Goal: Task Accomplishment & Management: Use online tool/utility

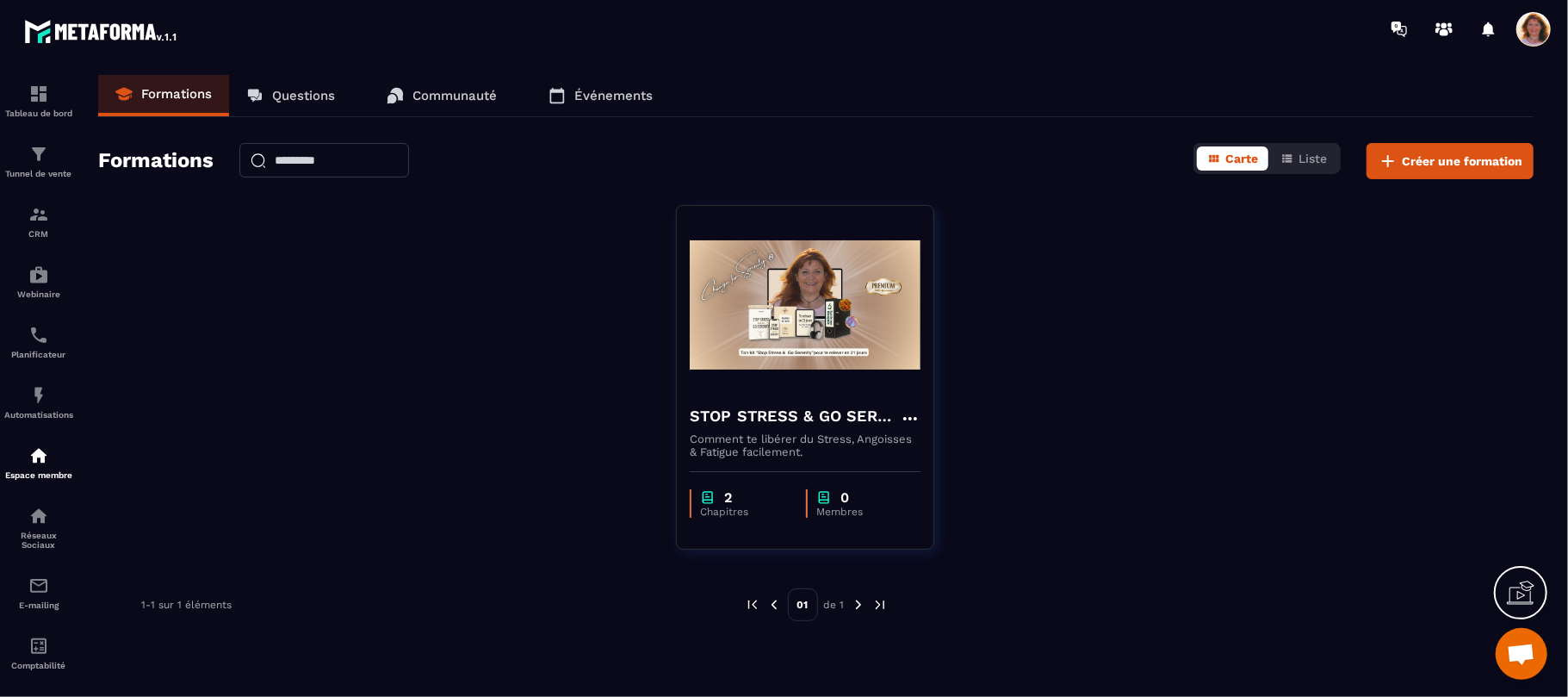
scroll to position [3184, 0]
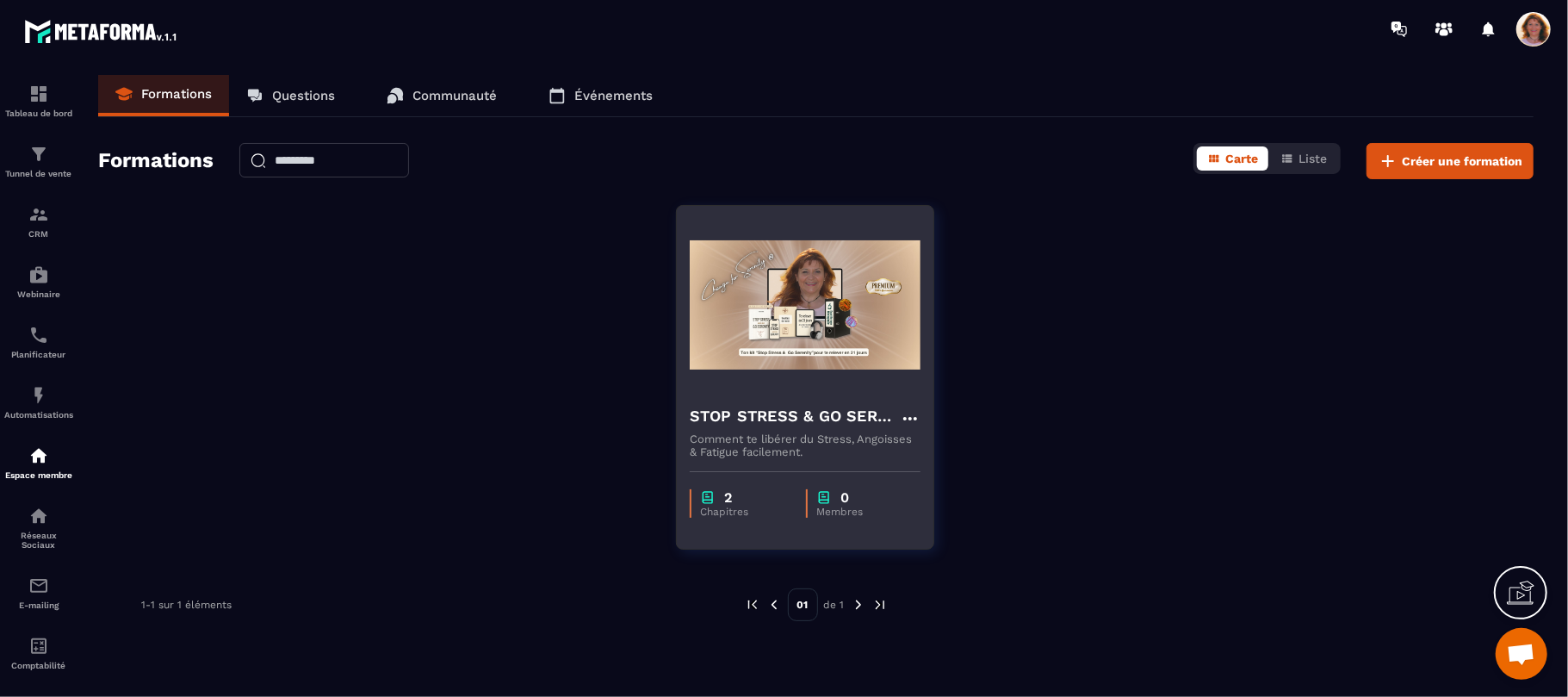
click at [842, 341] on img at bounding box center [804, 305] width 231 height 172
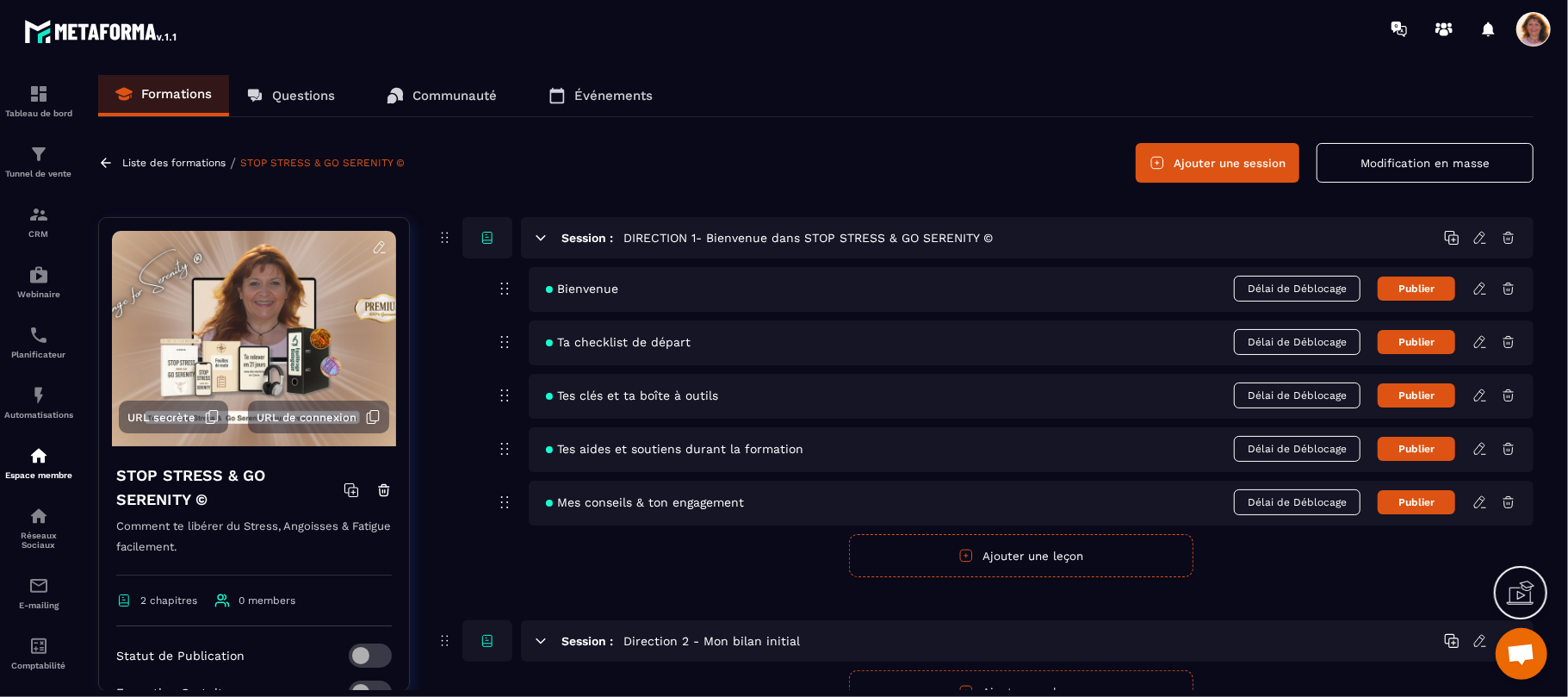
click at [1479, 289] on icon at bounding box center [1480, 288] width 16 height 16
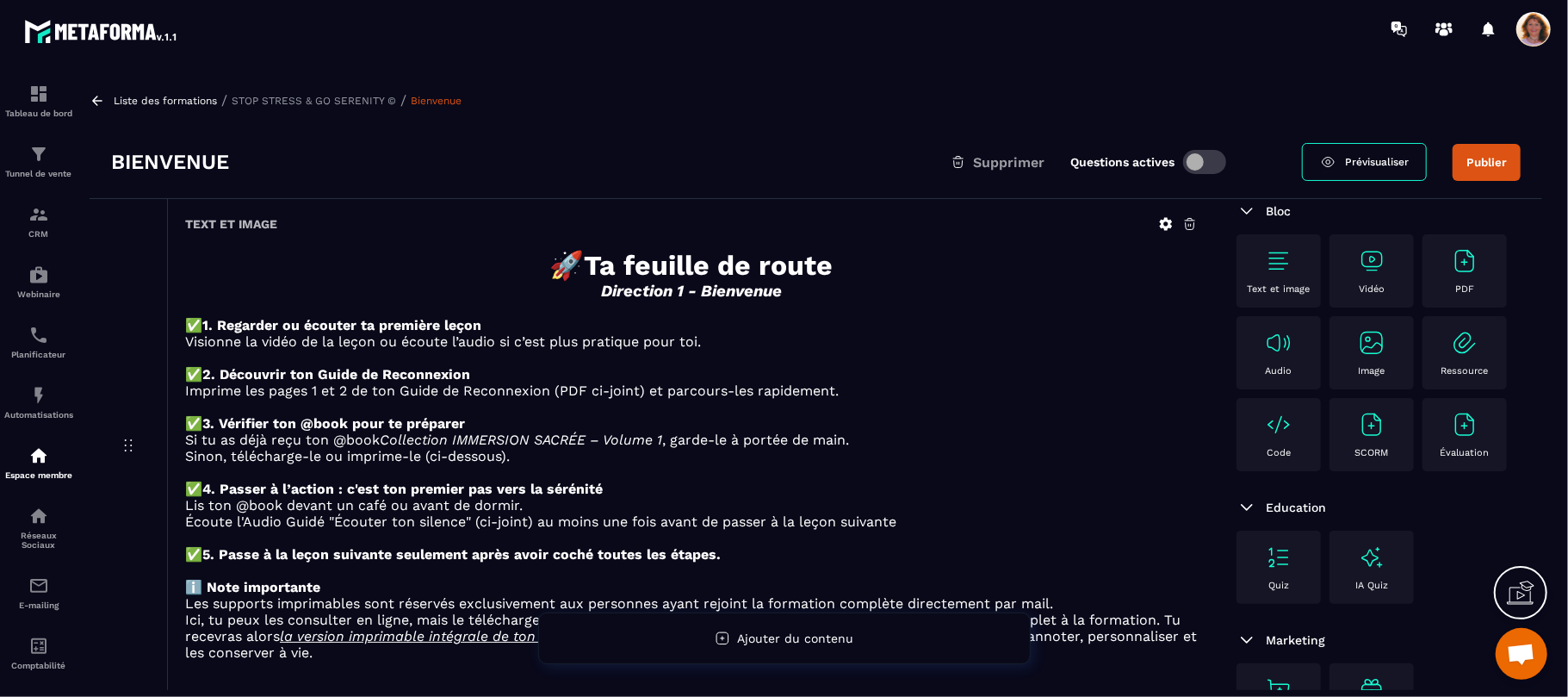
scroll to position [200, 0]
click at [1152, 339] on p "Visionne la vidéo de la leçon ou écoute l’audio si c’est plus pratique pour toi." at bounding box center [691, 342] width 1013 height 17
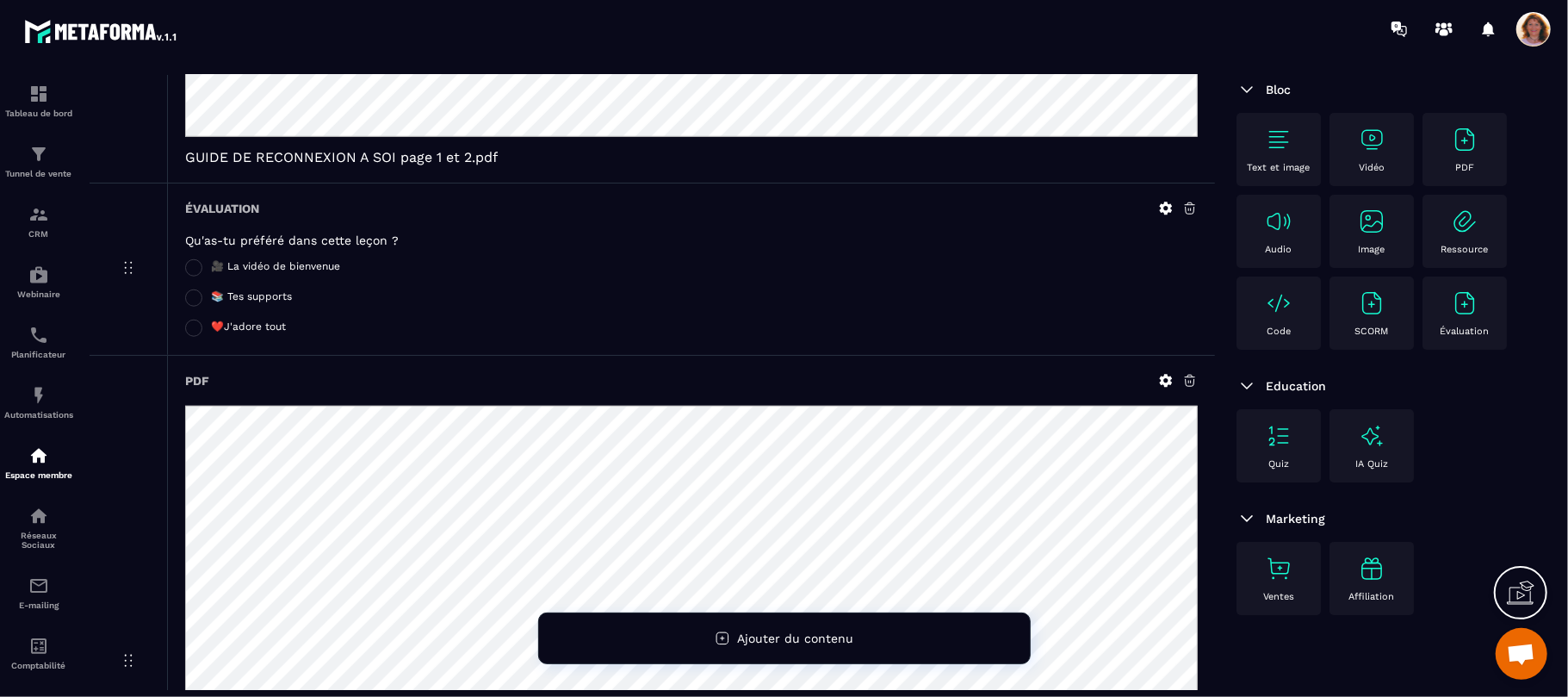
scroll to position [996, 0]
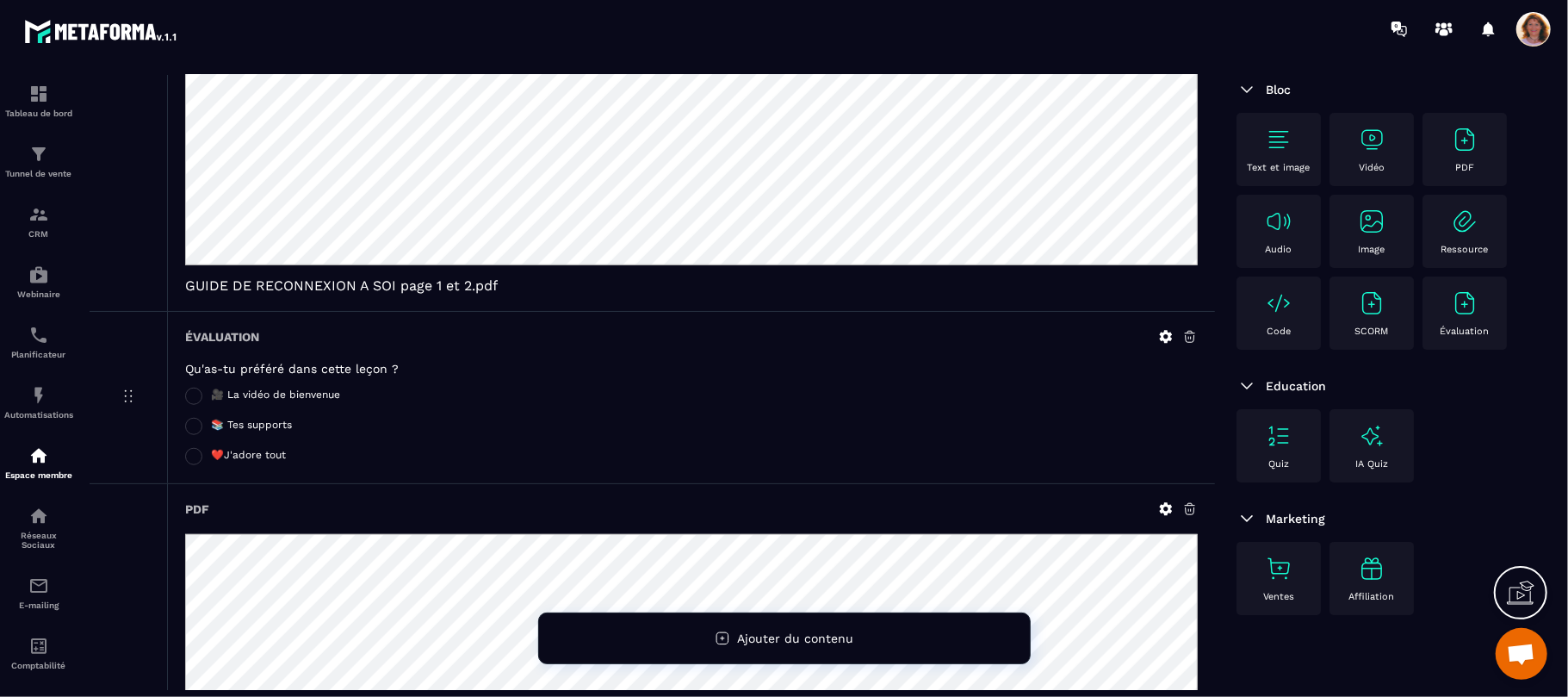
click at [1168, 345] on icon at bounding box center [1166, 336] width 16 height 16
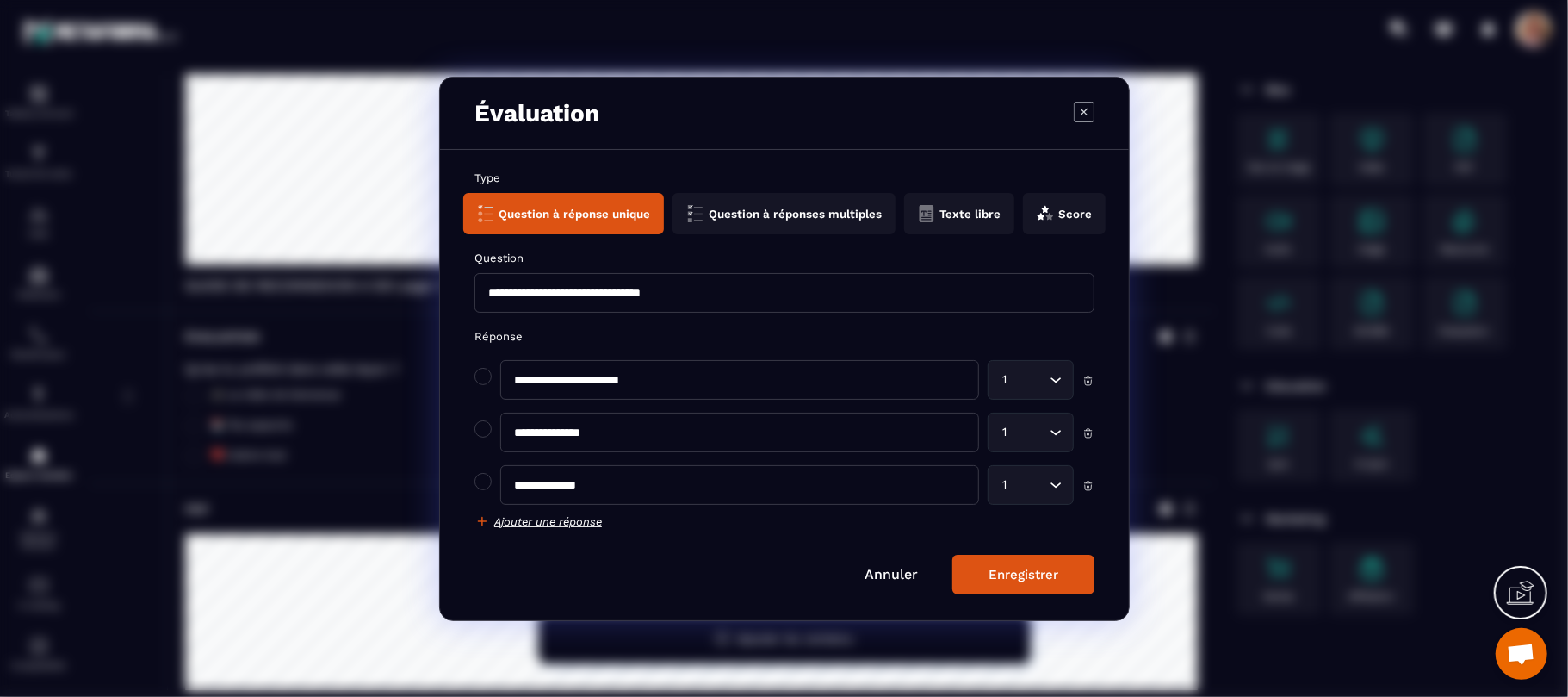
click at [1077, 108] on icon "Modal window" at bounding box center [1084, 111] width 20 height 20
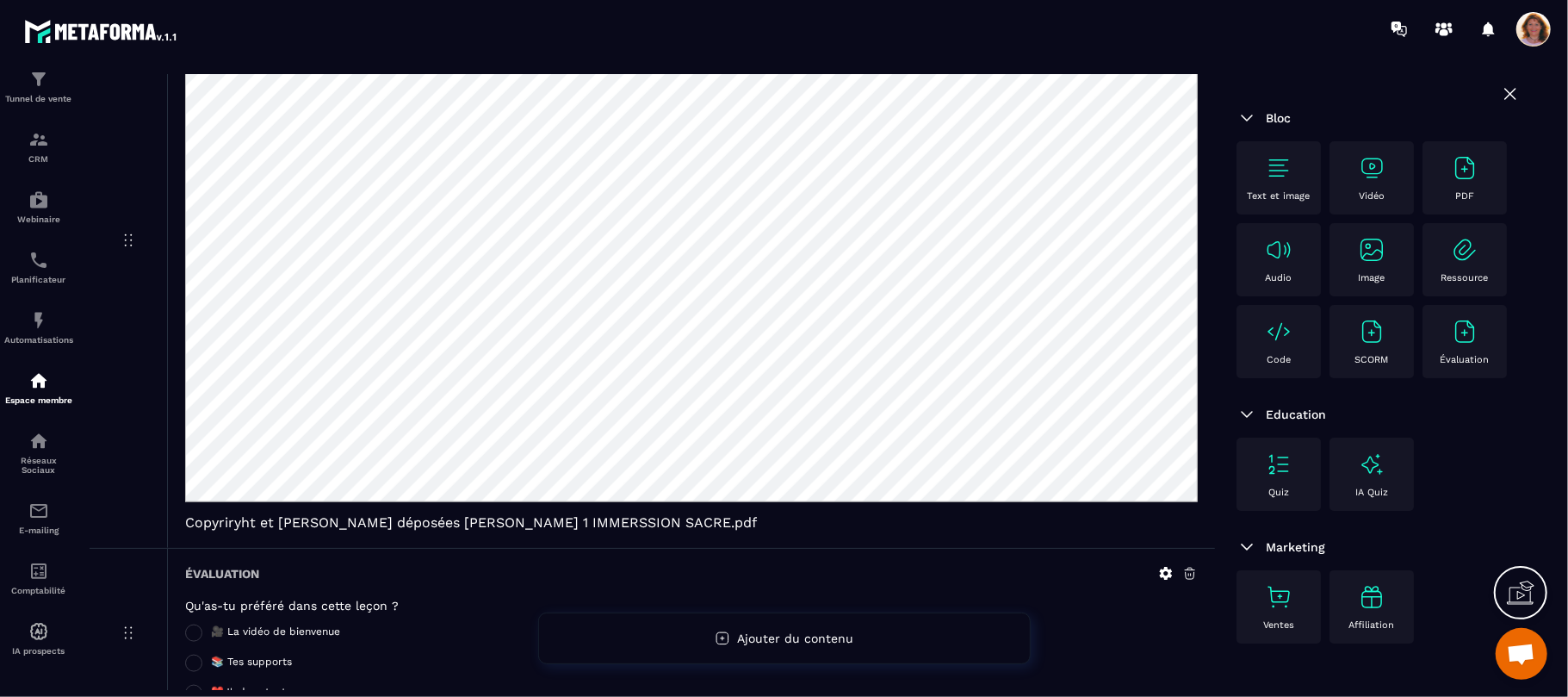
scroll to position [0, 0]
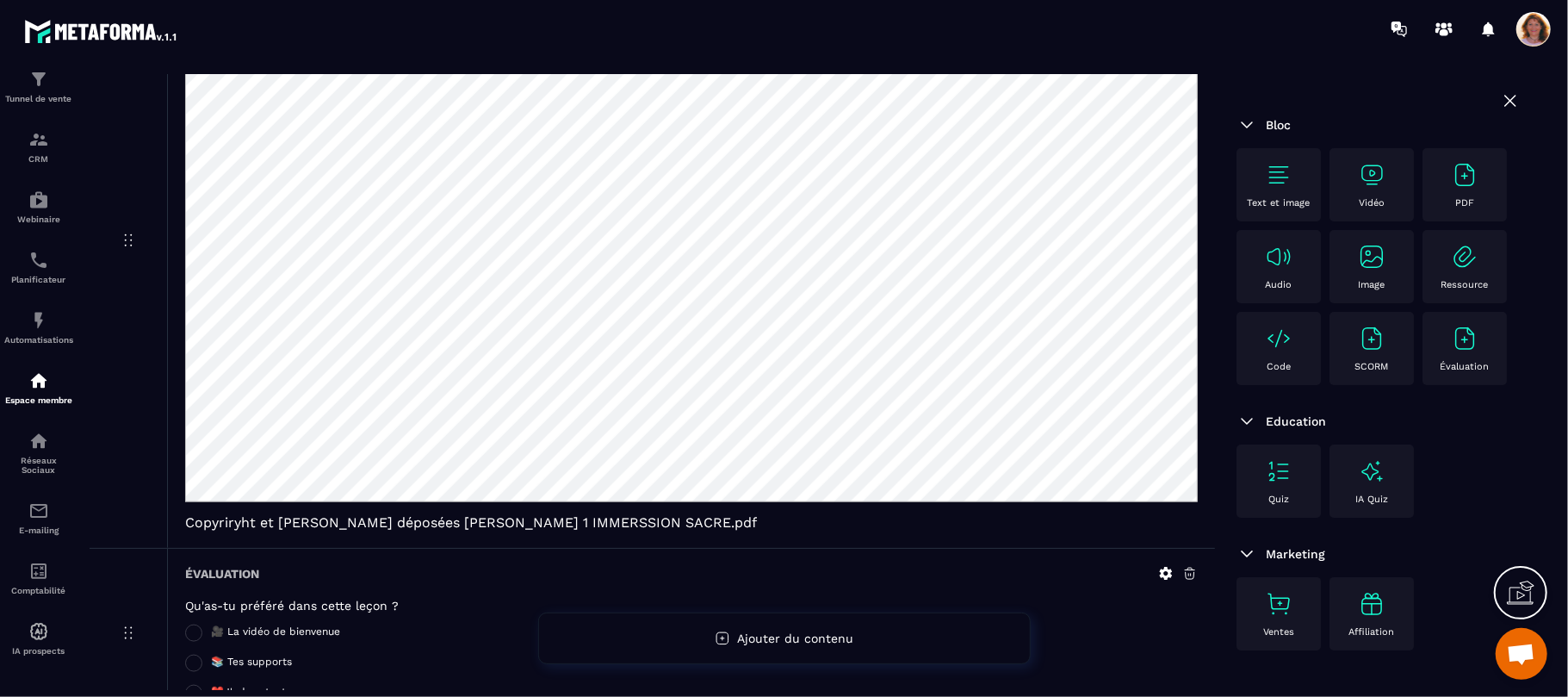
click at [1168, 530] on span "Copyriryht et [PERSON_NAME] déposées [PERSON_NAME] 1 IMMERSSION SACRE.pdf" at bounding box center [691, 523] width 1013 height 17
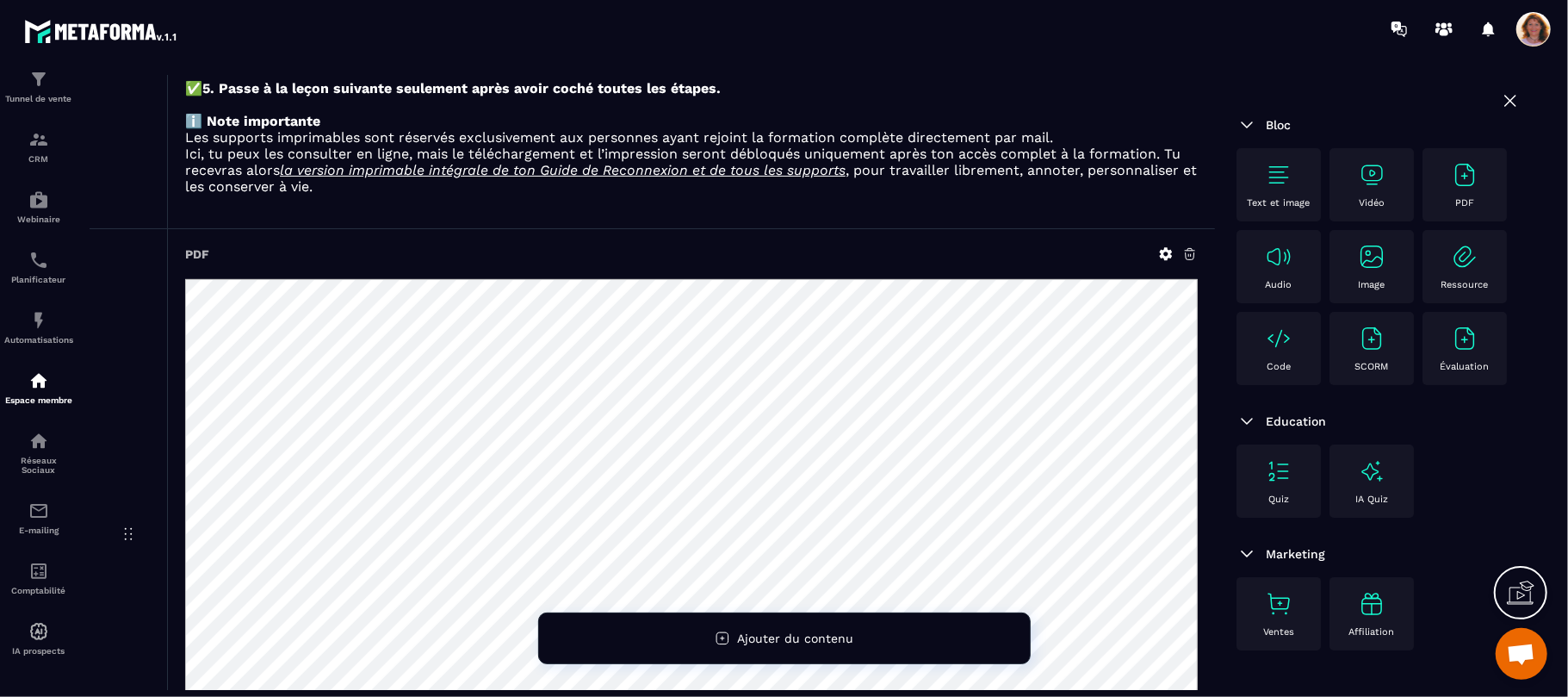
scroll to position [455, 0]
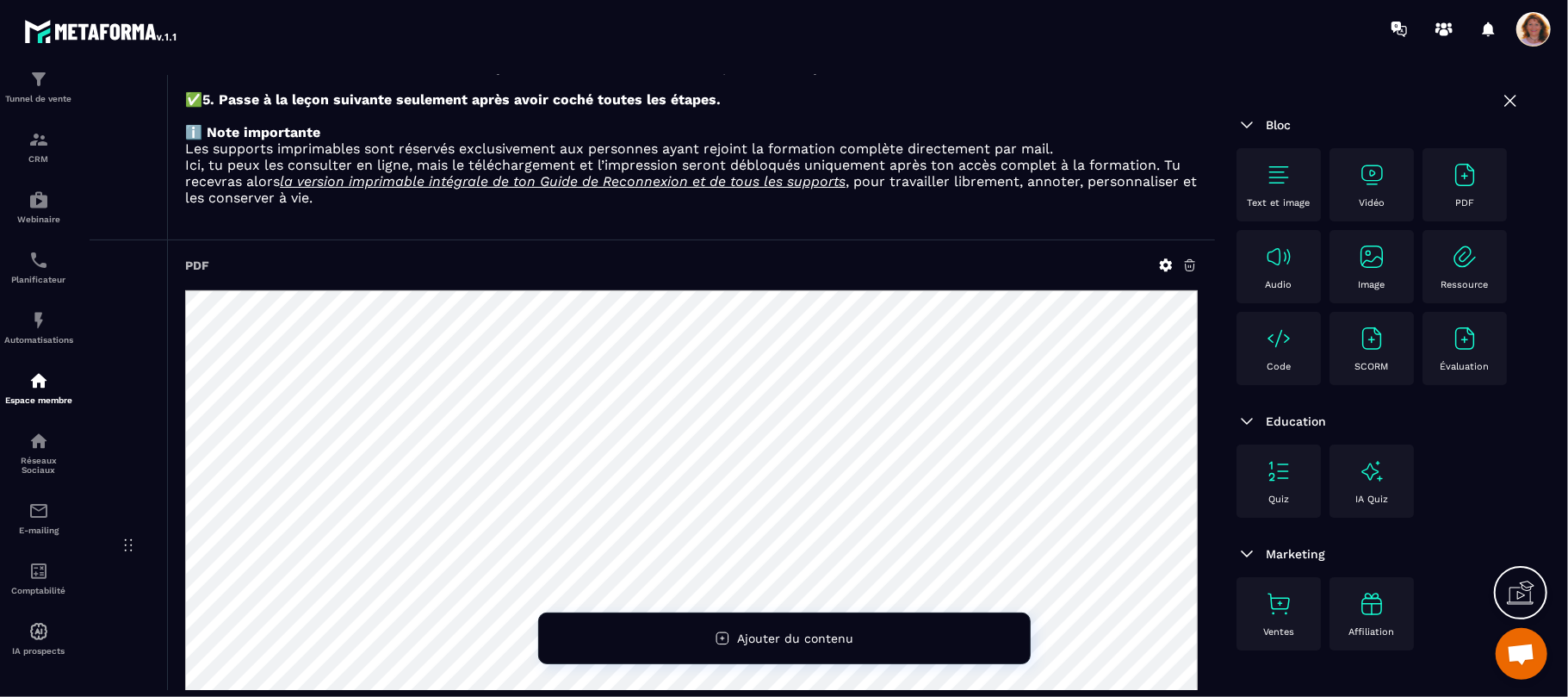
click at [1189, 286] on div "PDF GUIDE DE RECONNEXION A SOI page 1 et 2.pdf" at bounding box center [690, 546] width 1048 height 613
click at [1187, 271] on icon at bounding box center [1190, 265] width 16 height 16
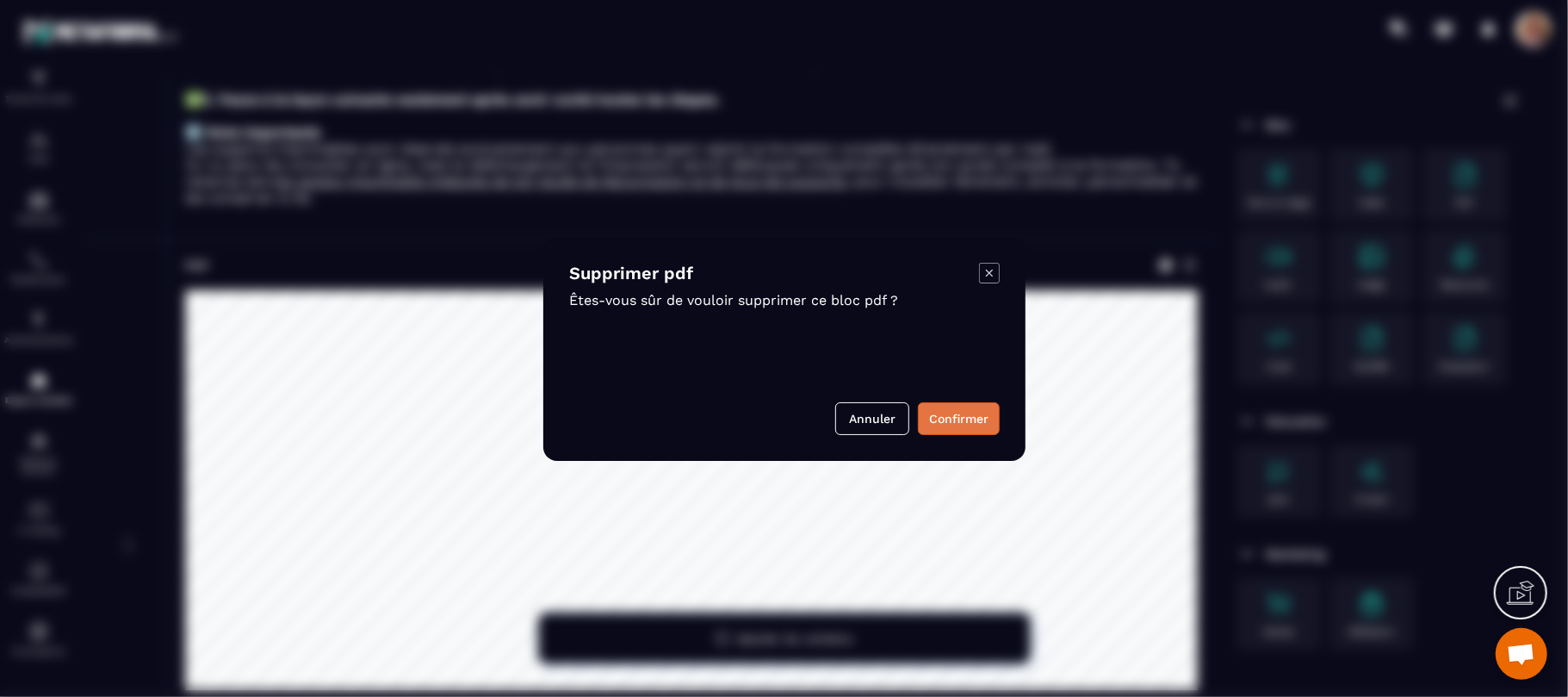
click at [951, 417] on button "Confirmer" at bounding box center [959, 418] width 82 height 32
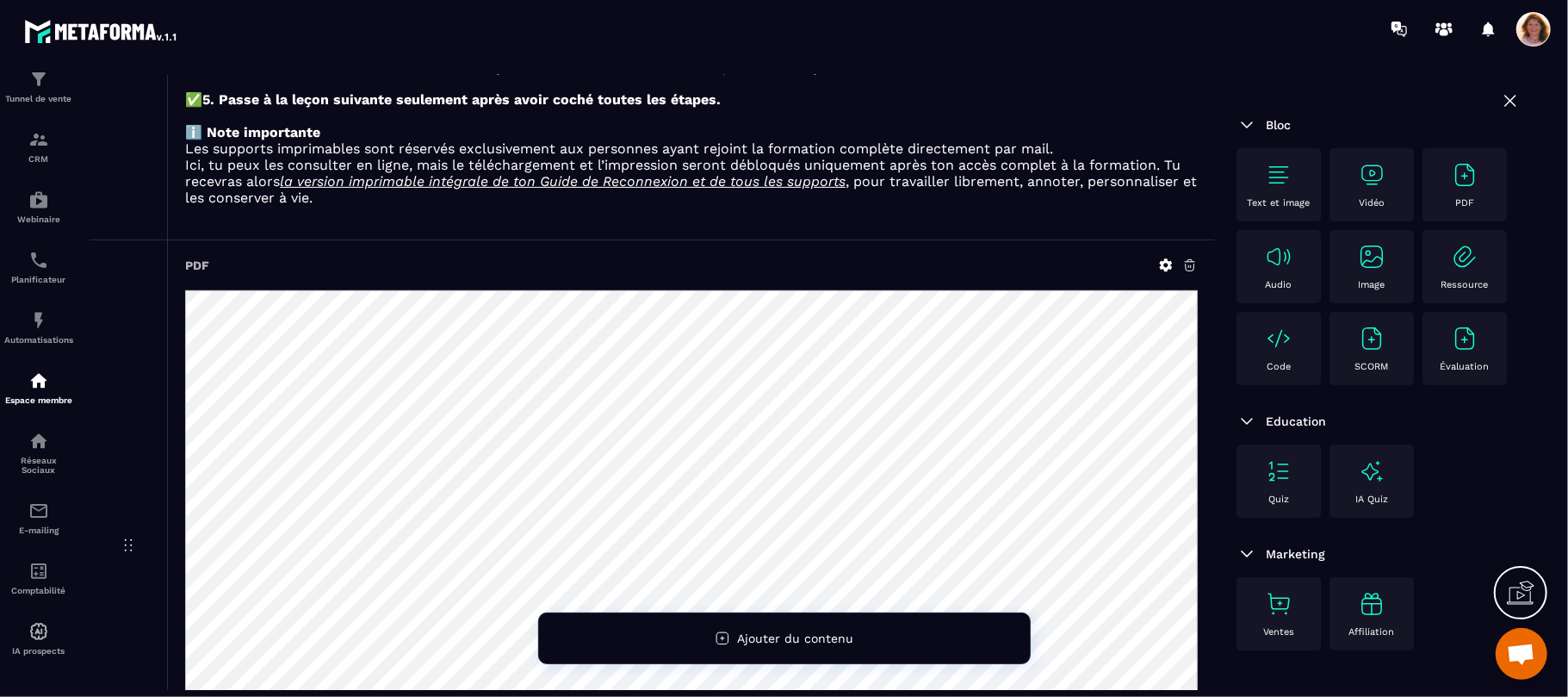
click at [1431, 209] on div "PDF" at bounding box center [1464, 184] width 67 height 47
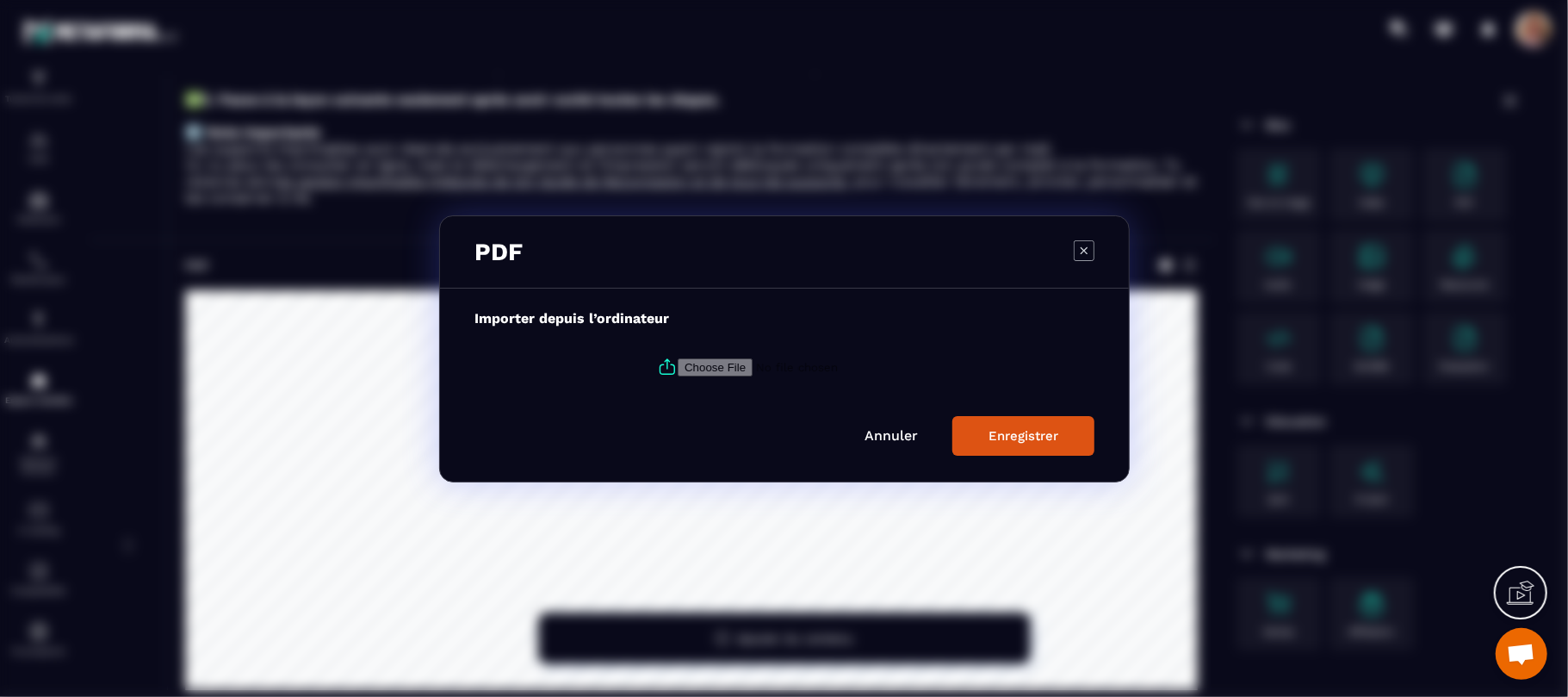
click at [694, 362] on input "Modal window" at bounding box center [794, 367] width 234 height 19
type input "**********"
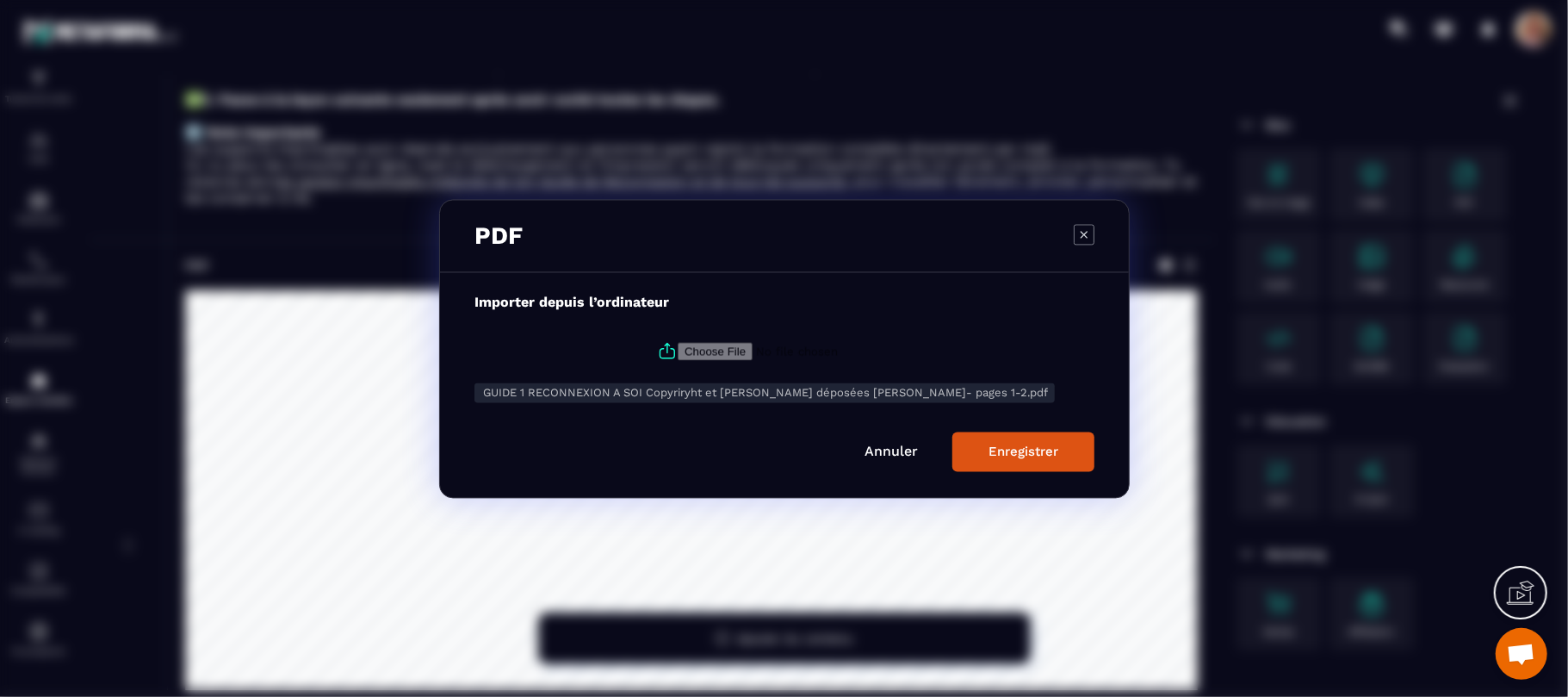
click at [1010, 456] on div "Enregistrer" at bounding box center [1023, 451] width 70 height 16
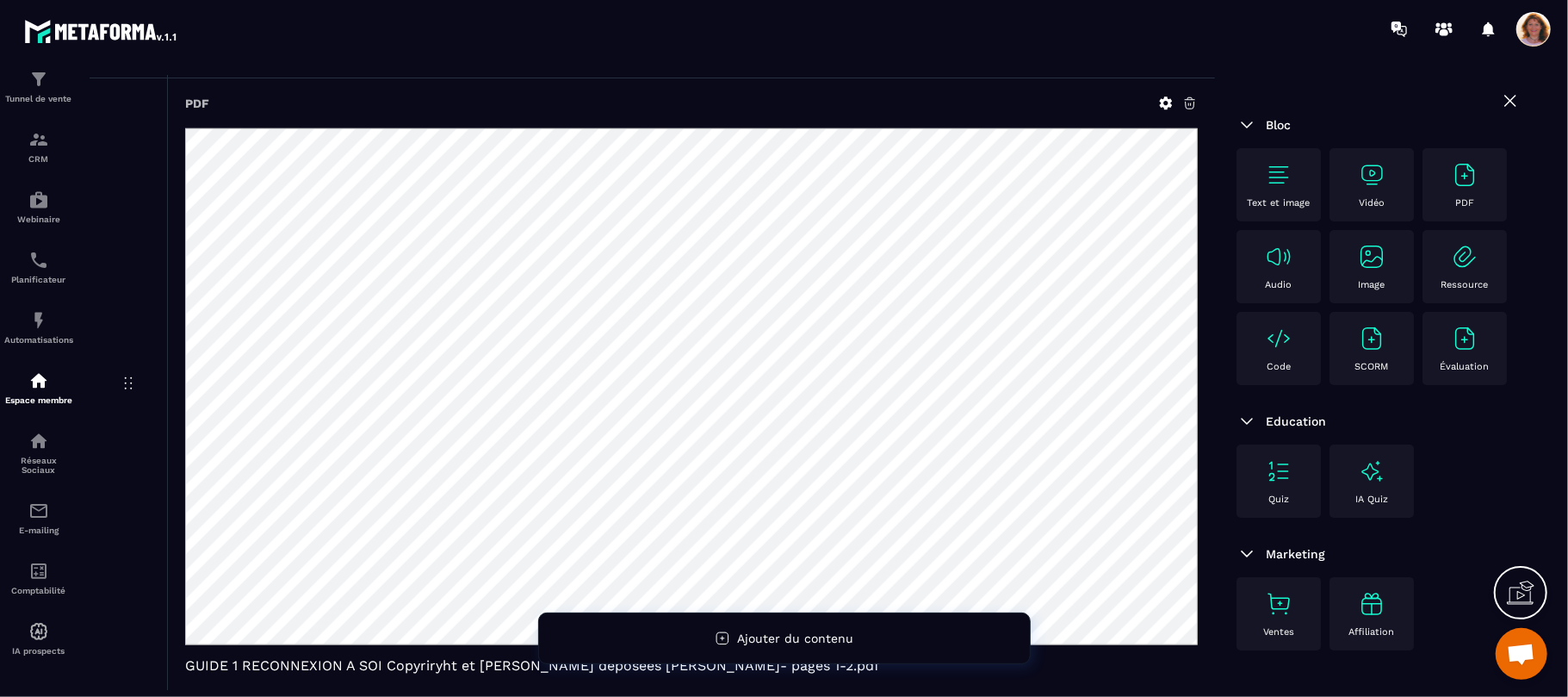
scroll to position [1248, 0]
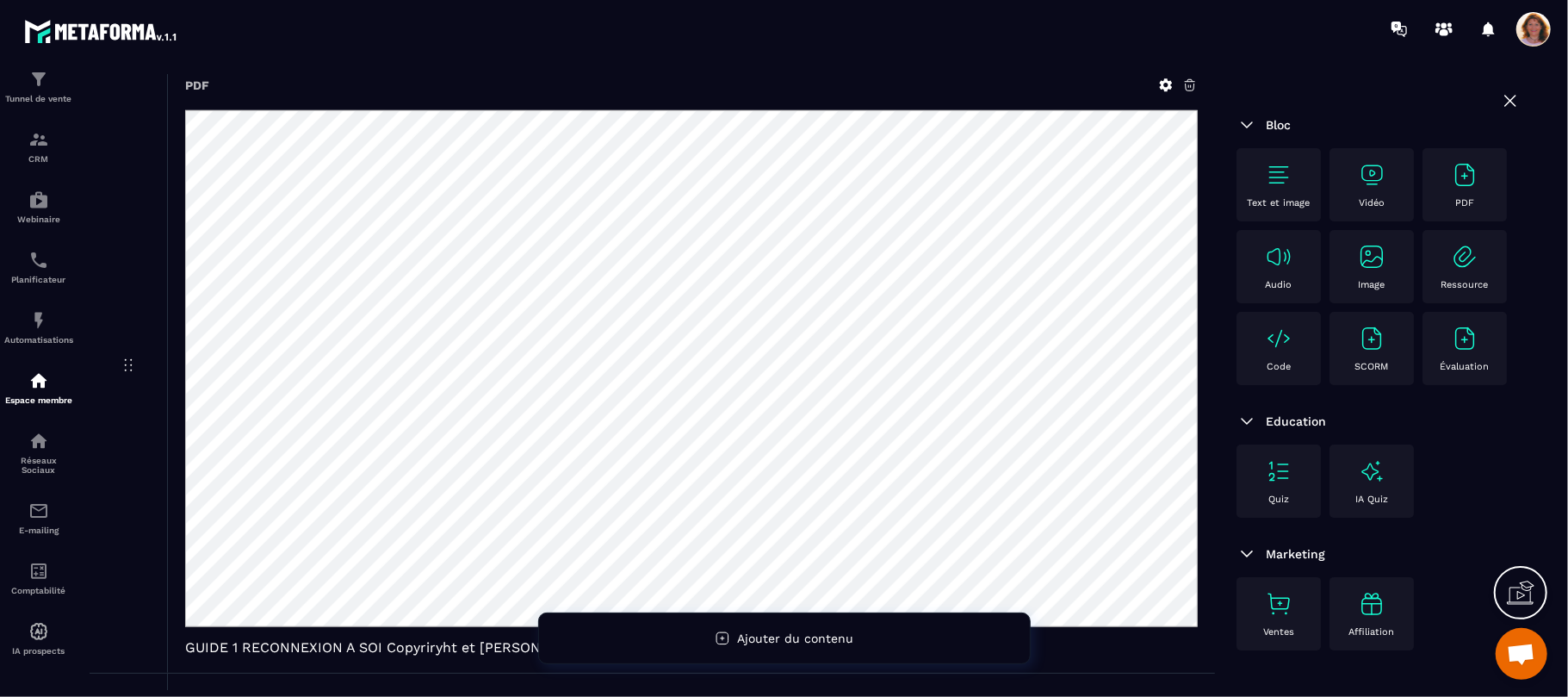
click at [1151, 73] on section "Tableau de bord Tunnel de vente CRM Webinaire Planificateur Automatisations Esp…" at bounding box center [784, 382] width 1568 height 650
click at [1505, 104] on icon at bounding box center [1510, 100] width 10 height 10
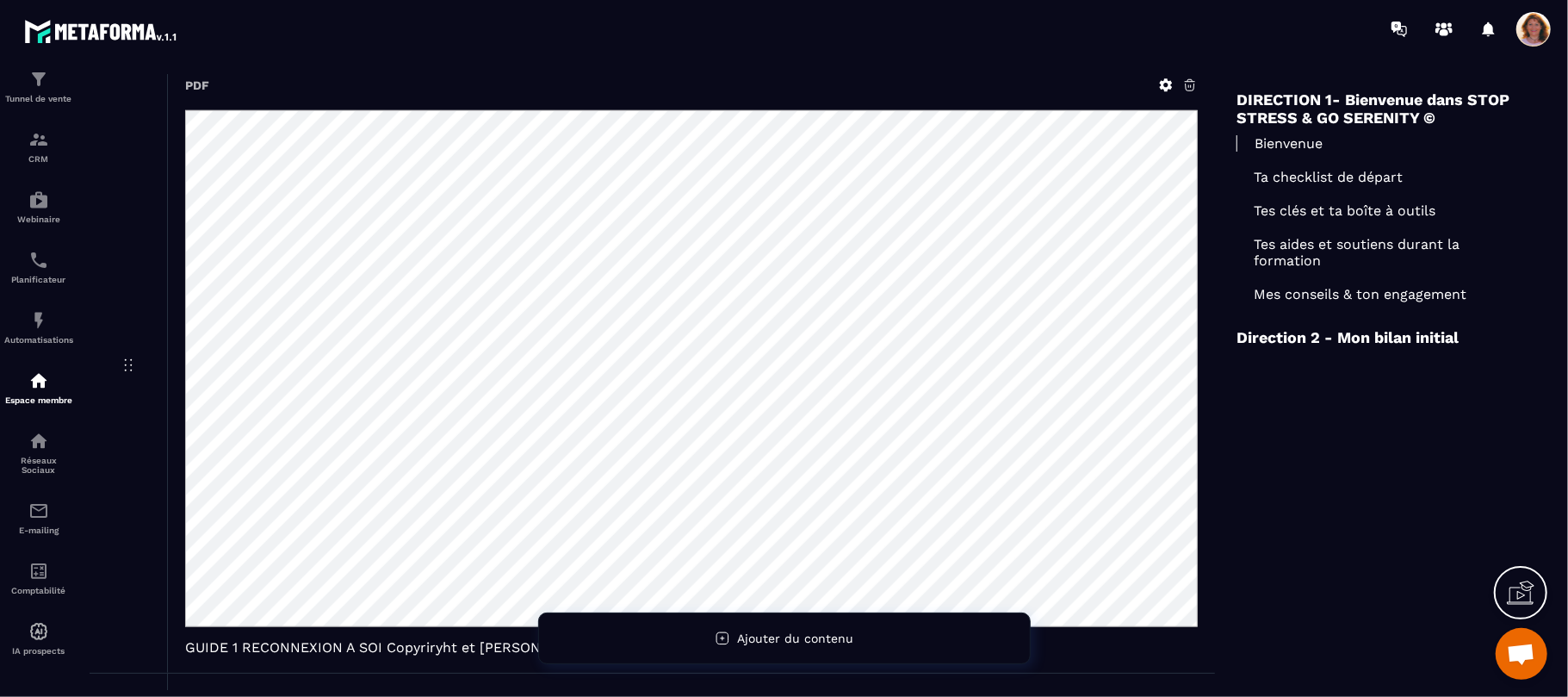
click at [1203, 69] on section "Tableau de bord Tunnel de vente CRM Webinaire Planificateur Automatisations Esp…" at bounding box center [784, 382] width 1568 height 650
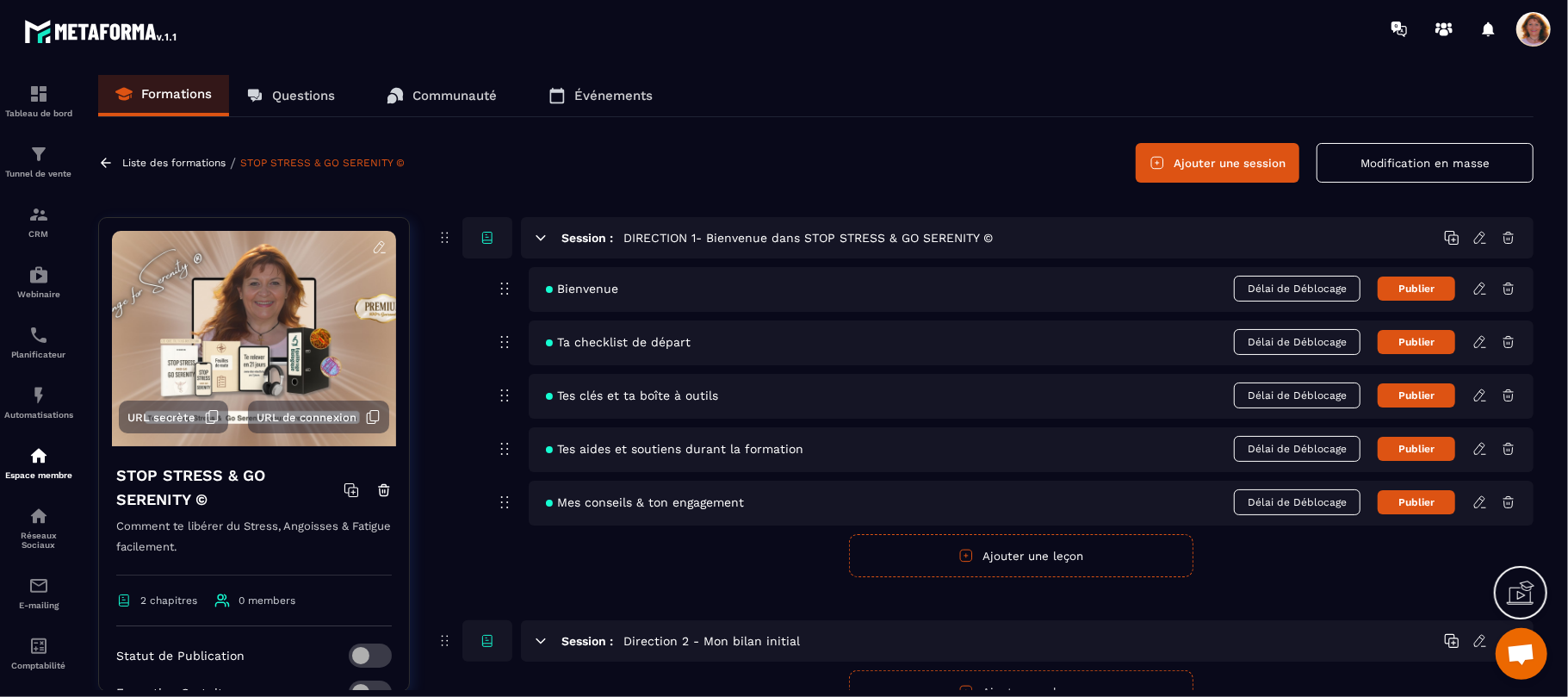
click at [1482, 286] on icon at bounding box center [1481, 286] width 4 height 3
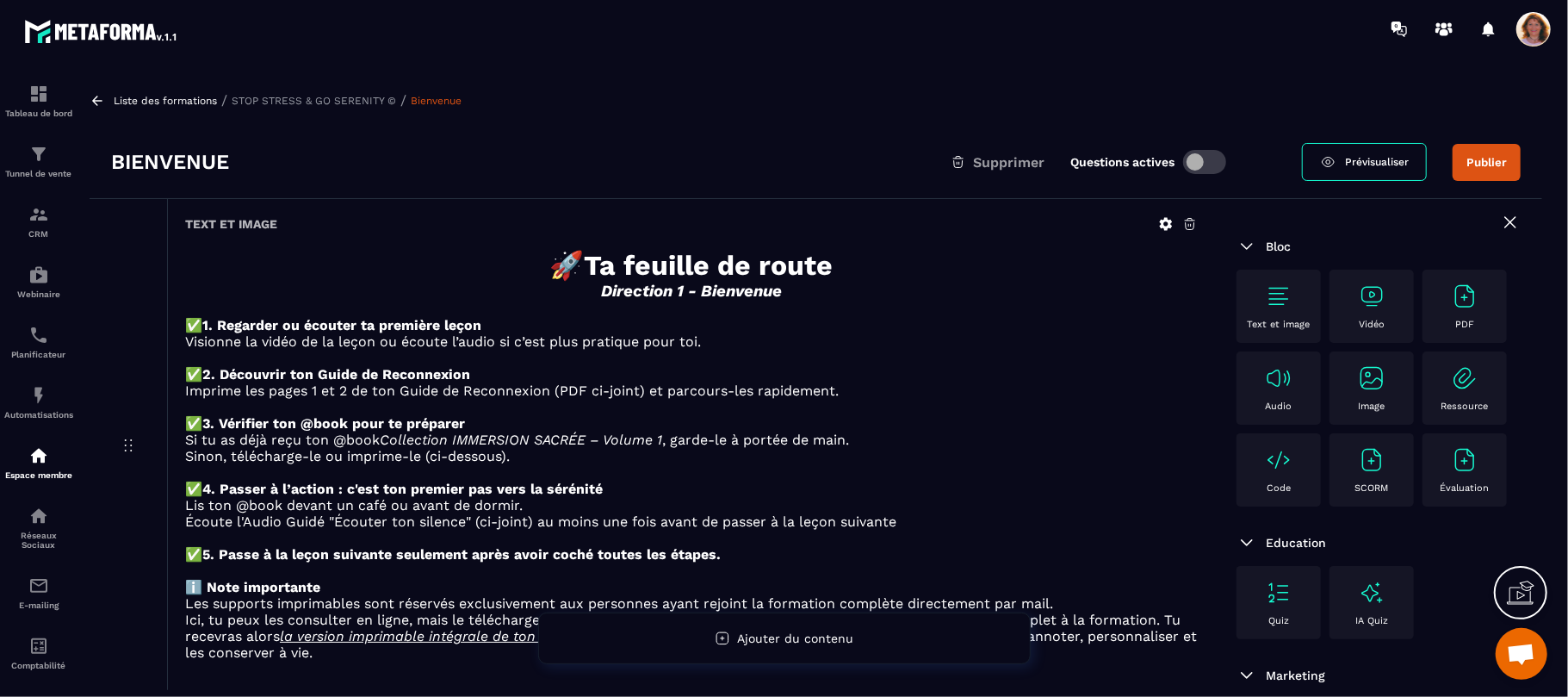
click at [1197, 282] on h1 "🚀 Ta feuille de route" at bounding box center [691, 265] width 1013 height 32
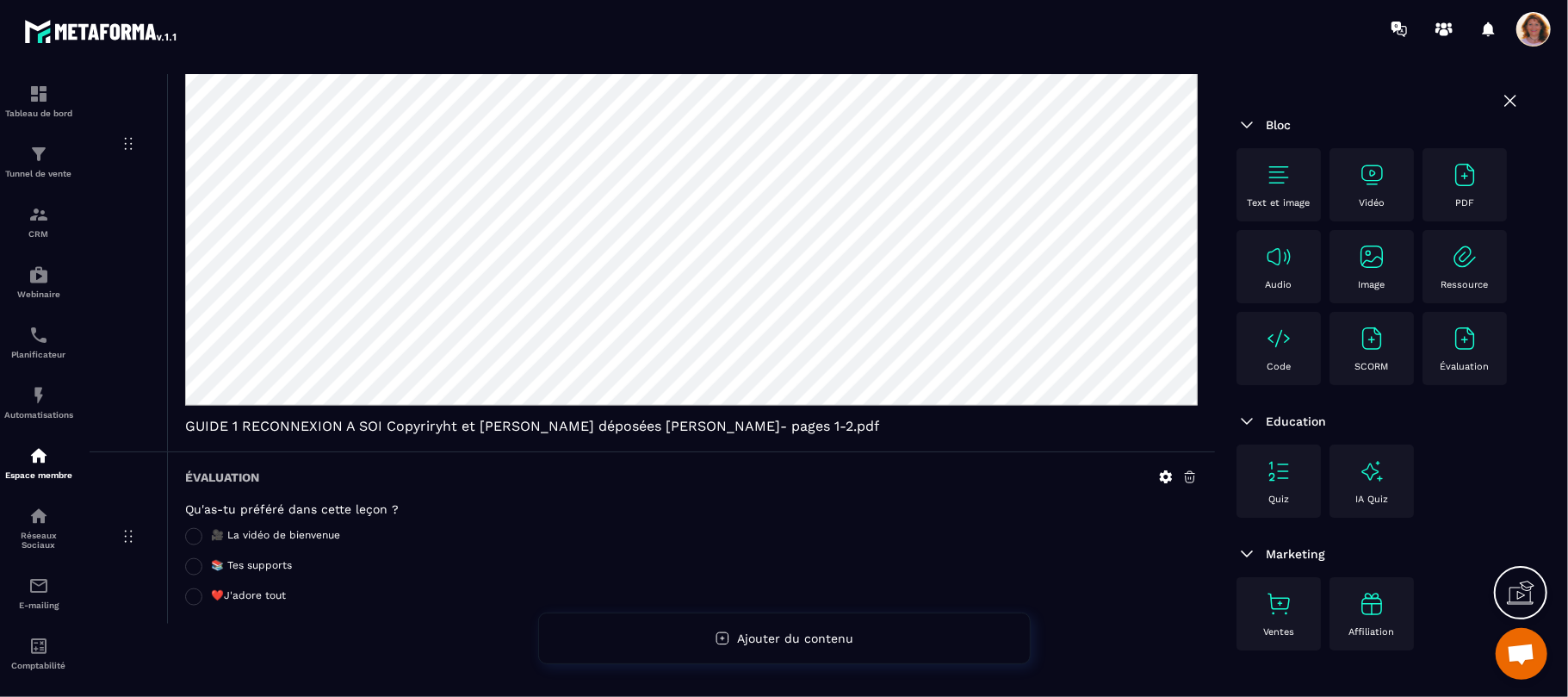
scroll to position [1502, 0]
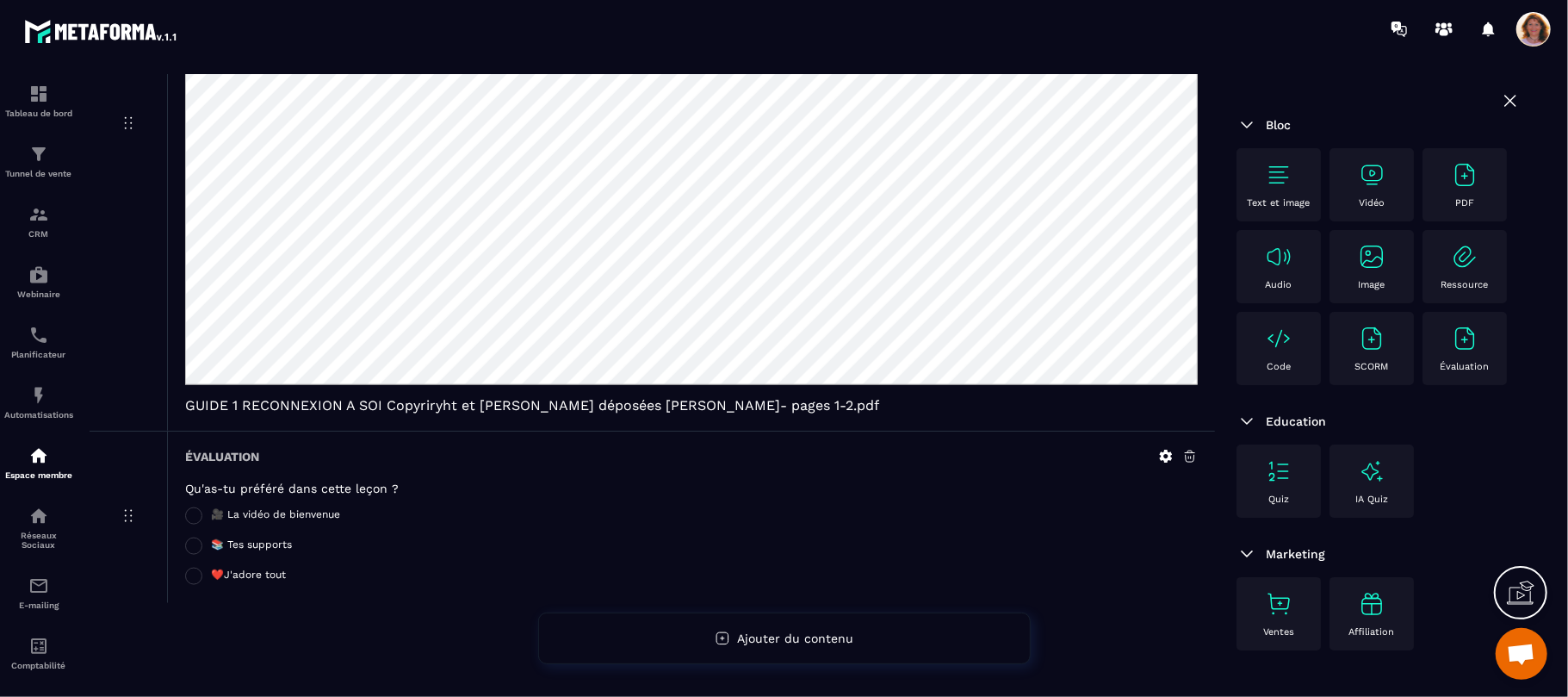
click at [1168, 452] on icon at bounding box center [1167, 457] width 13 height 13
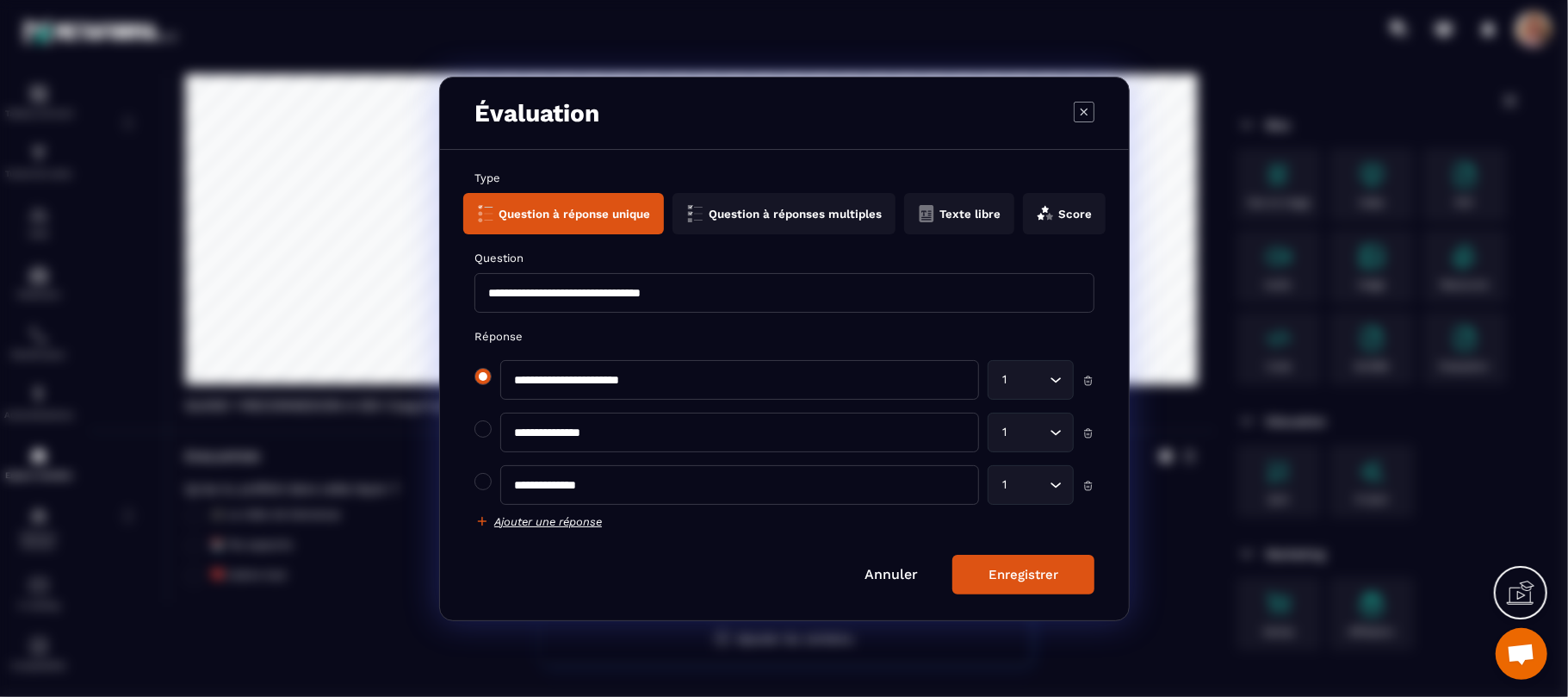
click at [481, 373] on span "Modal window" at bounding box center [483, 376] width 18 height 18
click at [482, 434] on span "Modal window" at bounding box center [483, 428] width 18 height 18
click at [481, 487] on span "Modal window" at bounding box center [483, 481] width 18 height 18
click at [482, 384] on span "Modal window" at bounding box center [483, 376] width 18 height 18
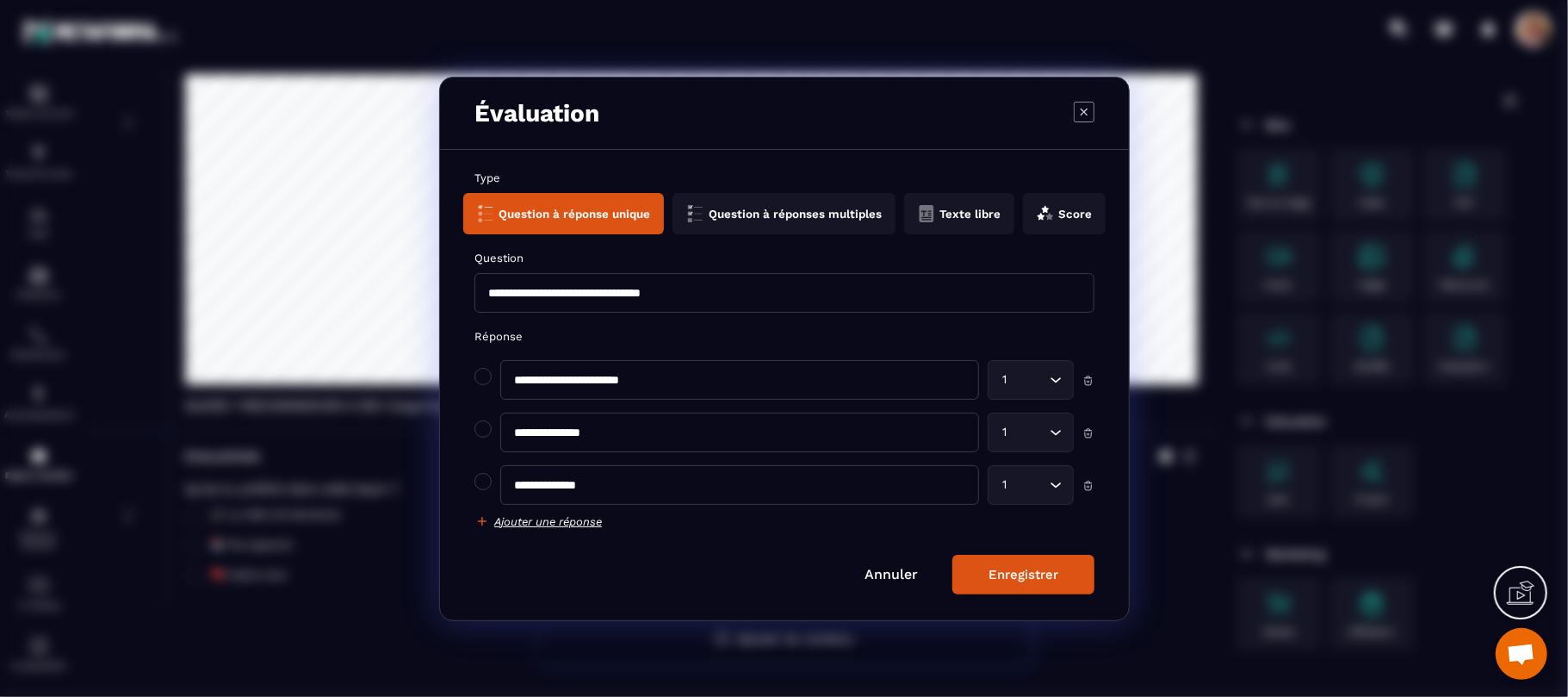
click at [1023, 215] on button "Texte libre" at bounding box center [1064, 213] width 82 height 42
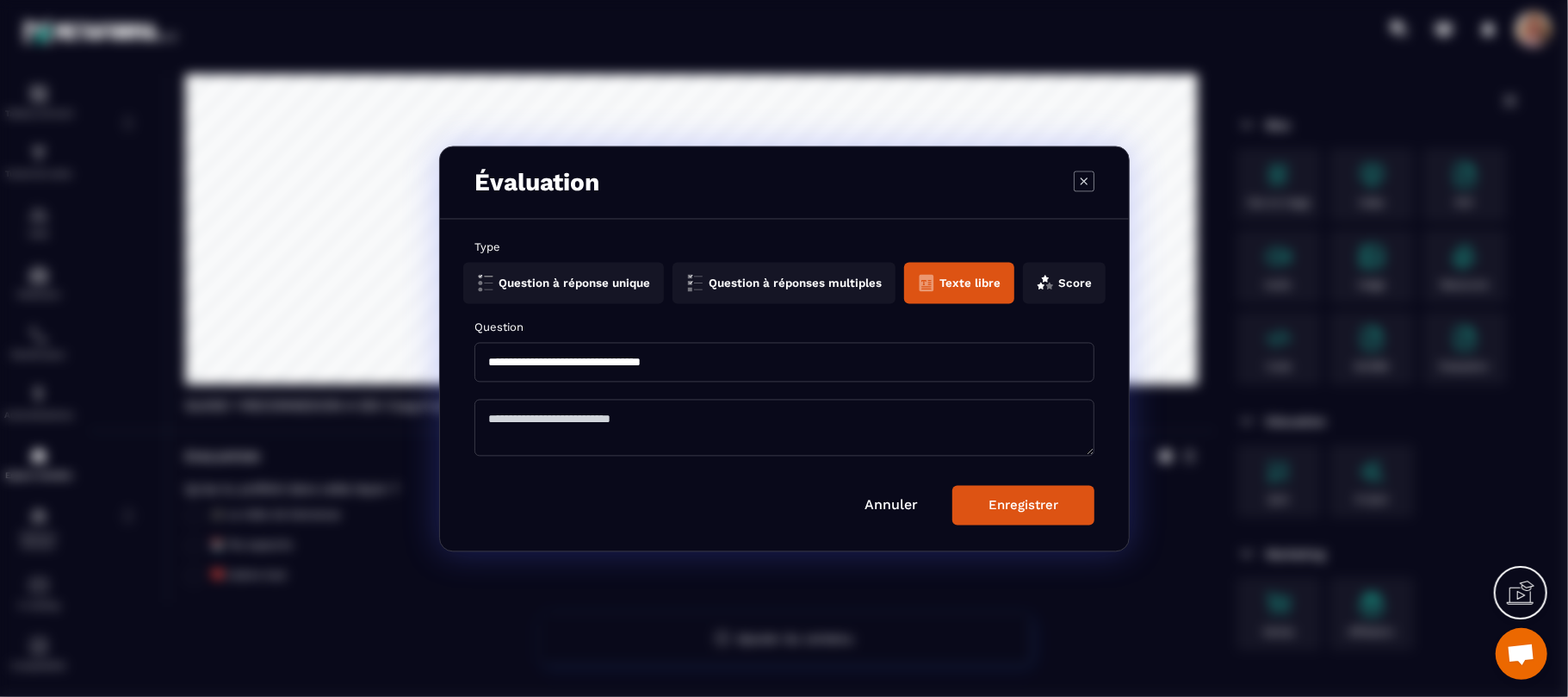
click at [673, 286] on button "Question à réponse unique" at bounding box center [784, 283] width 223 height 42
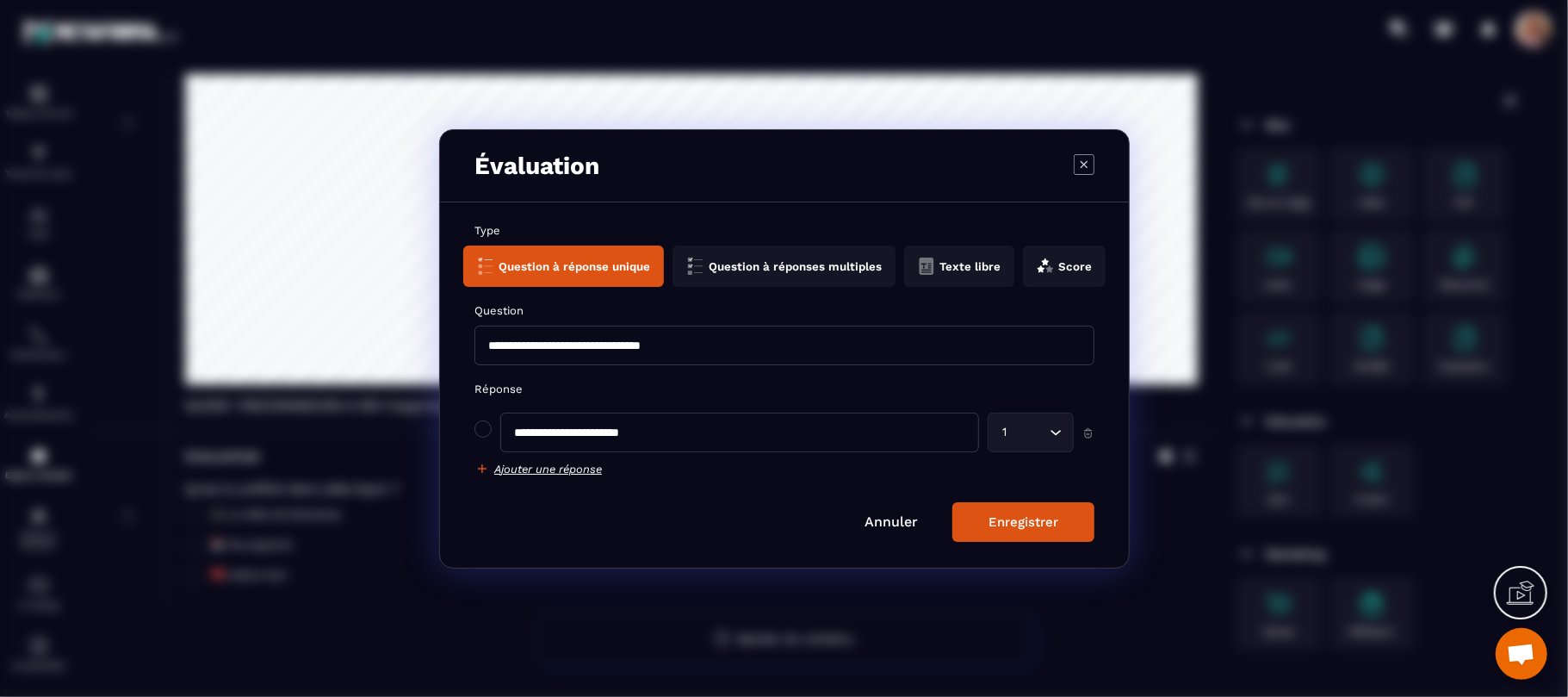
click at [1023, 260] on button "Texte libre" at bounding box center [1064, 266] width 82 height 42
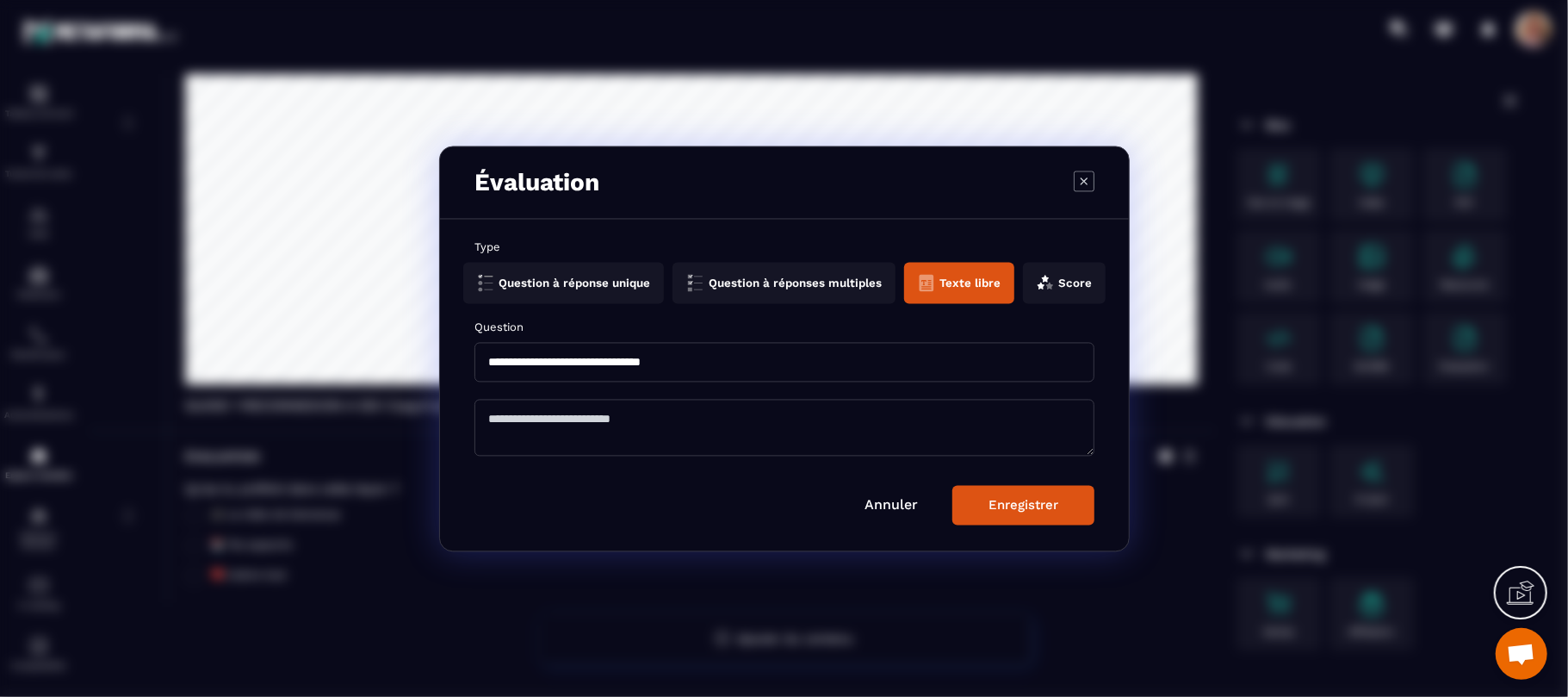
click at [1082, 180] on icon "Modal window" at bounding box center [1082, 180] width 6 height 6
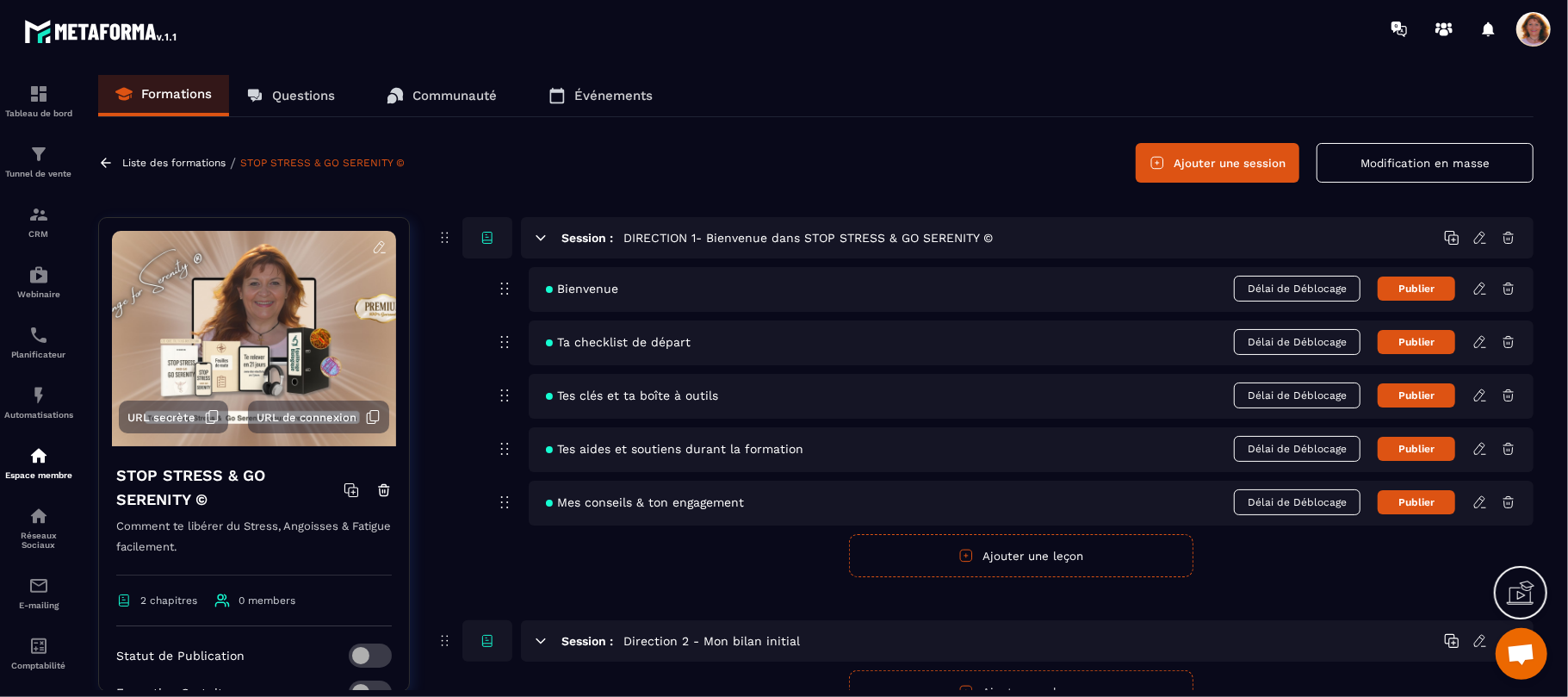
click at [1479, 339] on icon at bounding box center [1480, 342] width 16 height 16
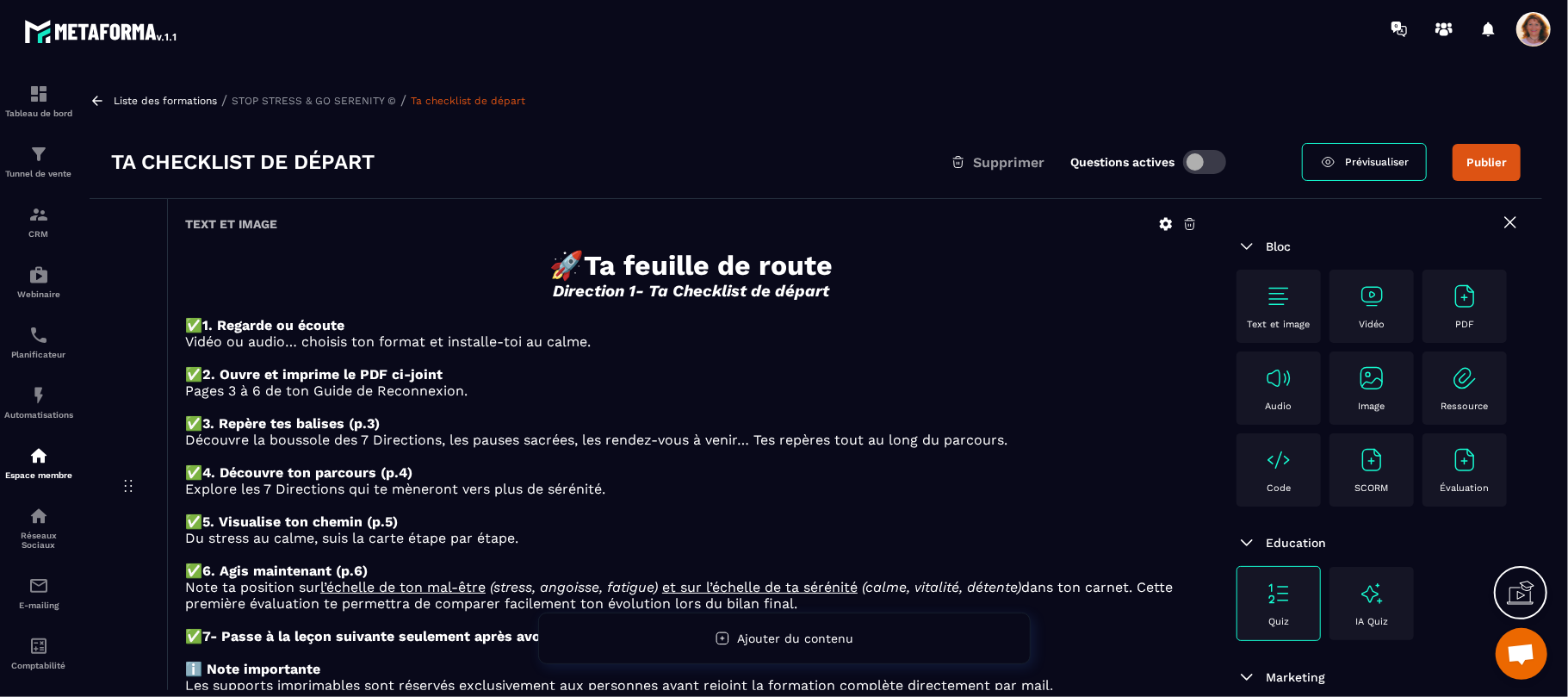
click at [1202, 323] on div "Text et image 🚀 Ta feuille de route Direction 1- Ta Checklist de départ ✅ 1. Re…" at bounding box center [690, 488] width 1048 height 577
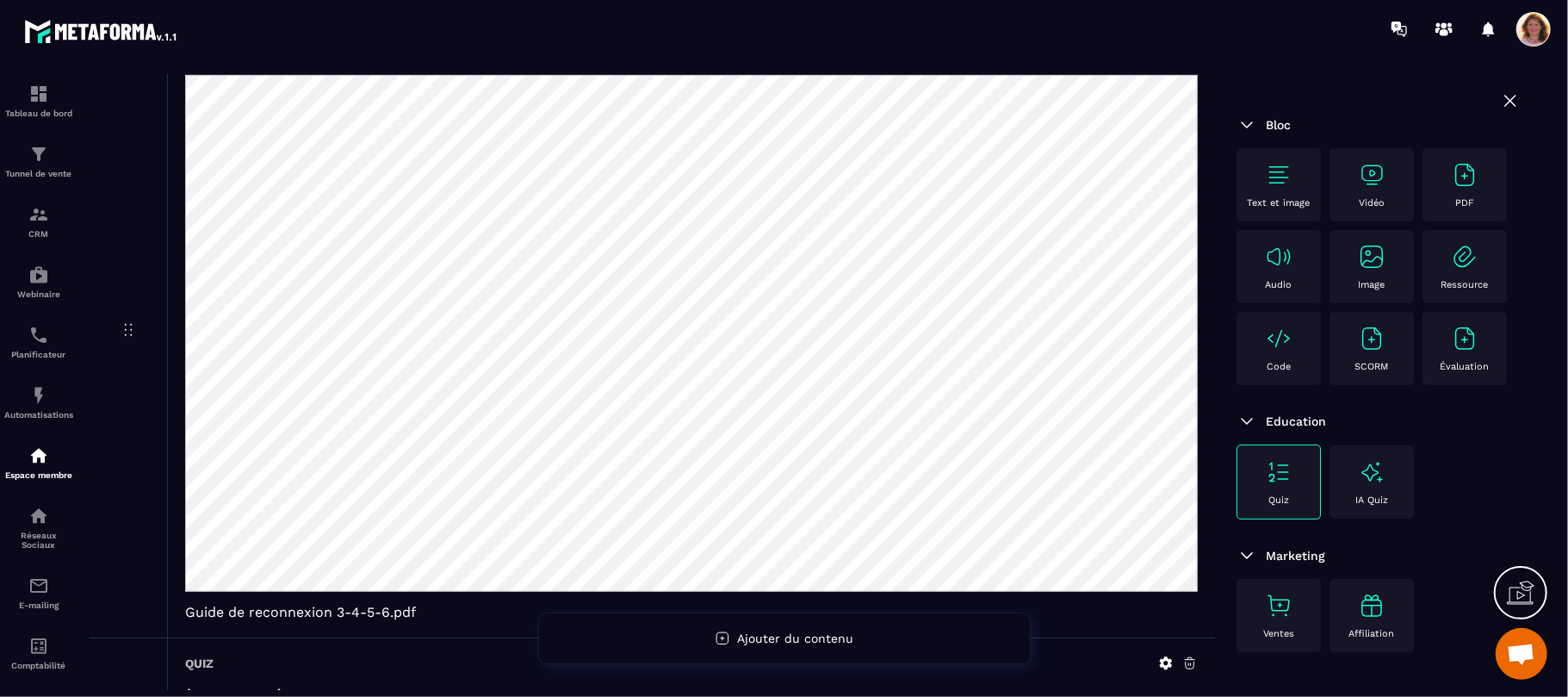
scroll to position [958, 0]
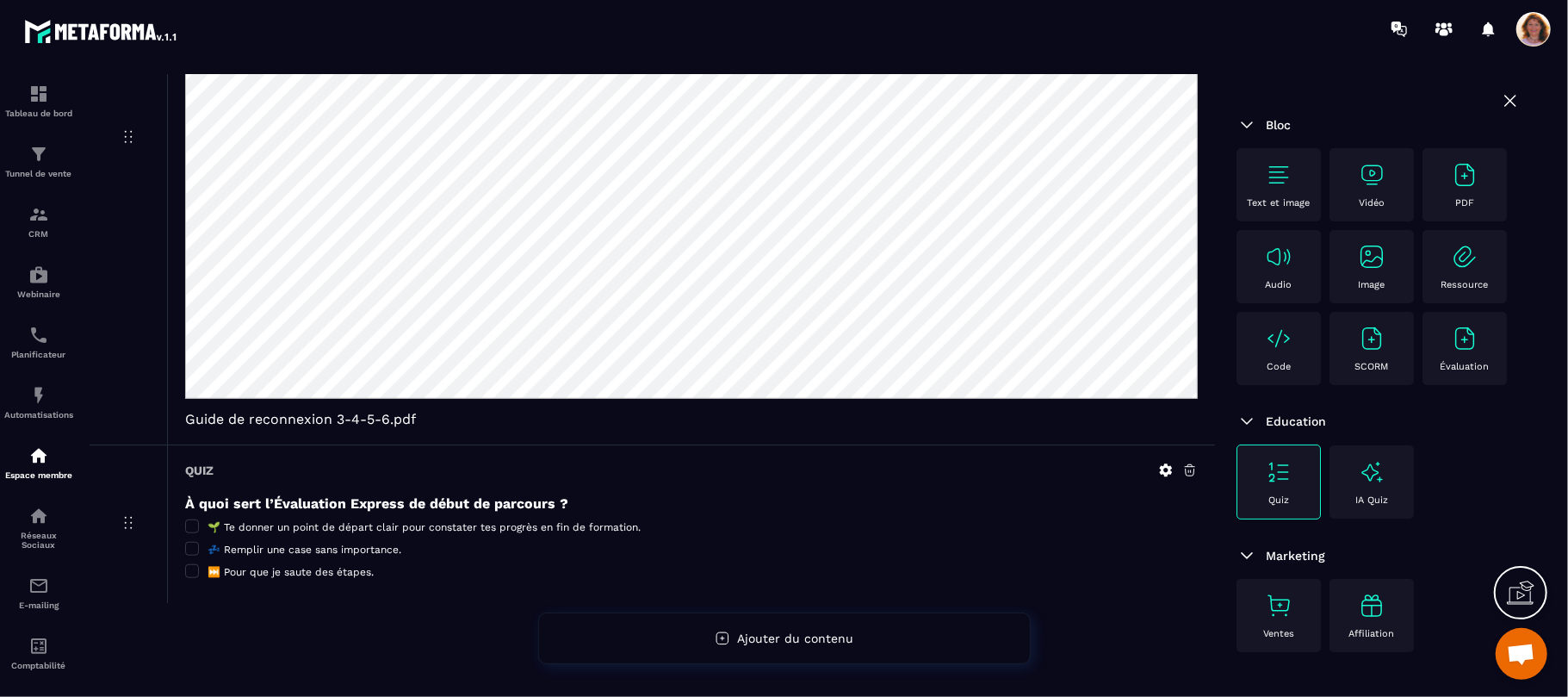
click at [1210, 208] on div "PDF Guide de reconnexion 3-4-5-6.pdf" at bounding box center [690, 138] width 1048 height 613
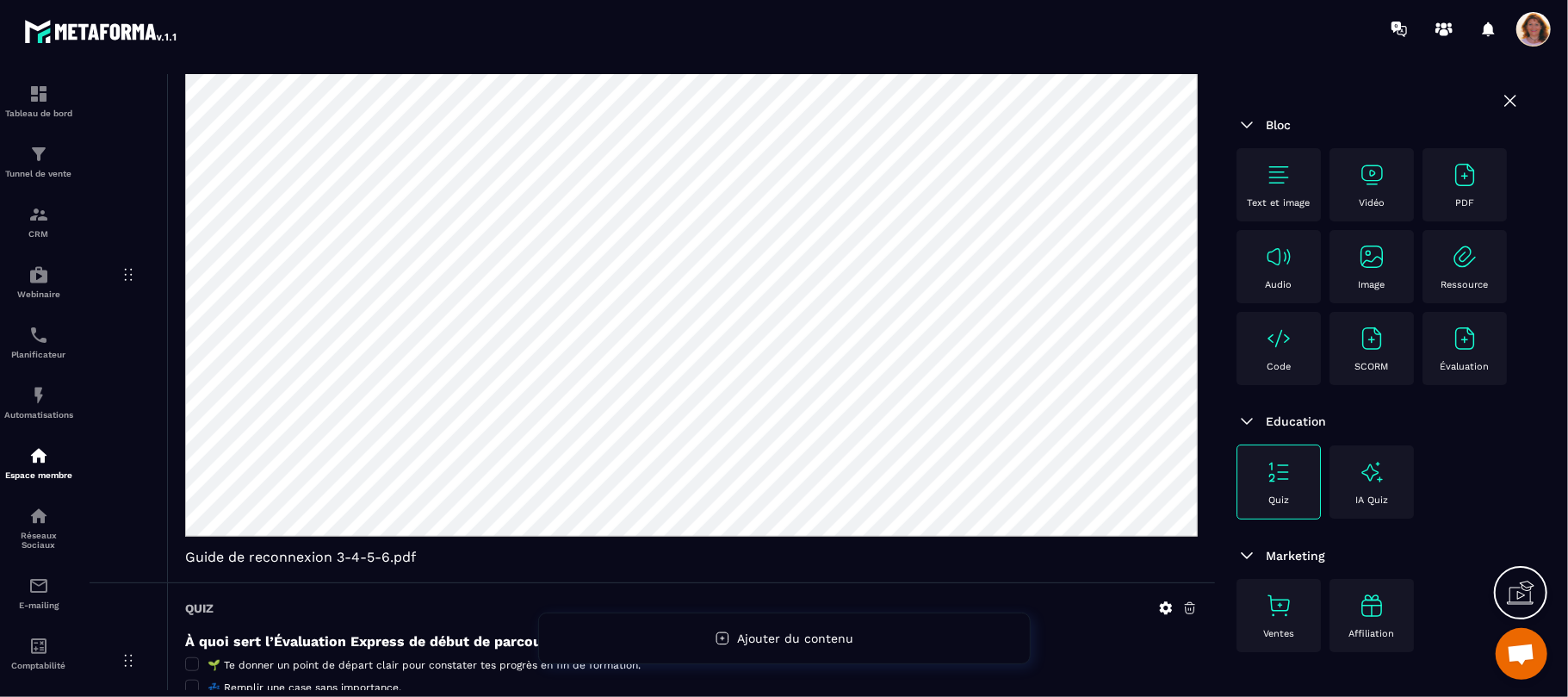
click at [1210, 208] on div "PDF Guide de reconnexion 3-4-5-6.pdf" at bounding box center [690, 275] width 1048 height 613
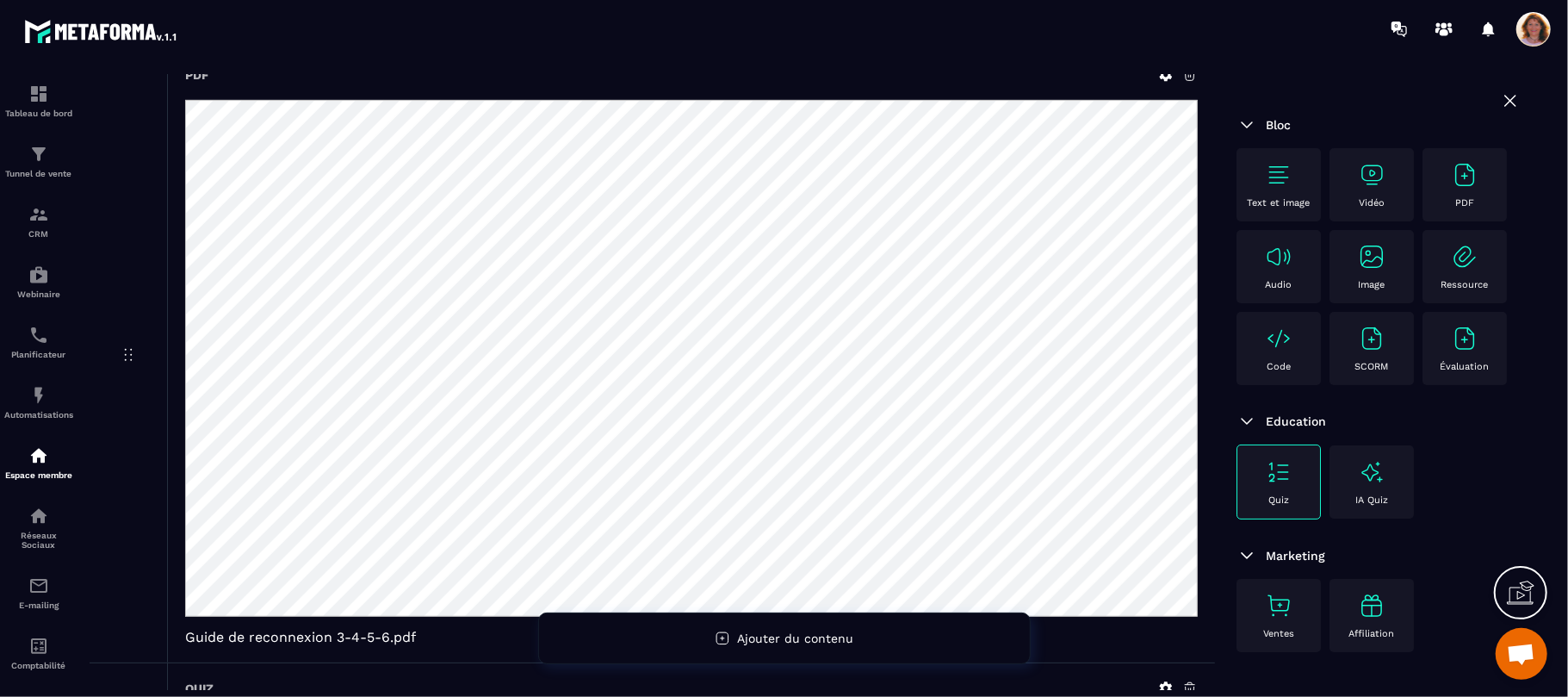
scroll to position [545, 0]
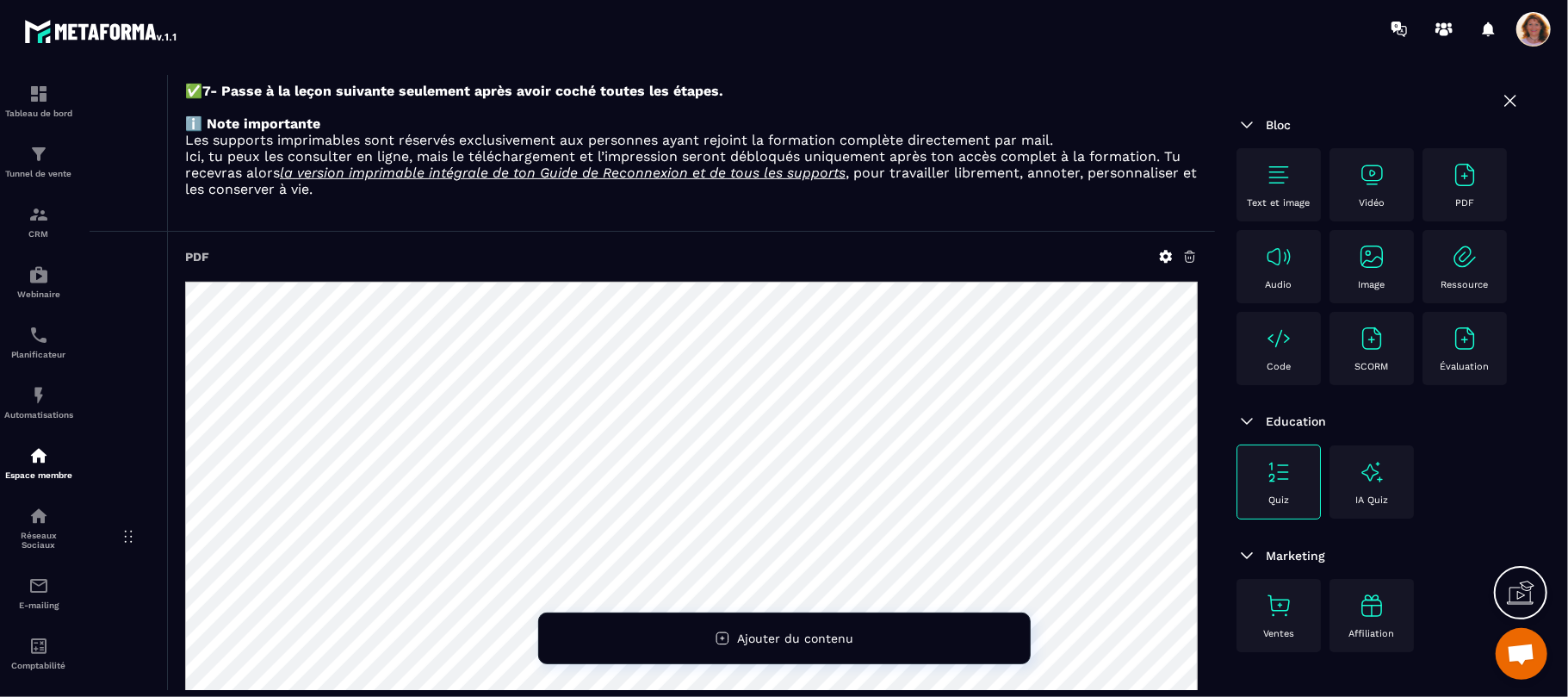
click at [1192, 262] on icon at bounding box center [1190, 257] width 10 height 11
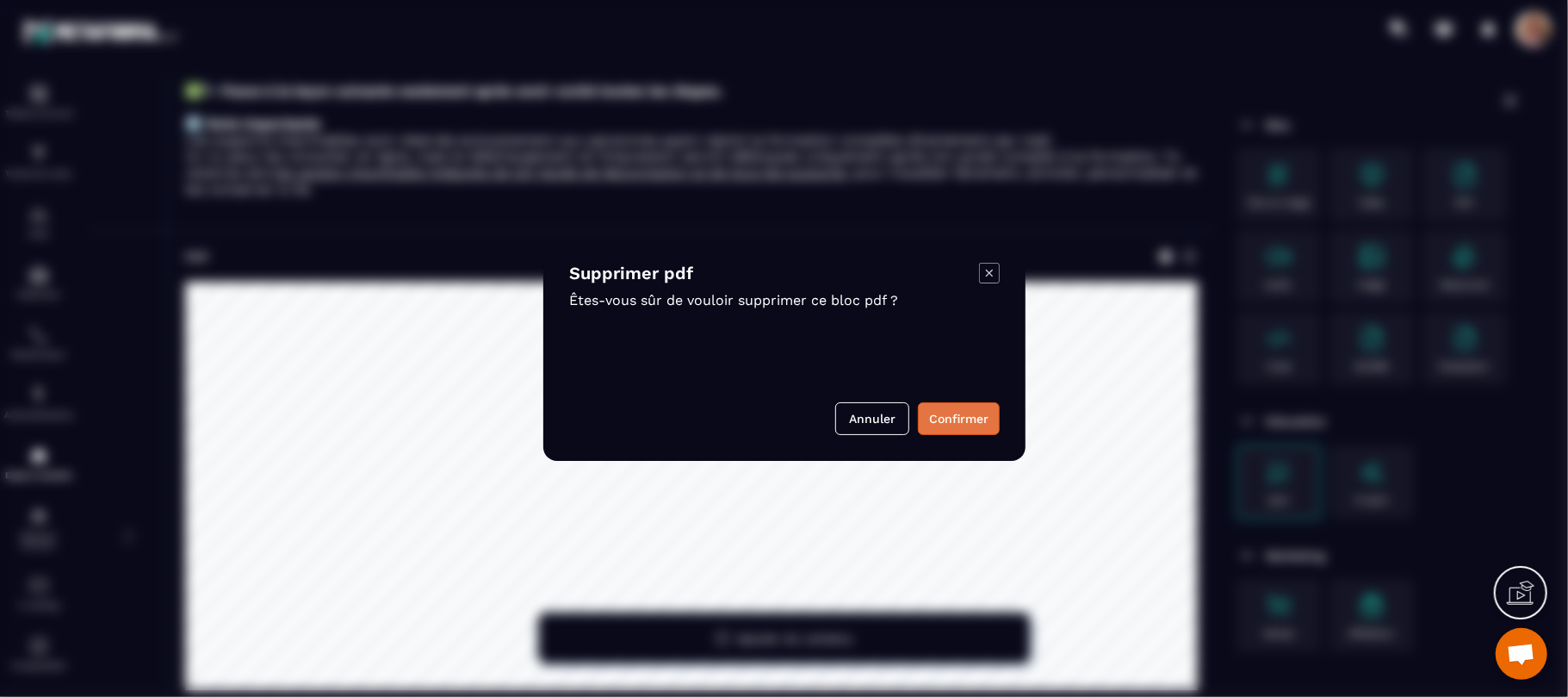
click at [965, 410] on button "Confirmer" at bounding box center [959, 418] width 82 height 32
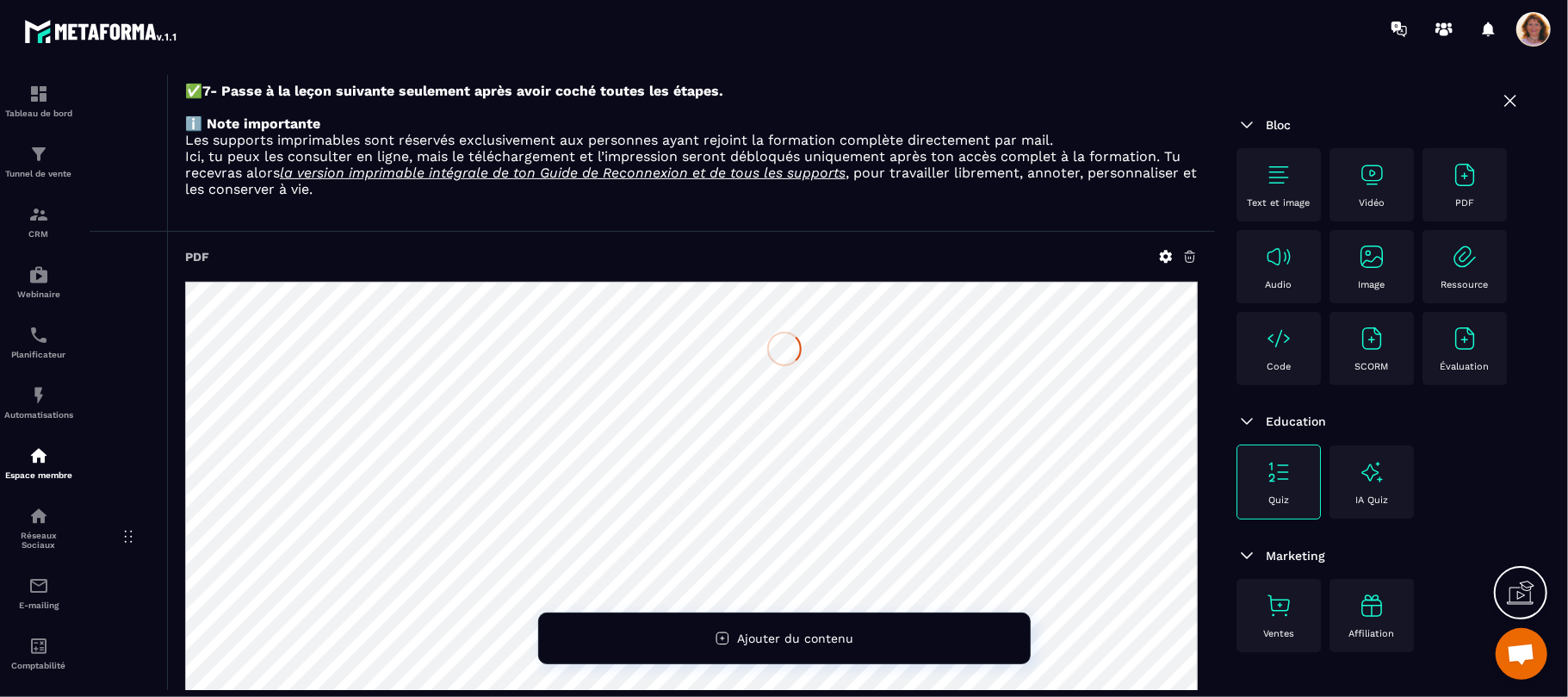
scroll to position [346, 0]
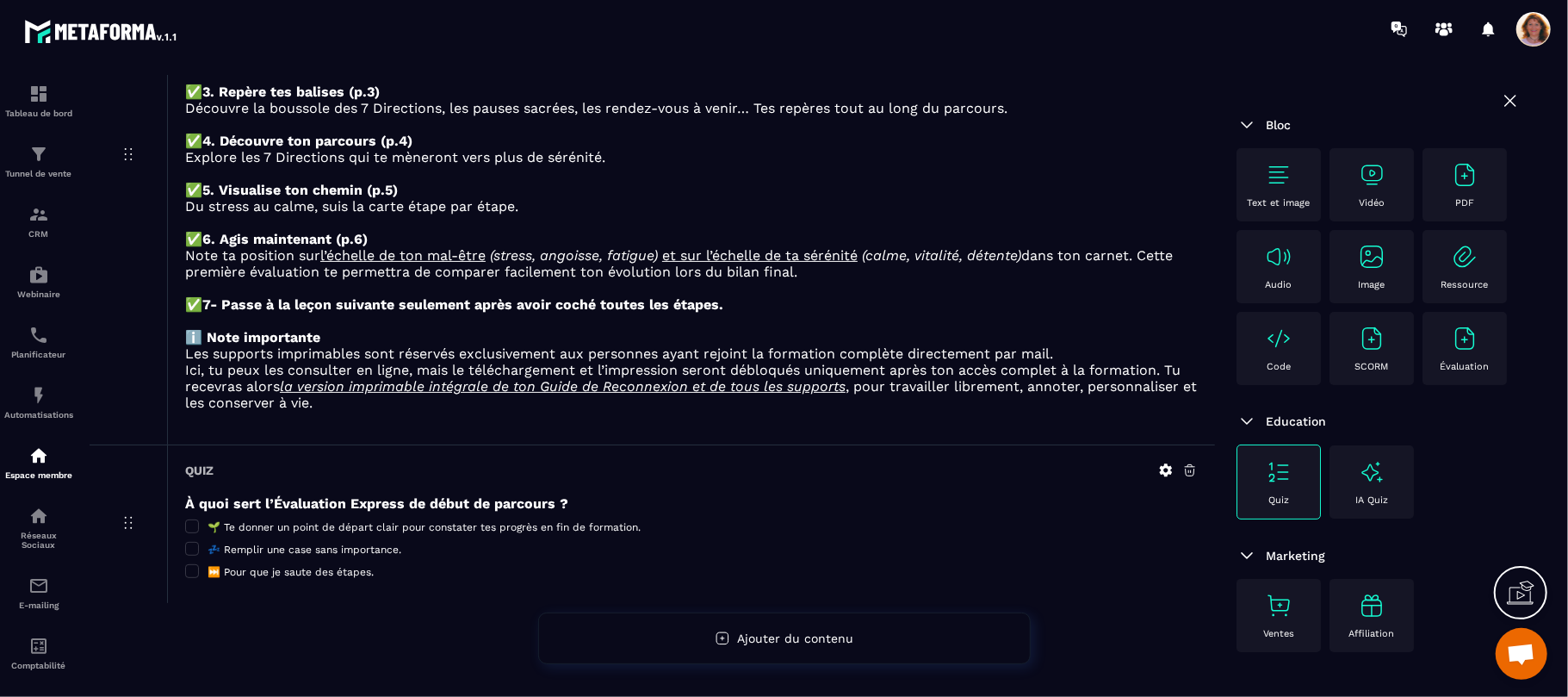
click at [1455, 209] on p "PDF" at bounding box center [1464, 203] width 19 height 11
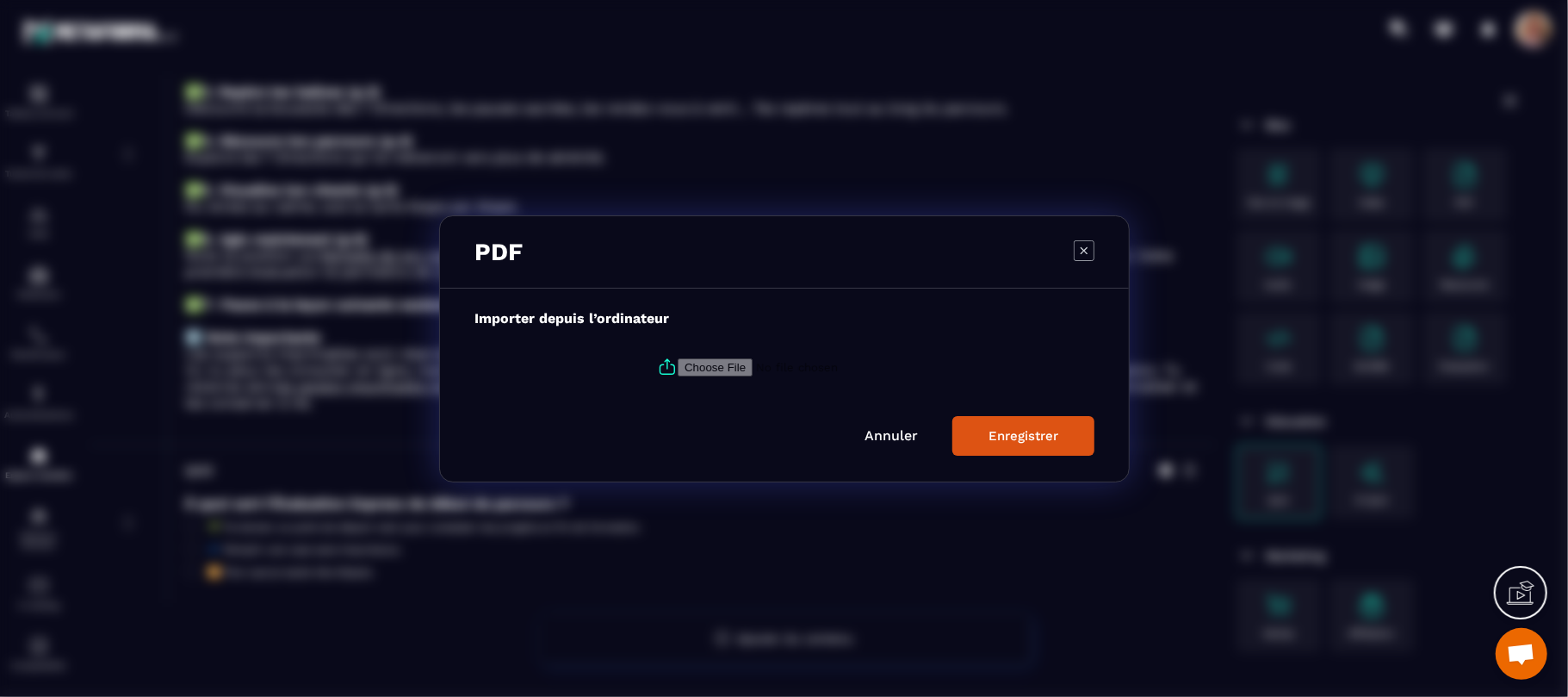
click at [725, 380] on label "Modal window" at bounding box center [784, 367] width 620 height 46
click at [725, 375] on input "Modal window" at bounding box center [794, 367] width 234 height 19
type input "**********"
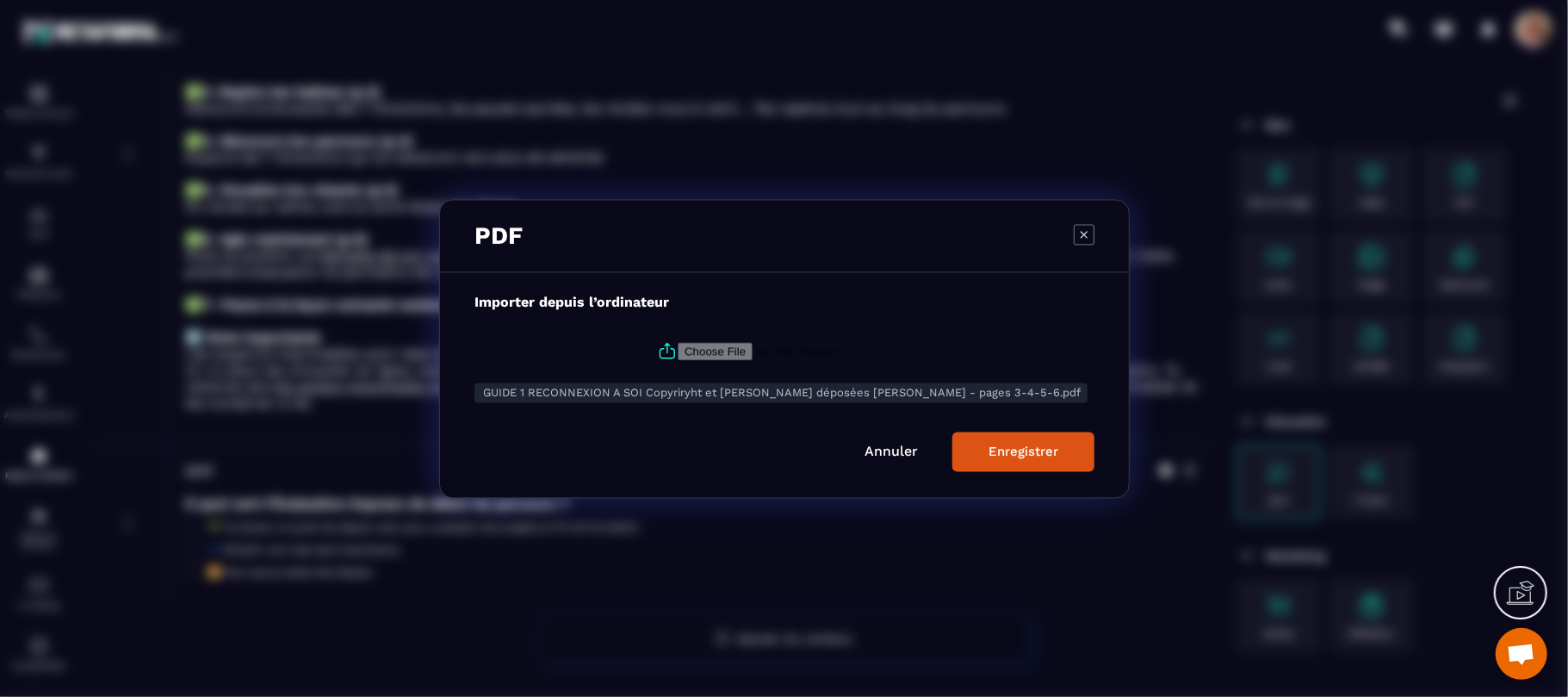
click at [1051, 458] on div "Enregistrer" at bounding box center [1023, 451] width 70 height 16
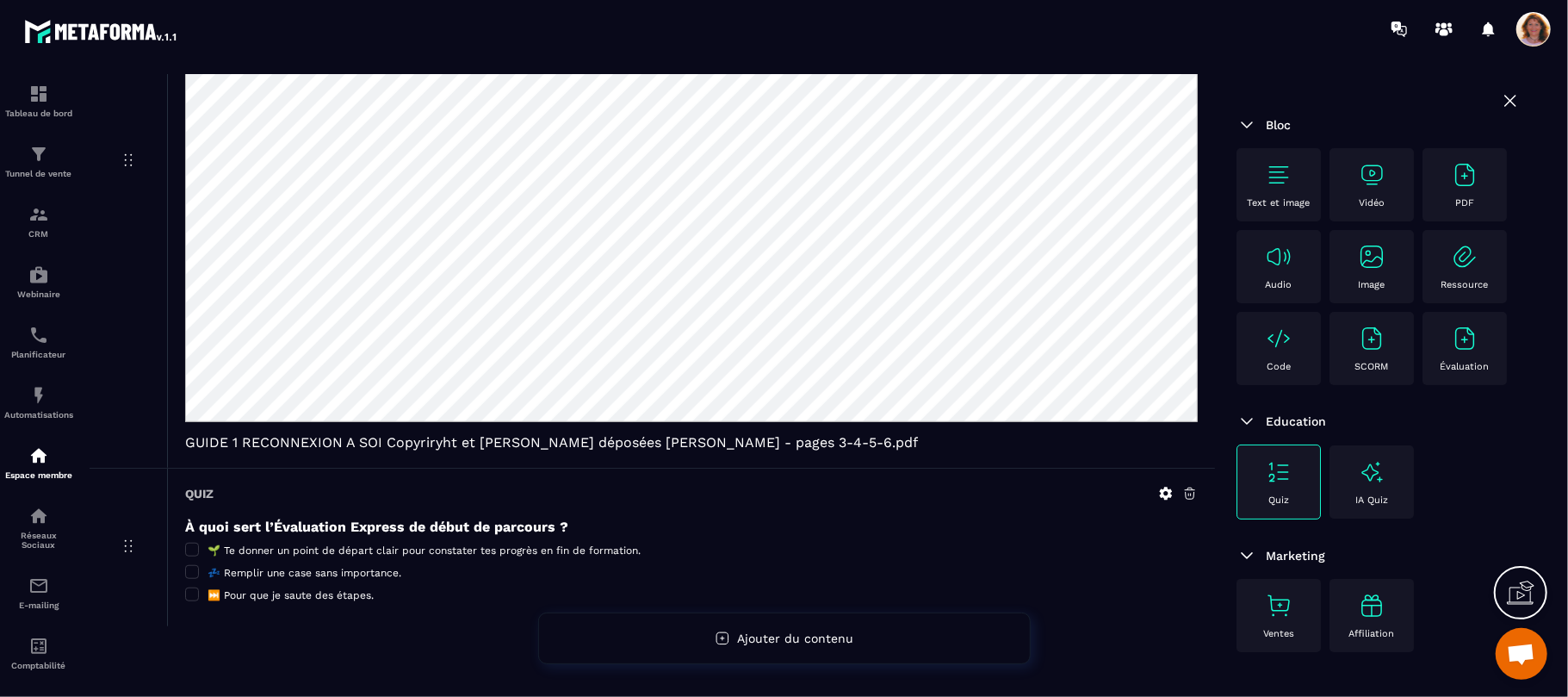
scroll to position [943, 0]
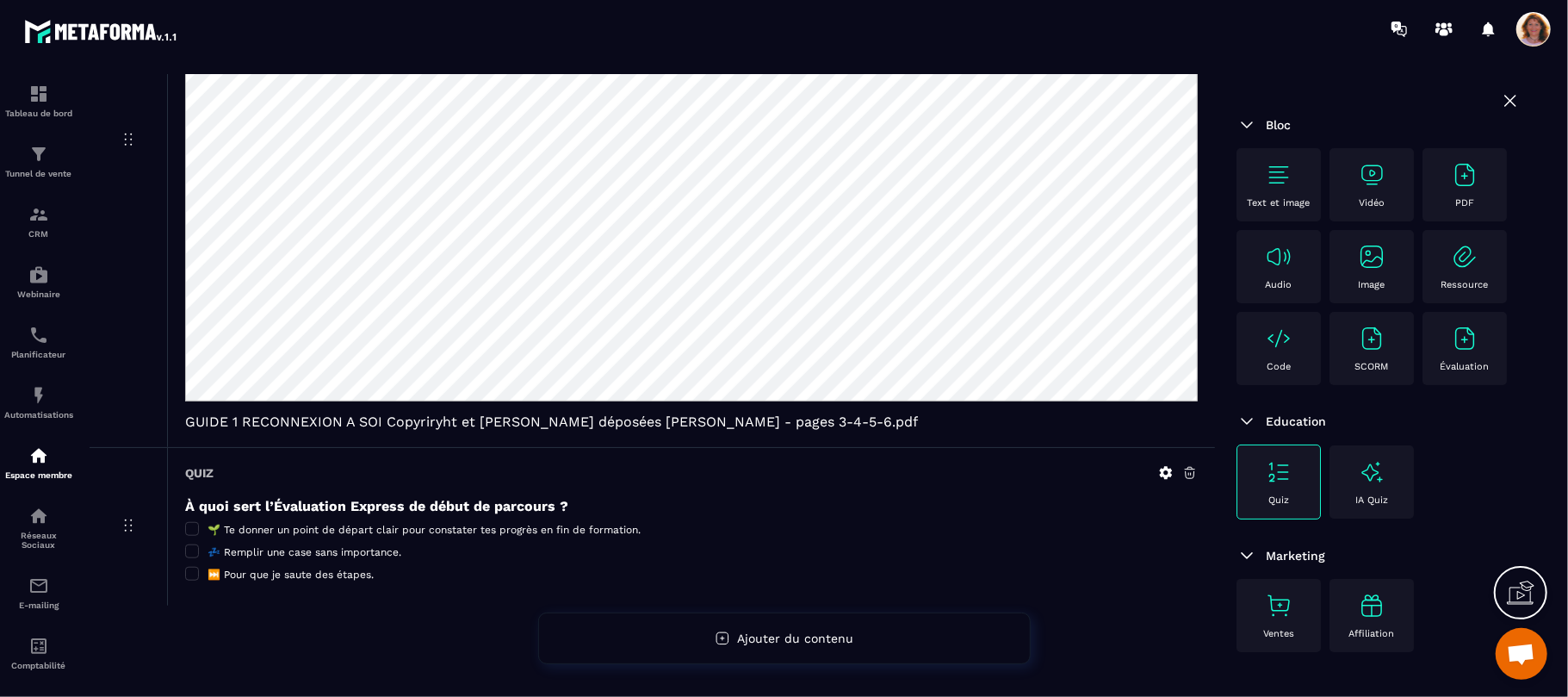
click at [1164, 481] on icon at bounding box center [1166, 473] width 16 height 16
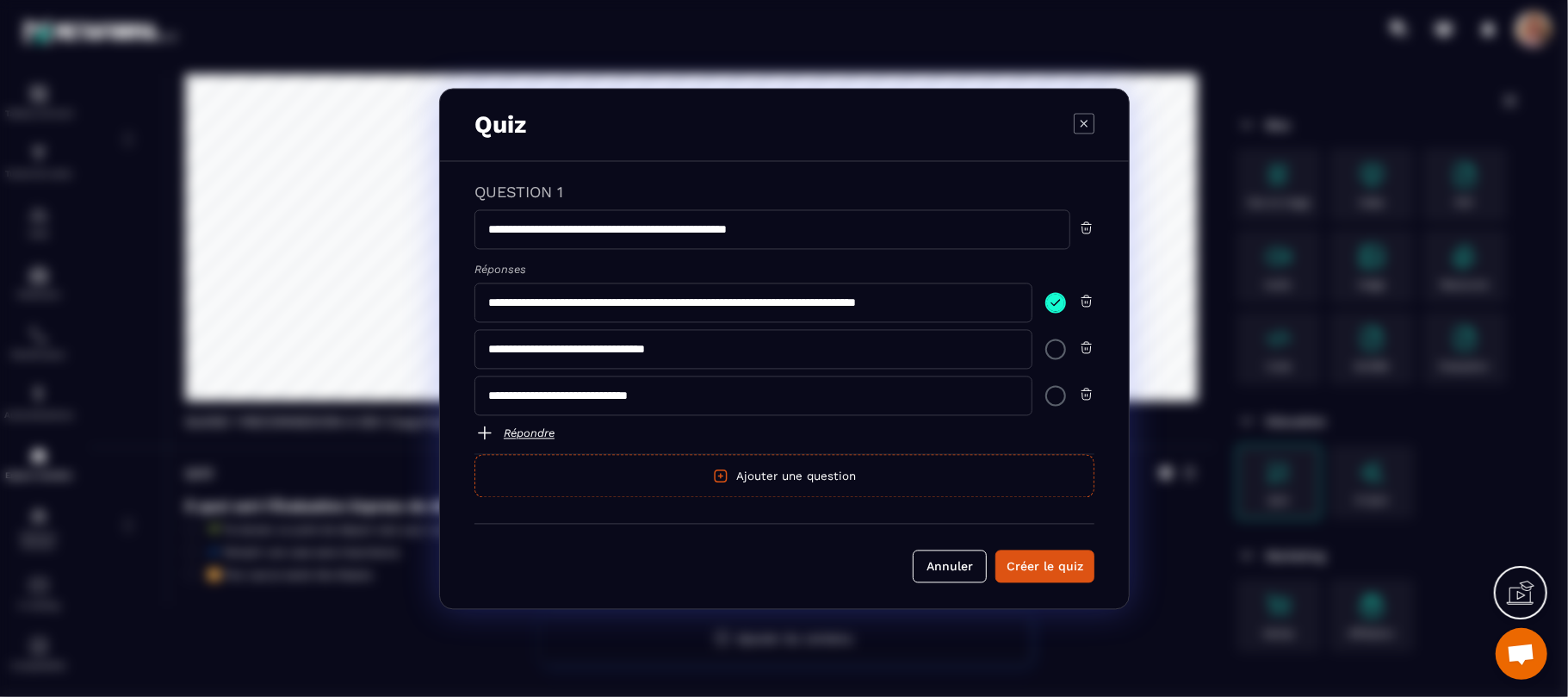
click at [1080, 117] on icon "Modal window" at bounding box center [1084, 123] width 20 height 20
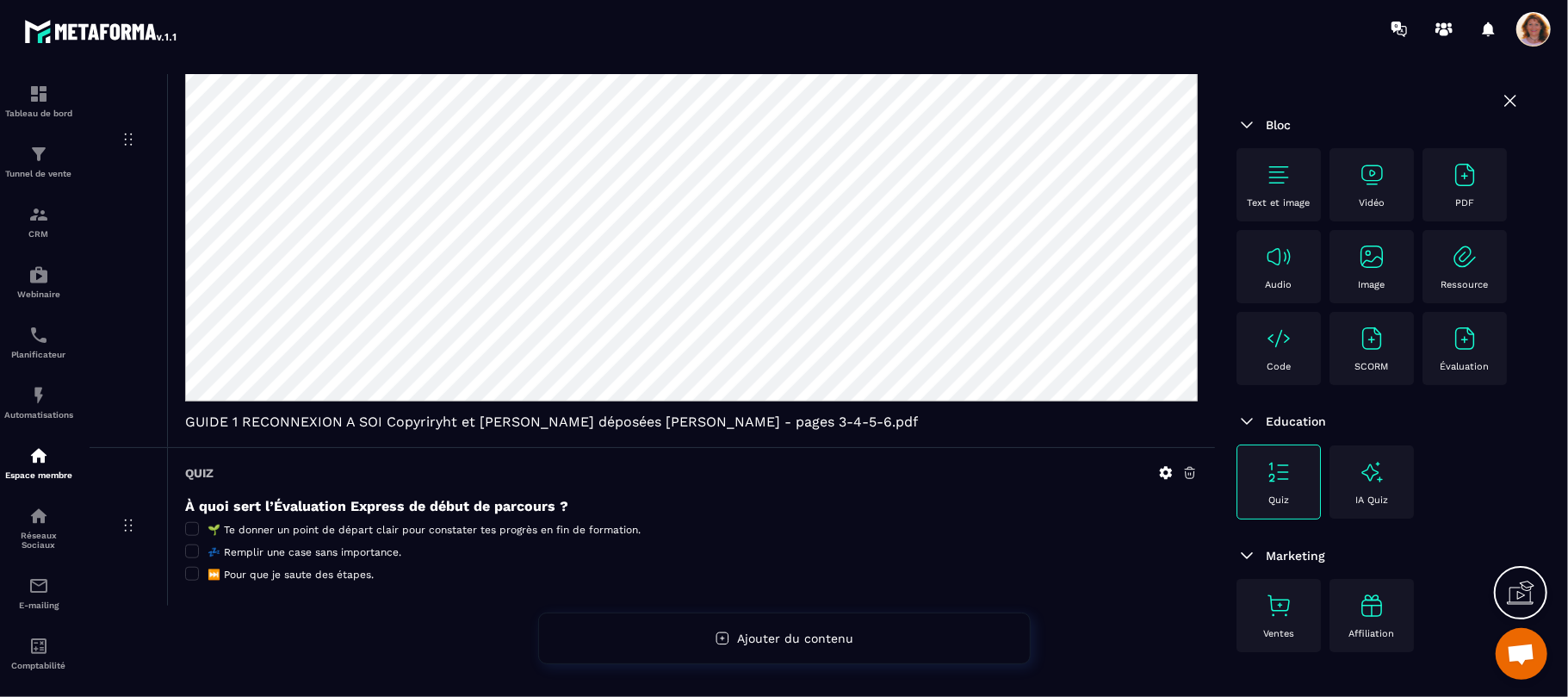
click at [1505, 104] on icon at bounding box center [1510, 100] width 10 height 10
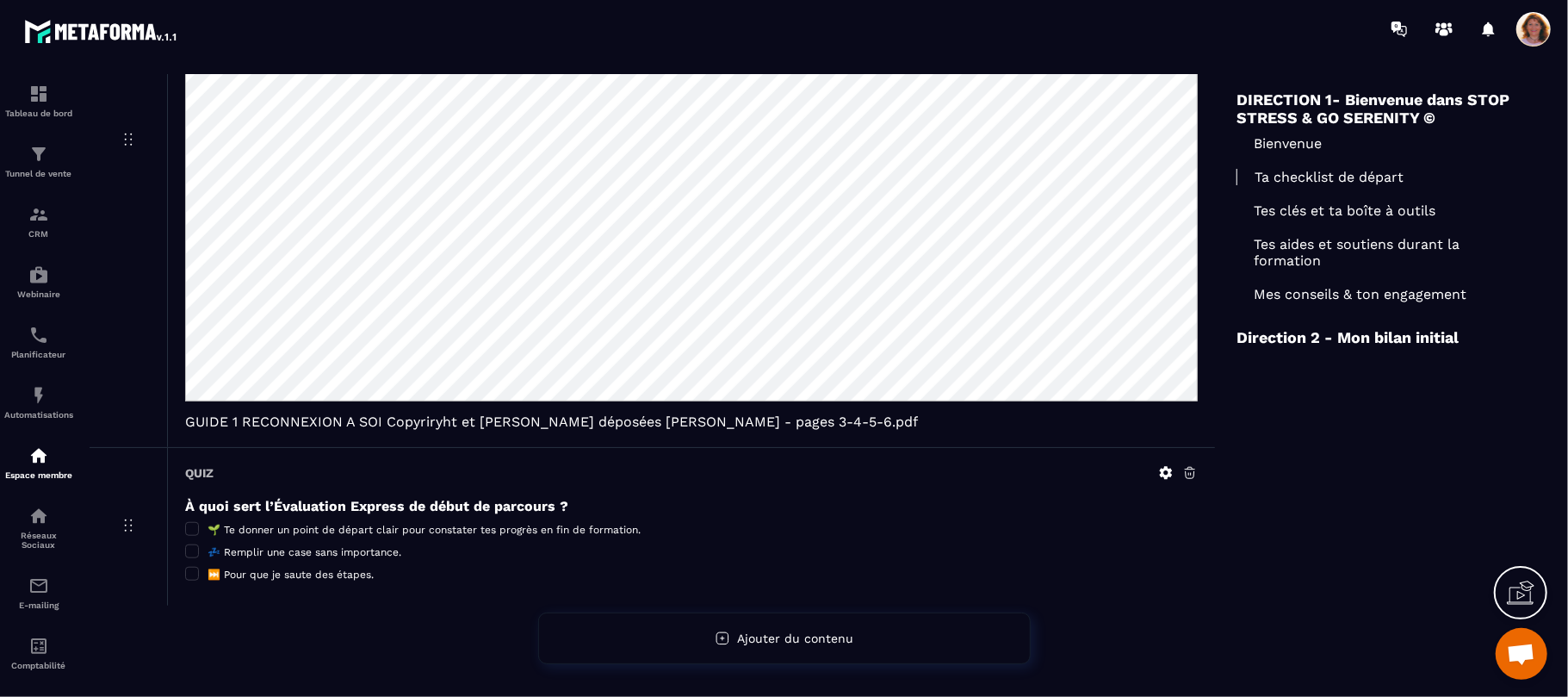
click at [1283, 451] on div "DIRECTION 1- Bienvenue dans STOP STRESS & GO SERENITY © Bienvenue Ta checklist …" at bounding box center [1378, 370] width 327 height 585
click at [1090, 545] on div "🌱 Te donner un point de départ clair pour constater tes progrès en fin de forma…" at bounding box center [691, 551] width 1013 height 14
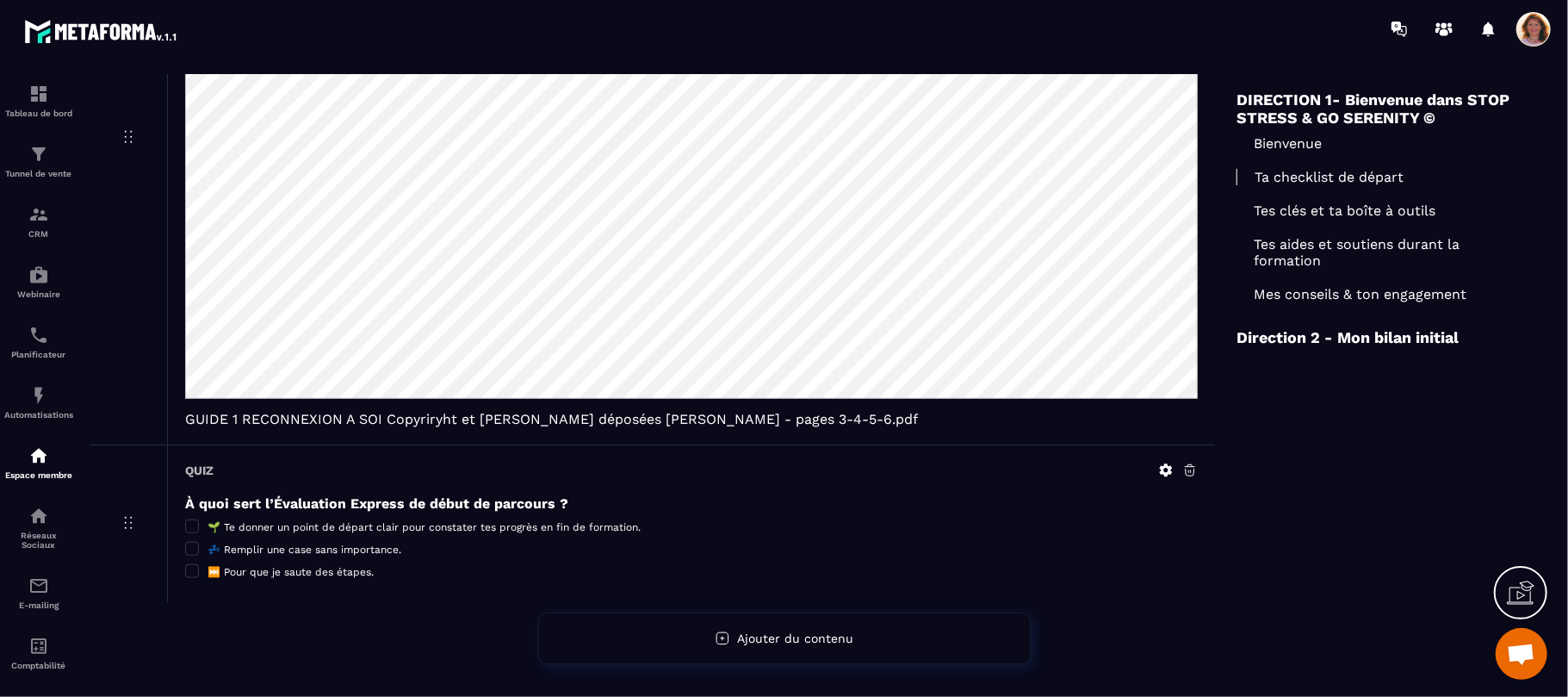
scroll to position [958, 0]
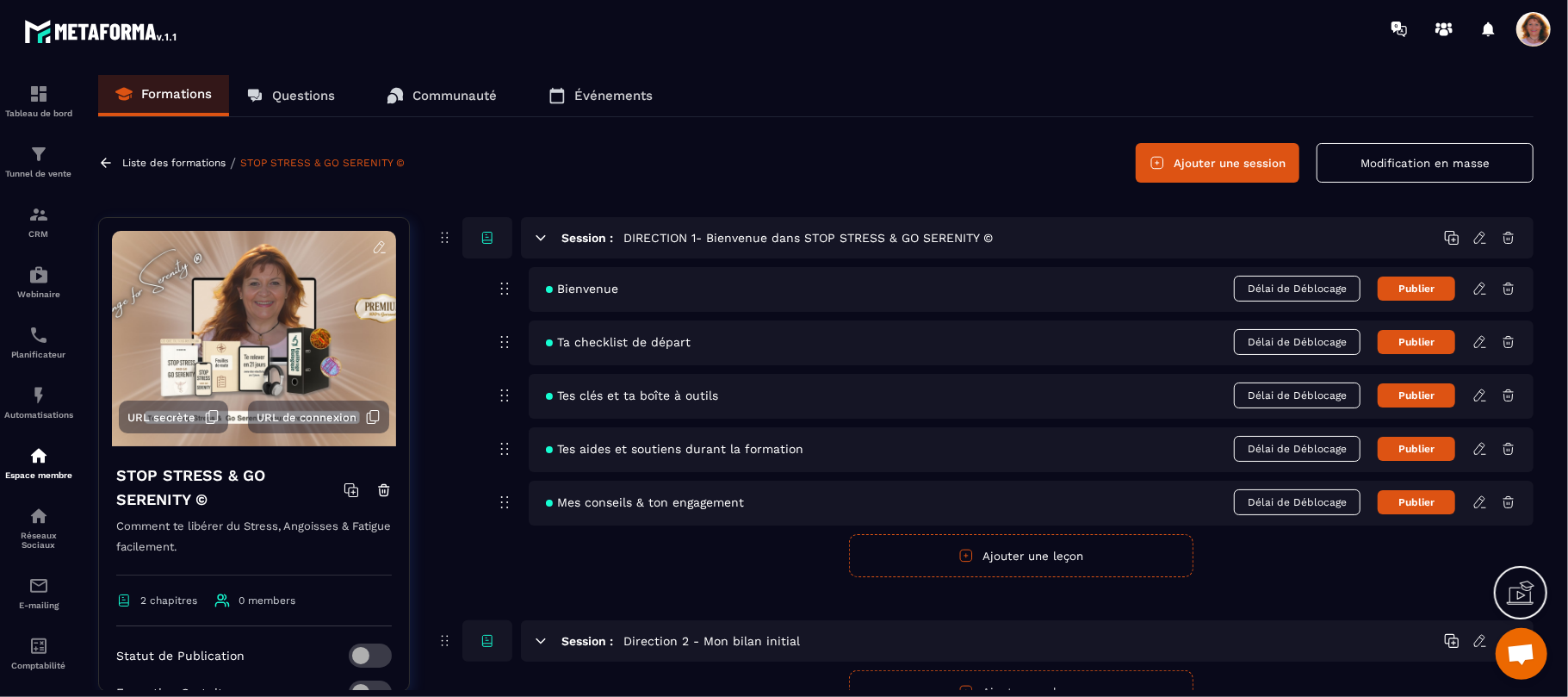
click at [1481, 395] on icon at bounding box center [1480, 395] width 16 height 16
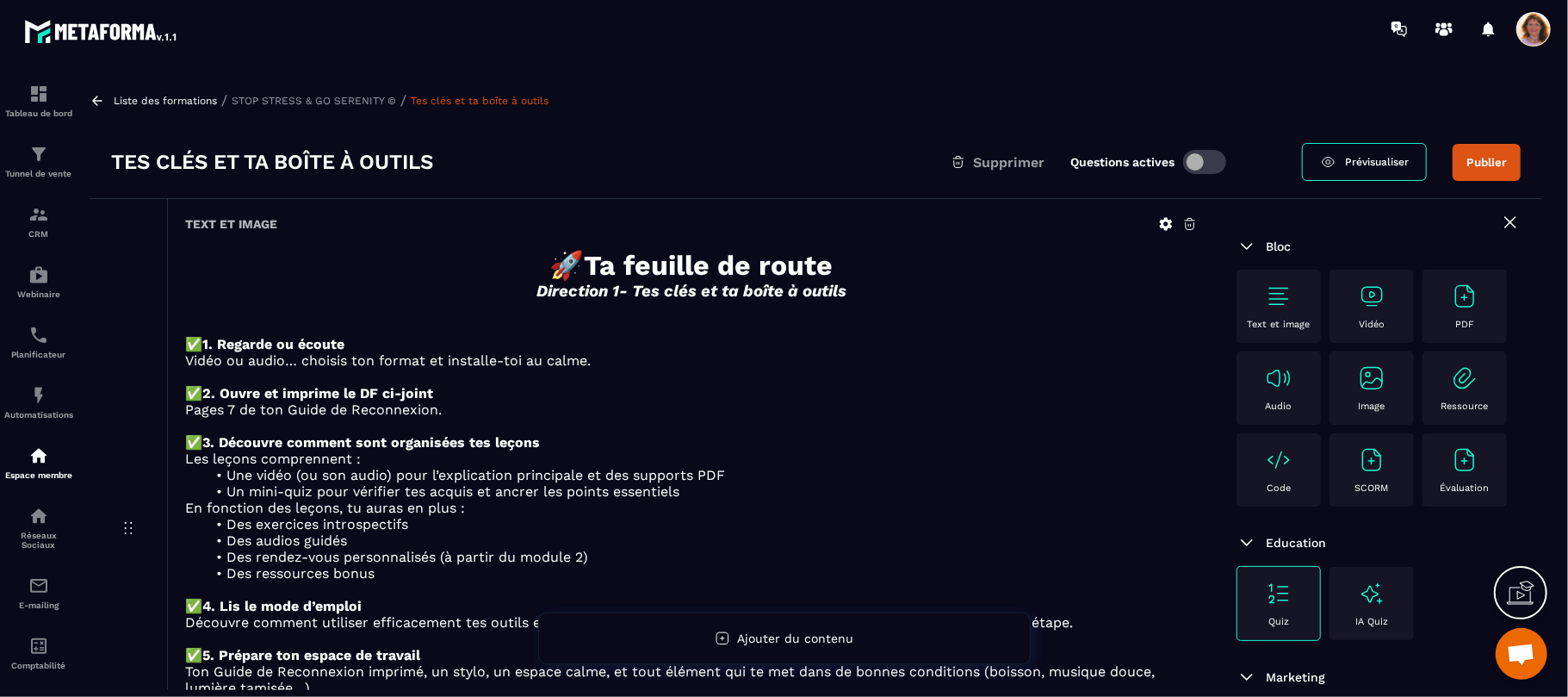
click at [1163, 224] on icon at bounding box center [1167, 224] width 13 height 13
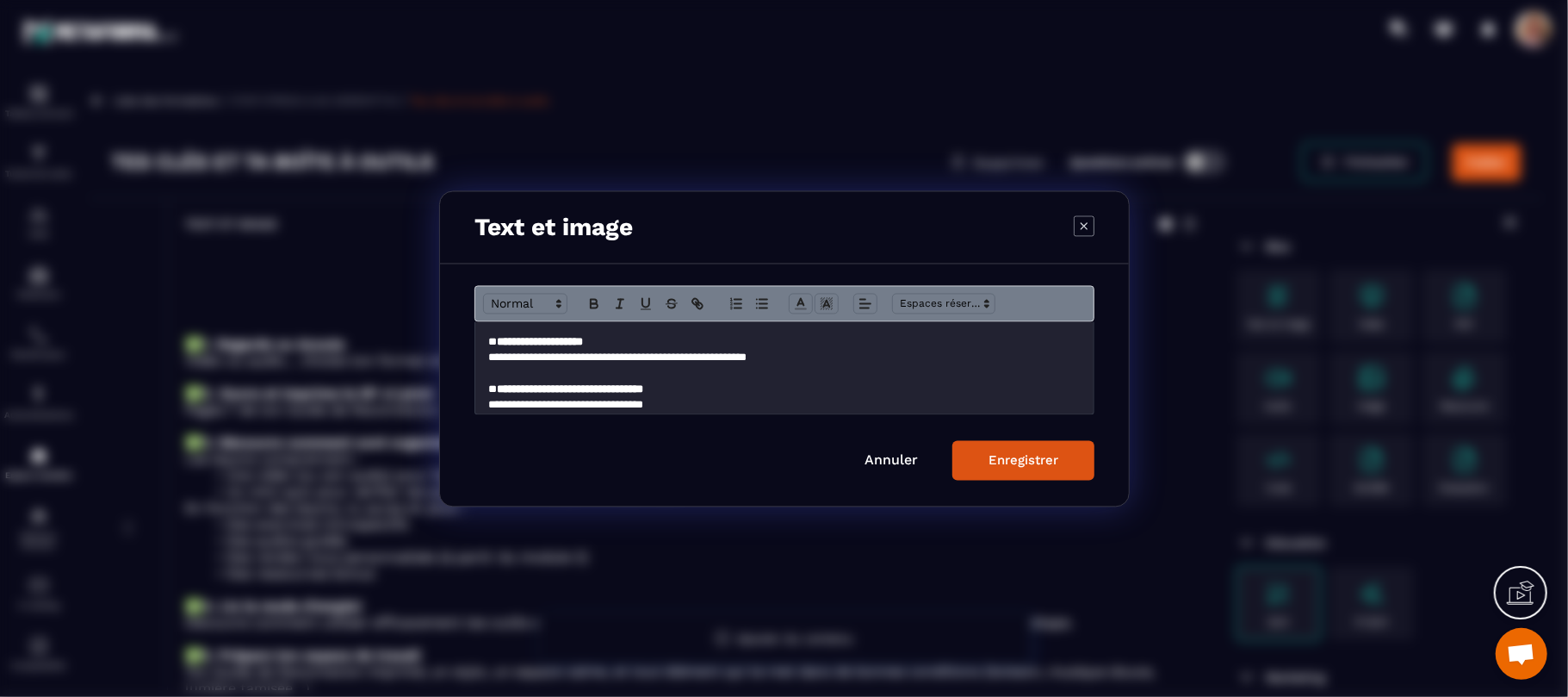
scroll to position [102, 0]
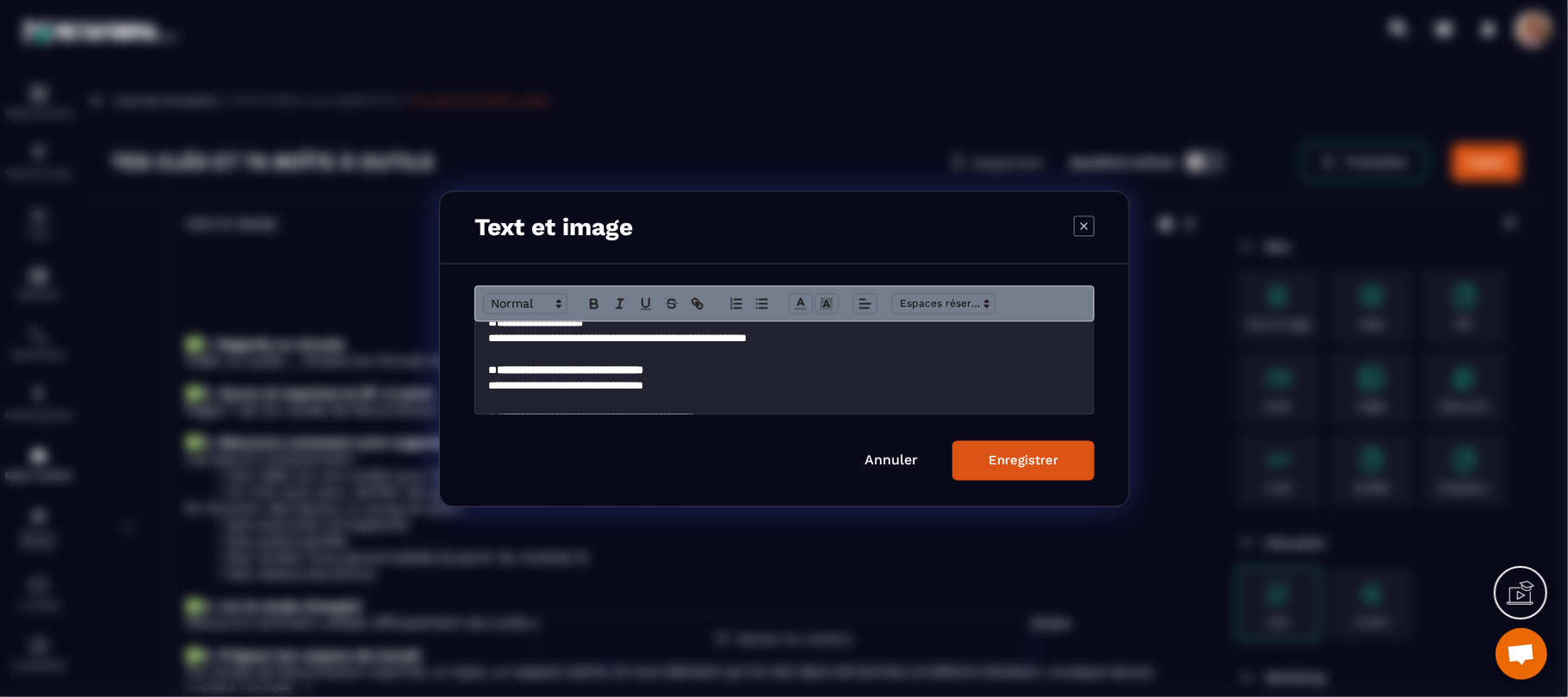
click at [635, 374] on strong "**********" at bounding box center [570, 370] width 146 height 11
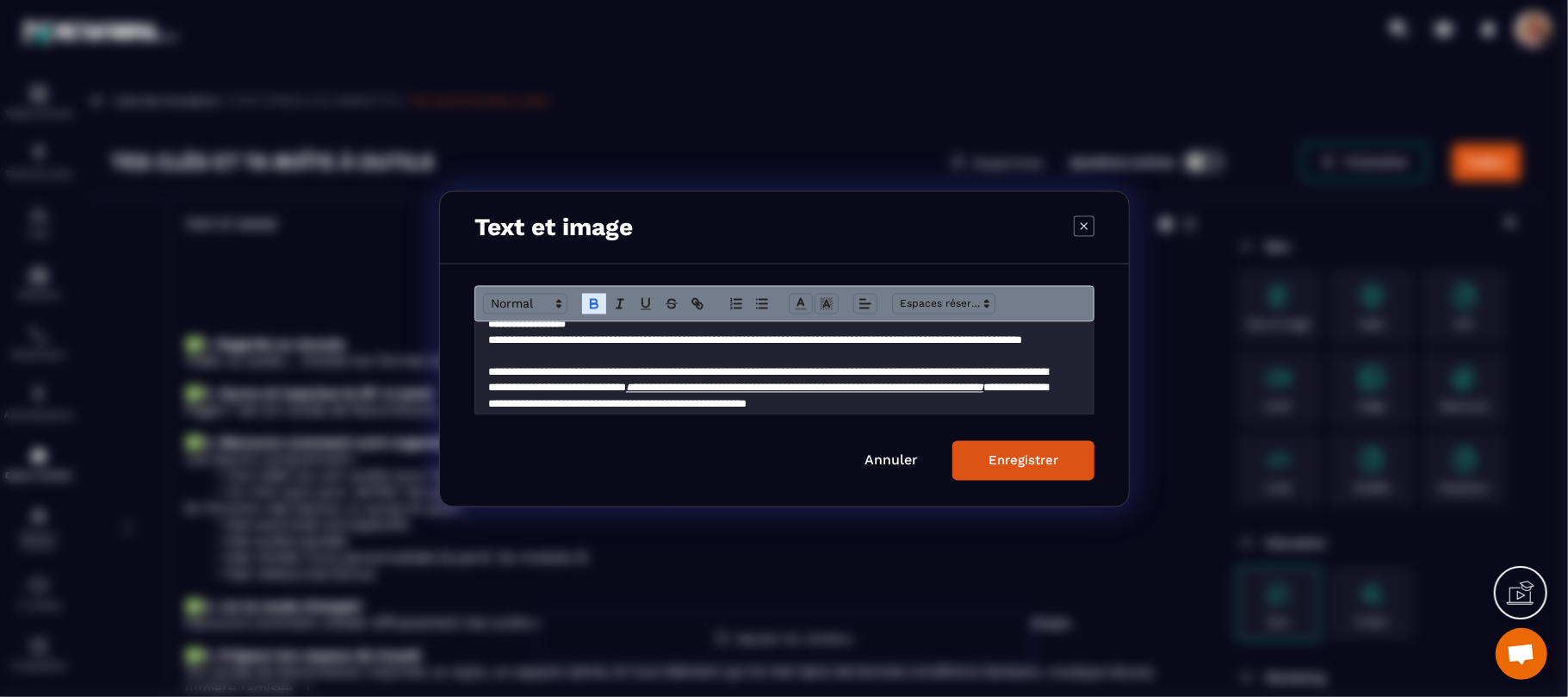
scroll to position [554, 0]
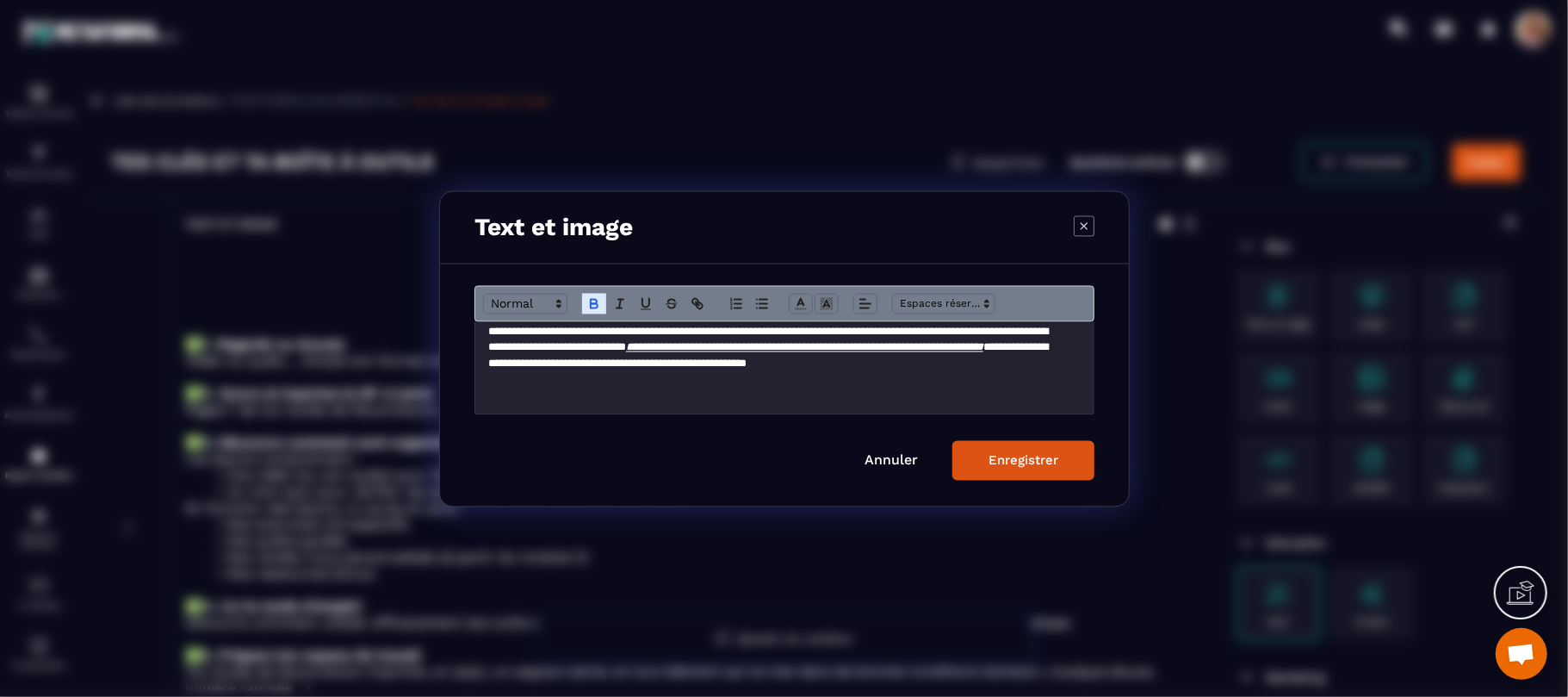
click at [1006, 475] on button "Enregistrer" at bounding box center [1023, 460] width 142 height 40
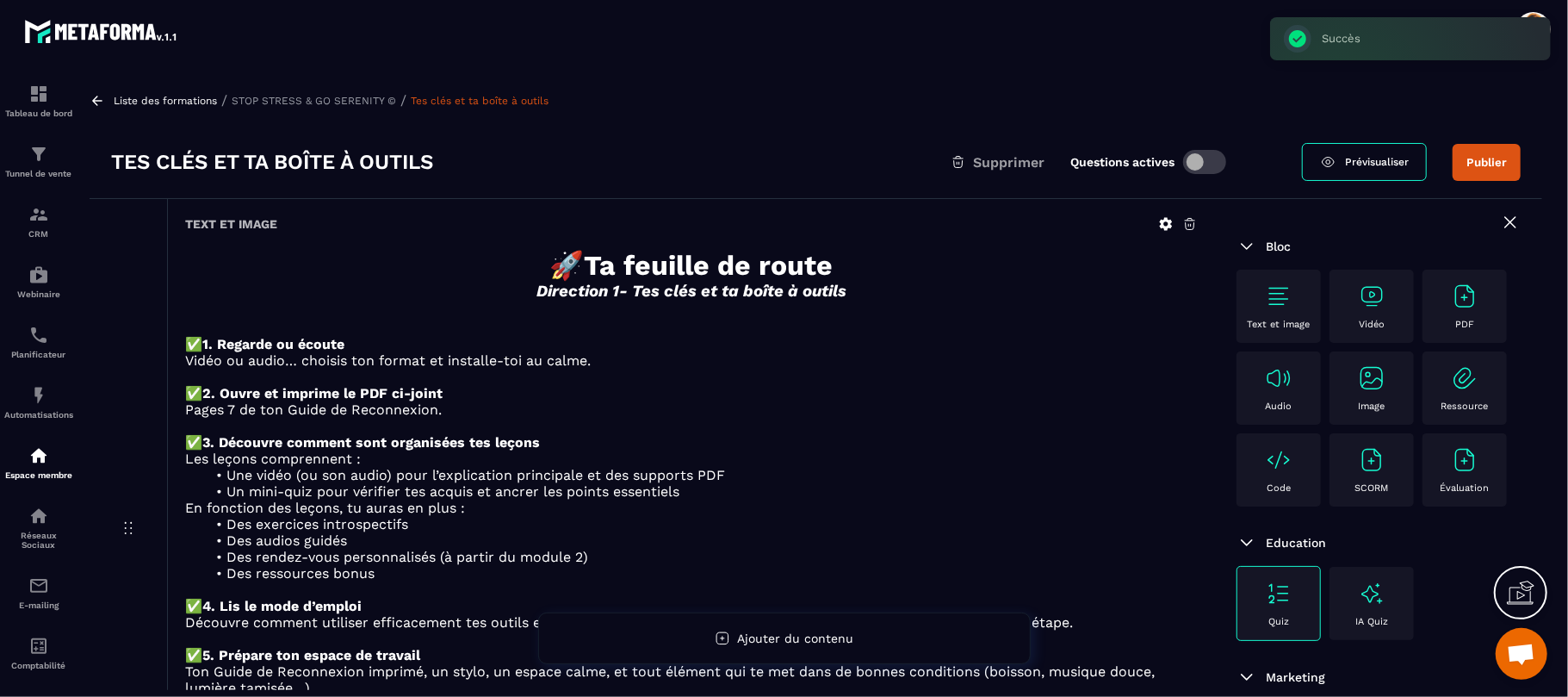
click at [1206, 449] on div "Text et image 🚀 Ta feuille de route Direction 1- Tes clés et ta boîte à outils …" at bounding box center [690, 530] width 1048 height 662
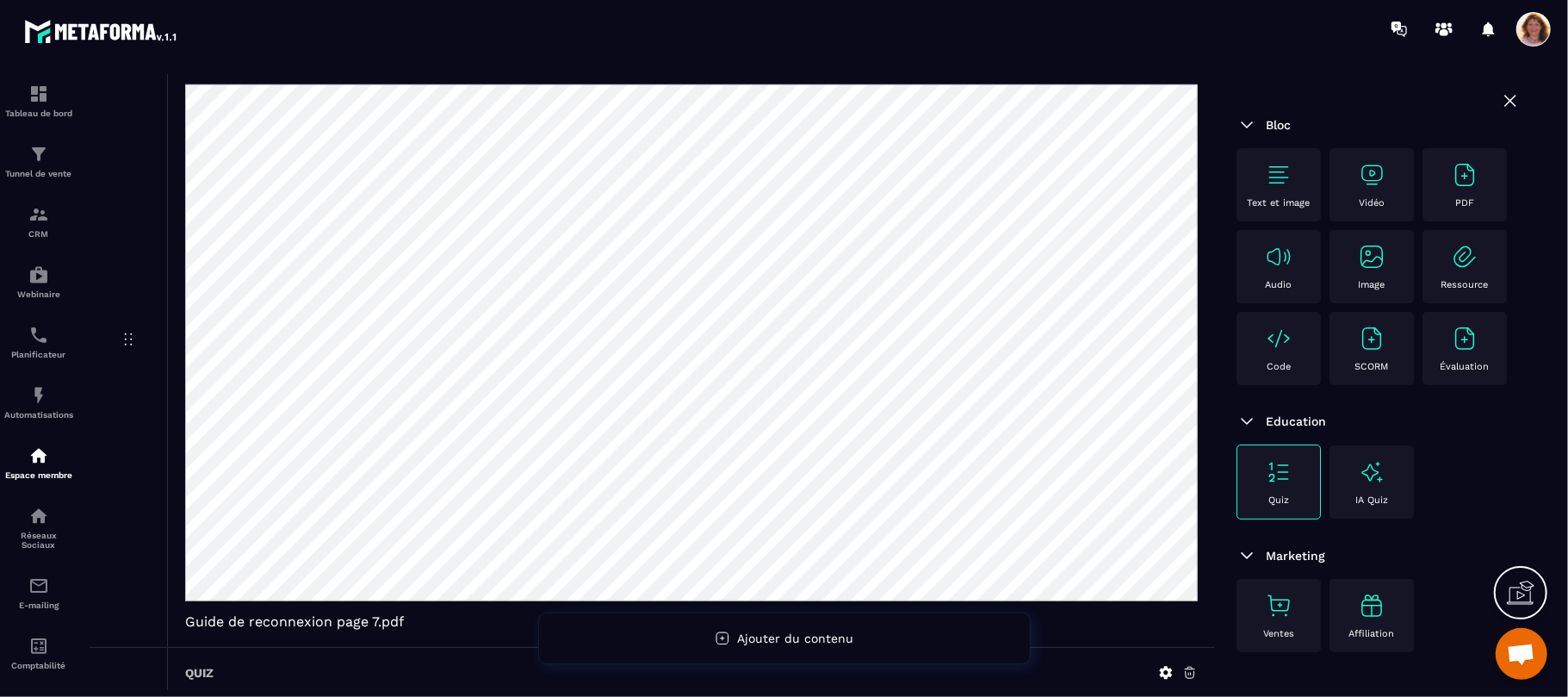
scroll to position [872, 0]
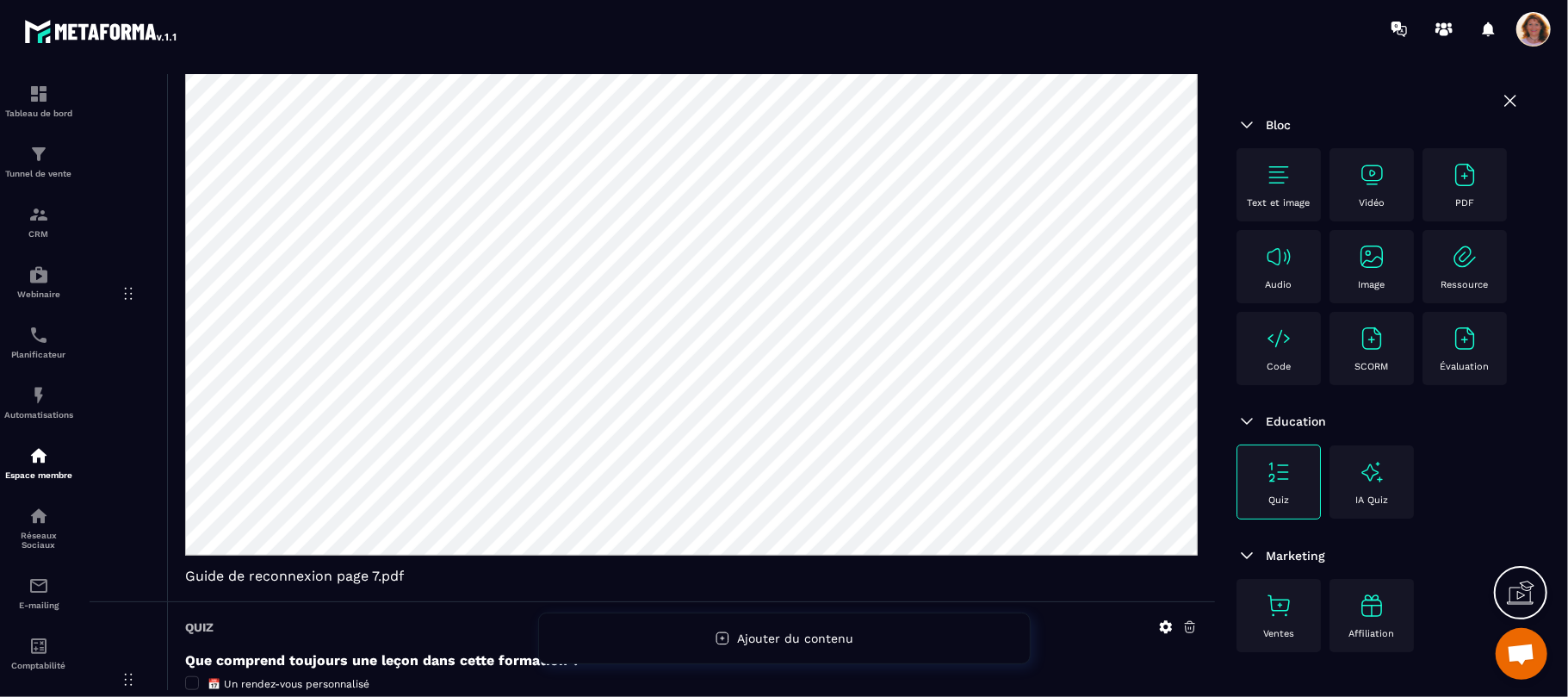
click at [1215, 308] on div "Bloc Text et image Vidéo PDF Audio Image Ressource Code SCORM Évaluation Educat…" at bounding box center [1378, 388] width 327 height 622
click at [1131, 584] on span "Guide de reconnexion page 7.pdf" at bounding box center [691, 576] width 1013 height 17
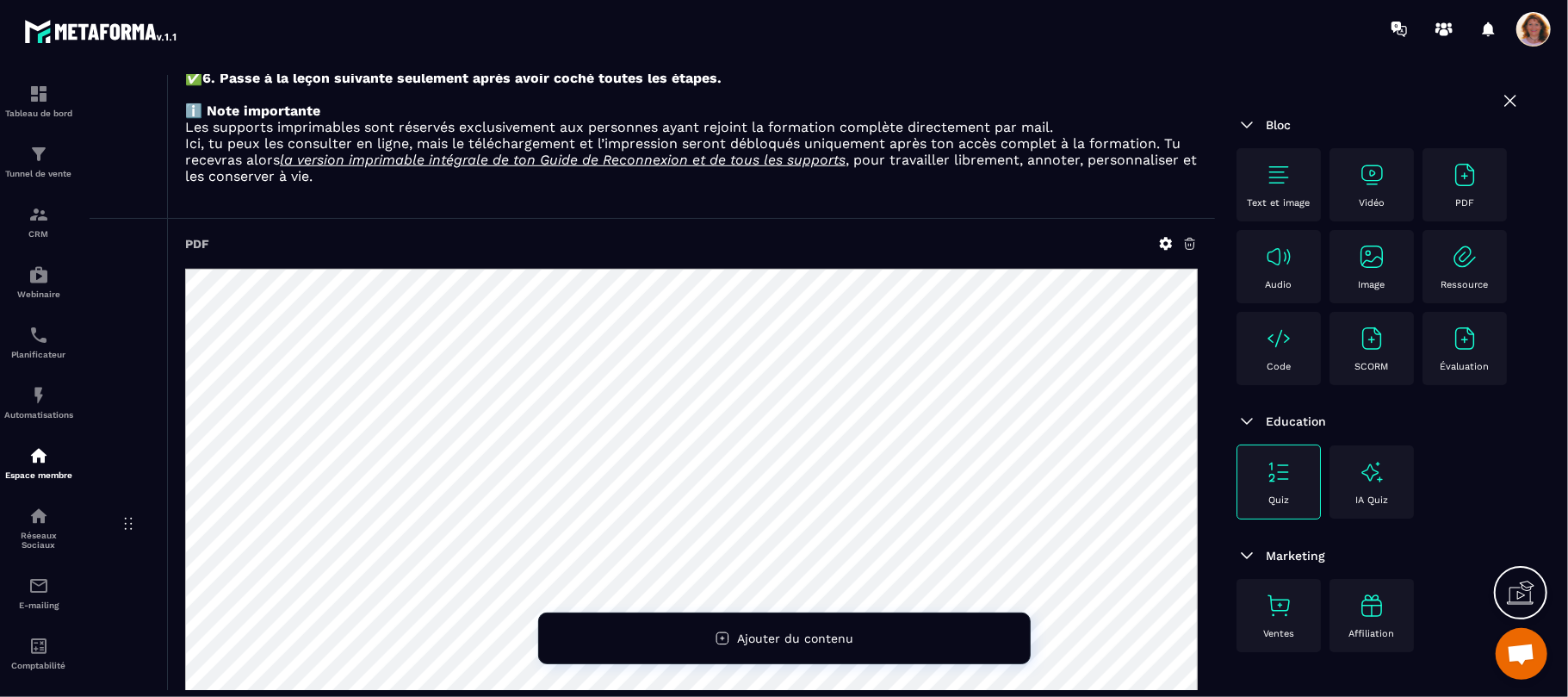
scroll to position [597, 0]
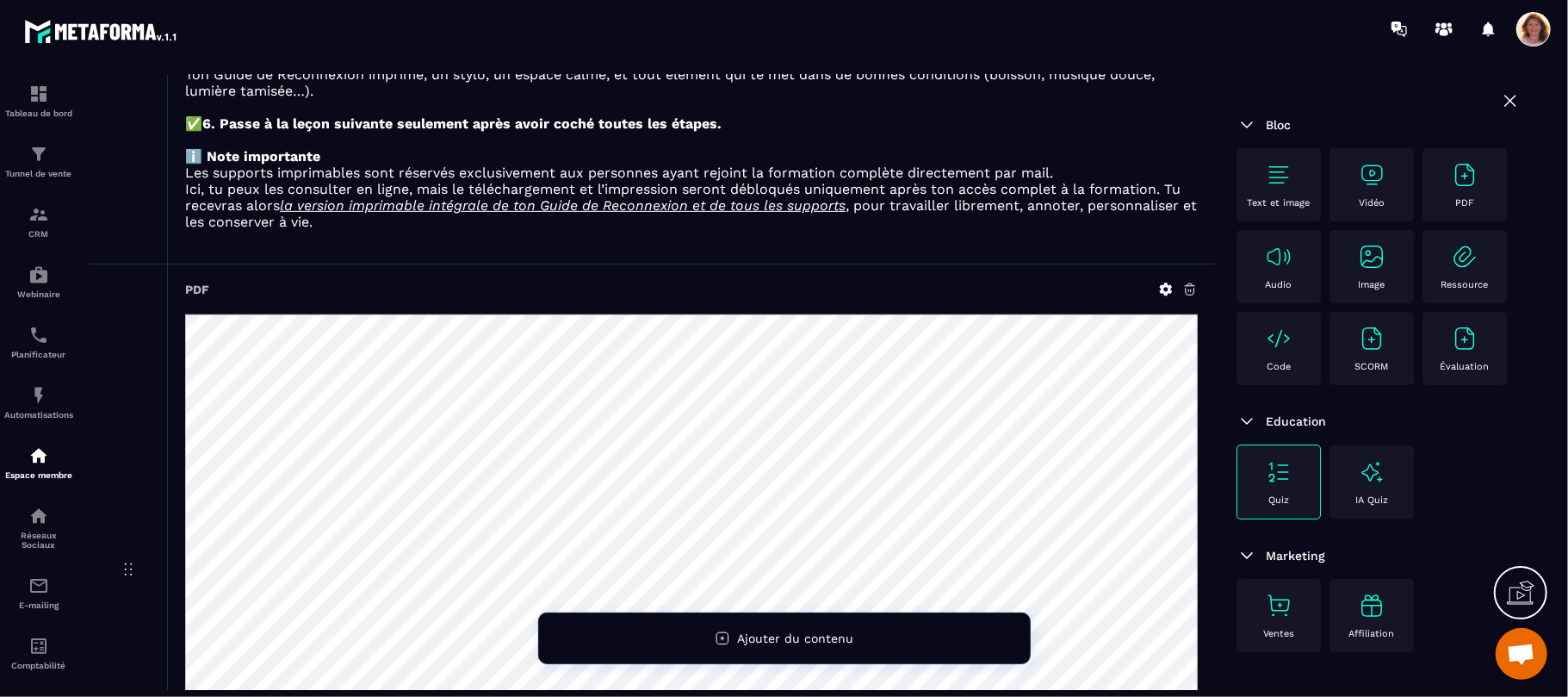
click at [1189, 298] on icon at bounding box center [1190, 289] width 16 height 16
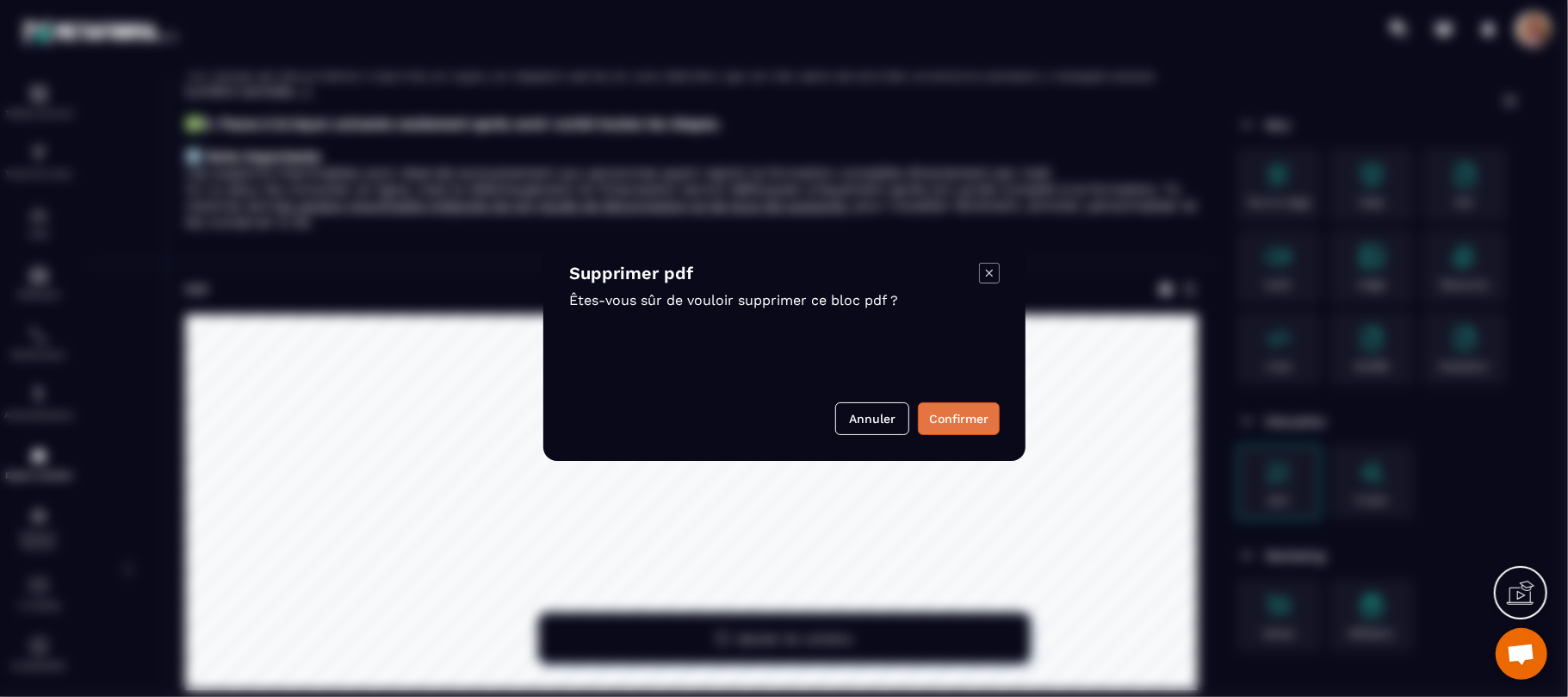
click at [952, 420] on button "Confirmer" at bounding box center [959, 418] width 82 height 32
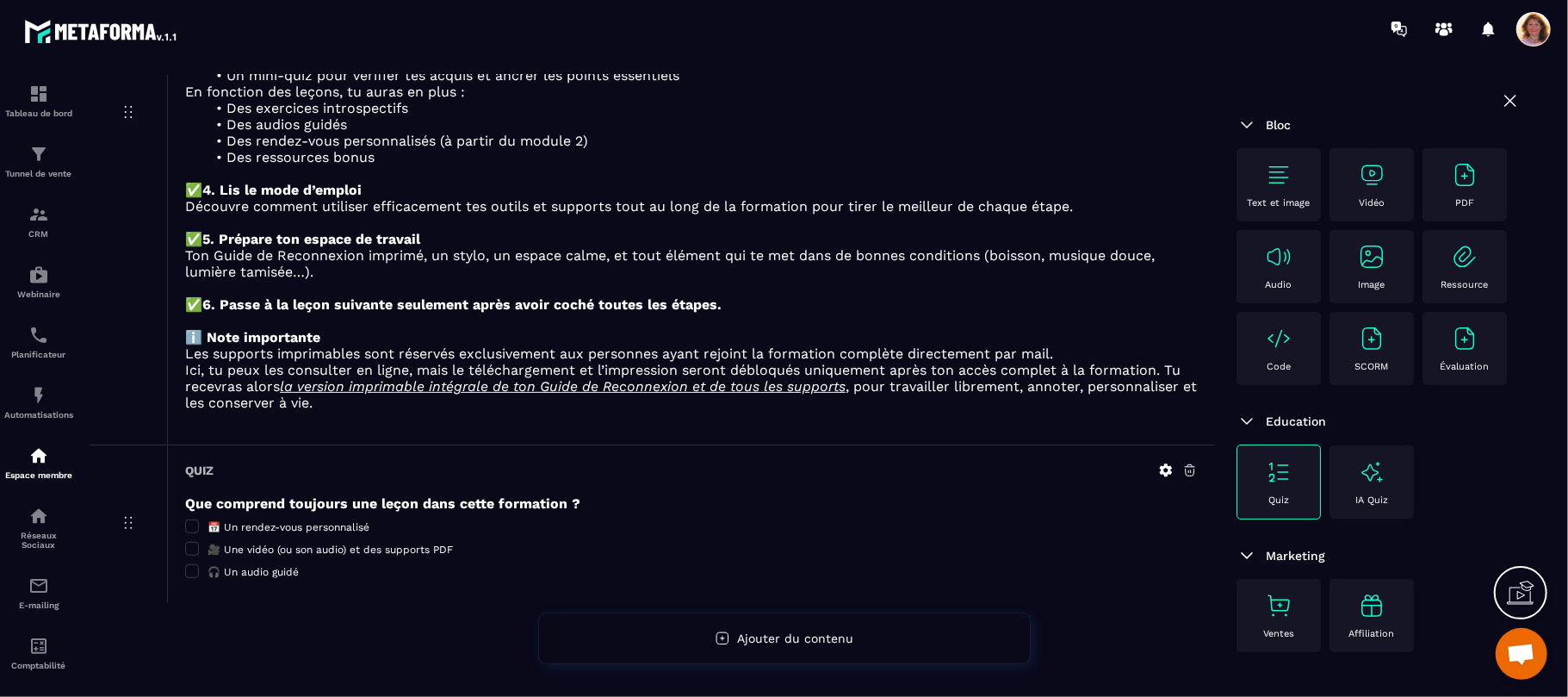
scroll to position [425, 0]
click at [1431, 209] on div "PDF" at bounding box center [1464, 184] width 67 height 47
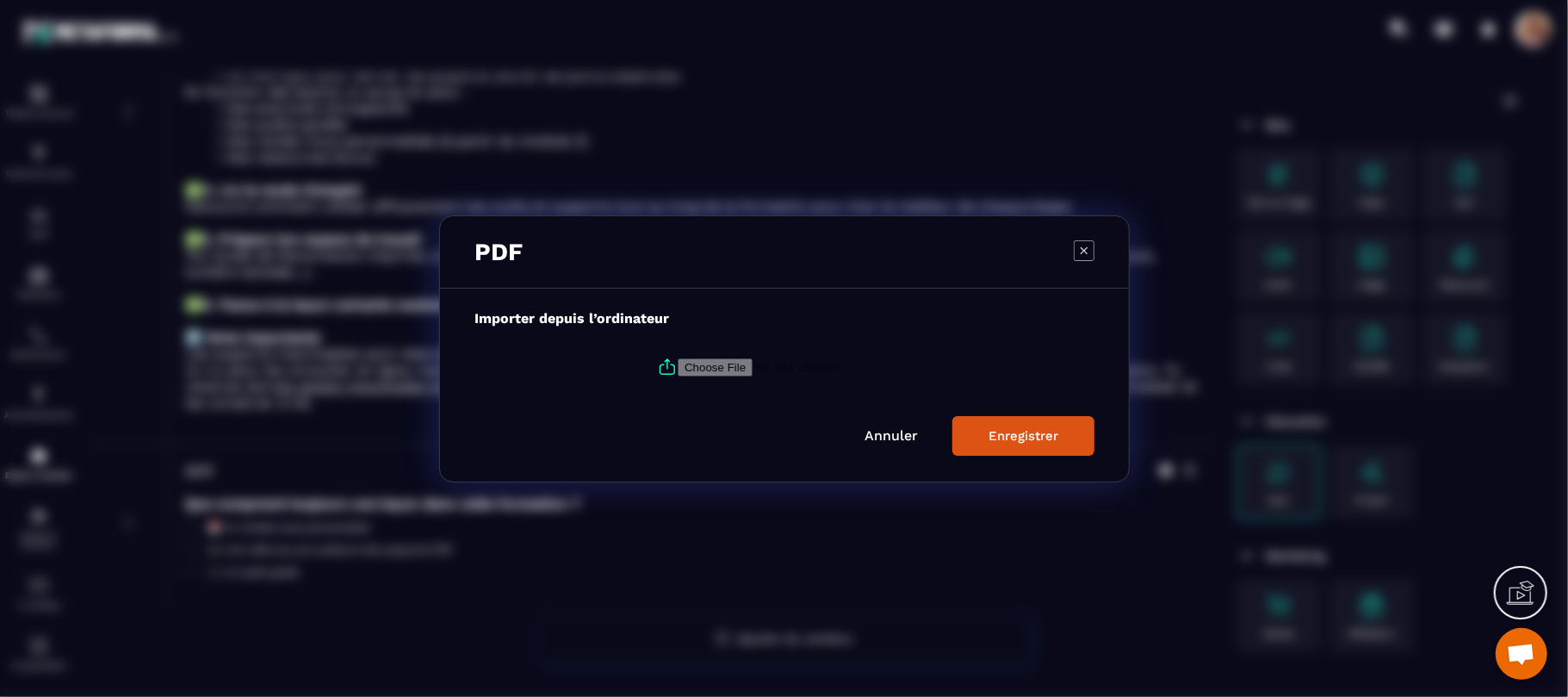
click at [776, 381] on label "Modal window" at bounding box center [784, 367] width 620 height 46
click at [776, 375] on input "Modal window" at bounding box center [794, 367] width 234 height 19
type input "**********"
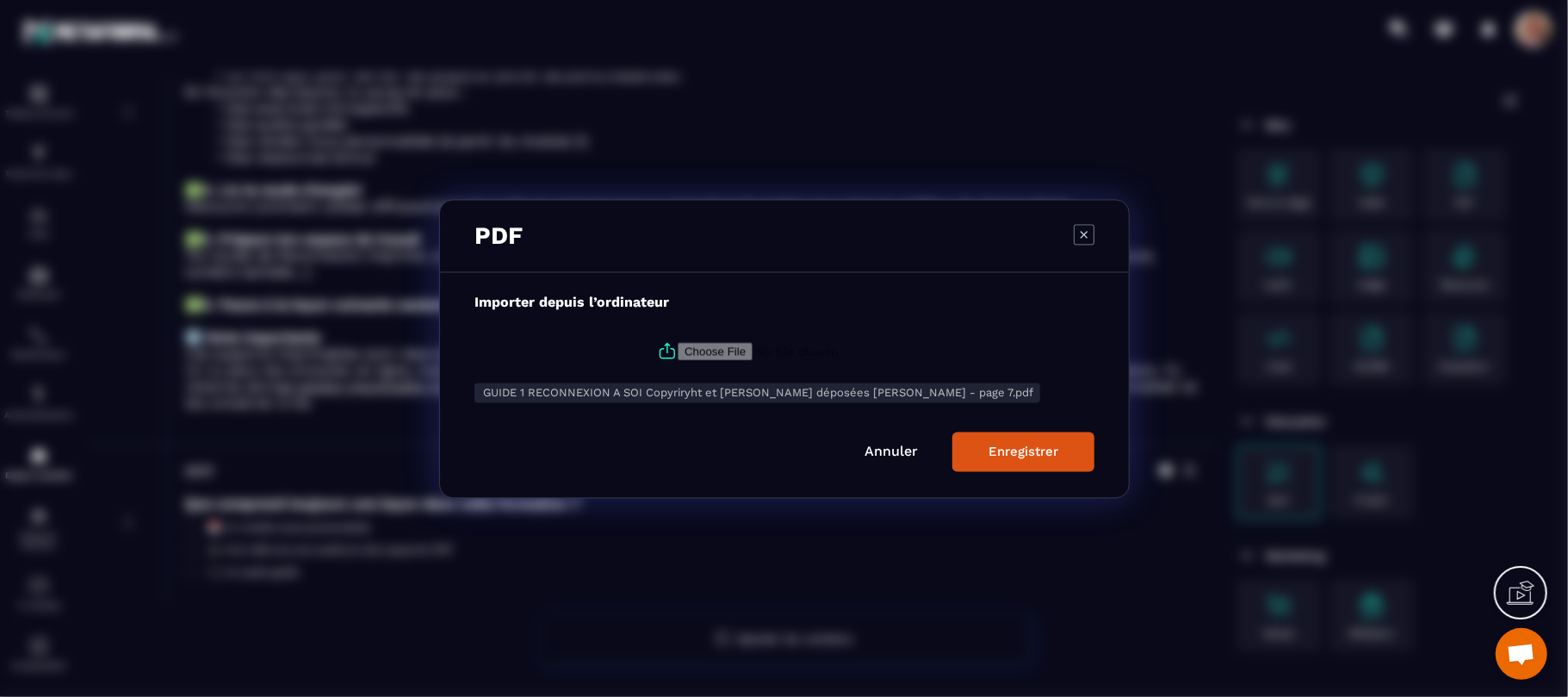
click at [1027, 445] on div "Enregistrer" at bounding box center [1023, 451] width 70 height 16
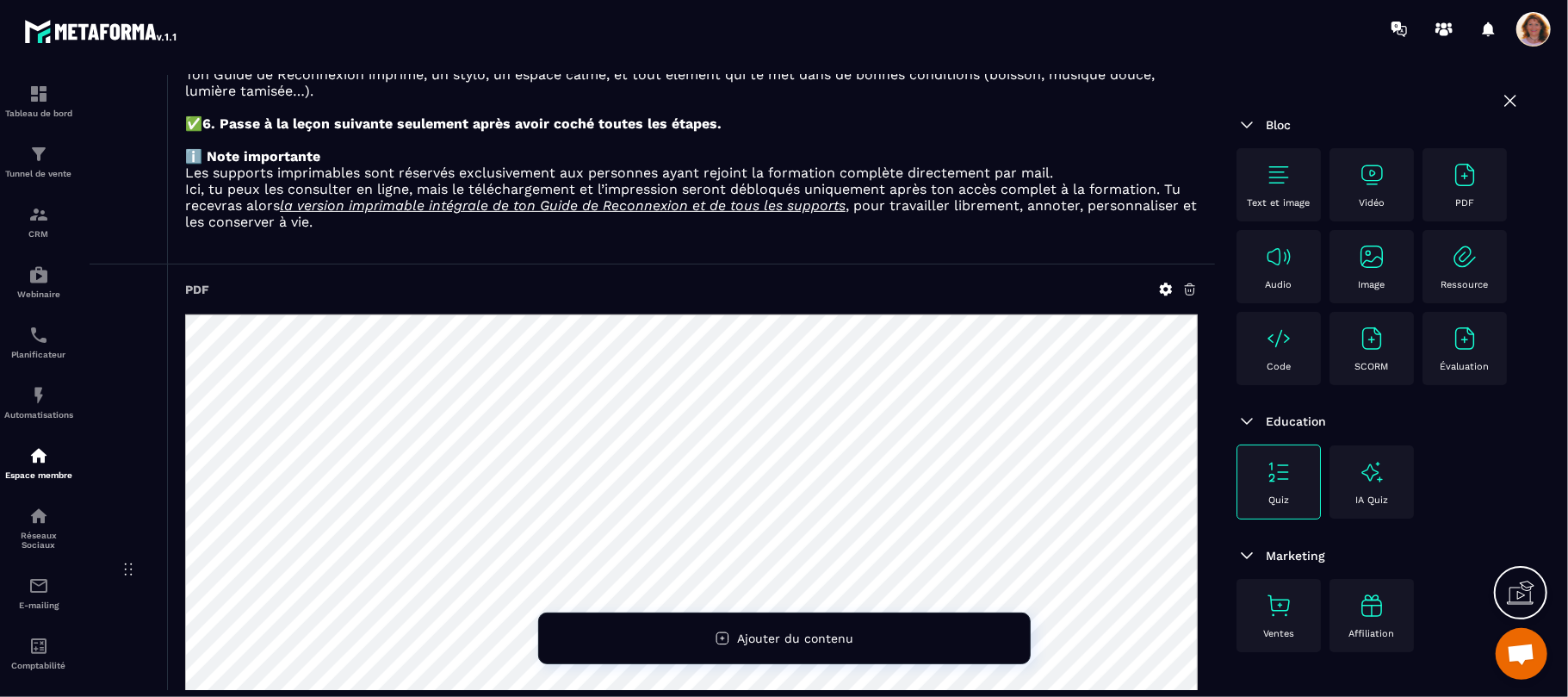
click at [1189, 247] on p at bounding box center [691, 238] width 1013 height 17
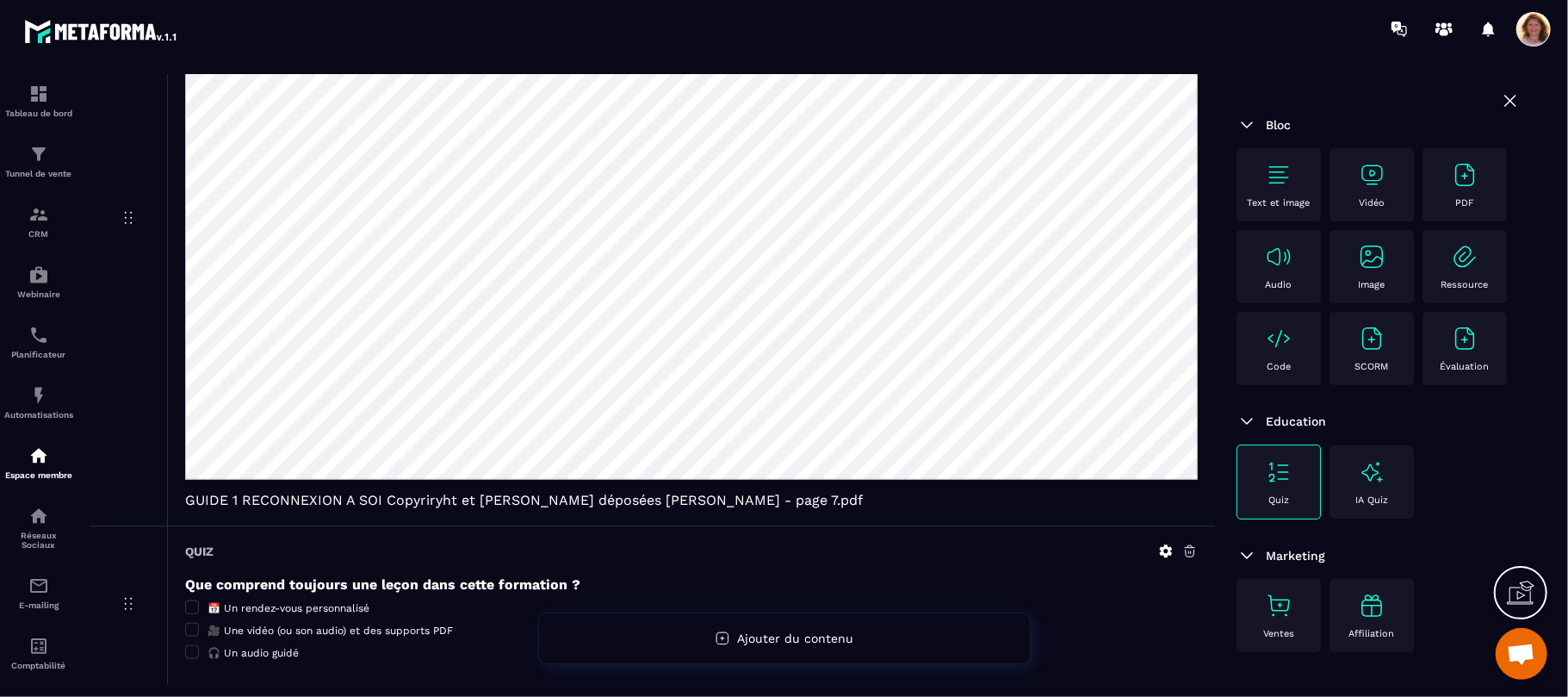
scroll to position [1039, 0]
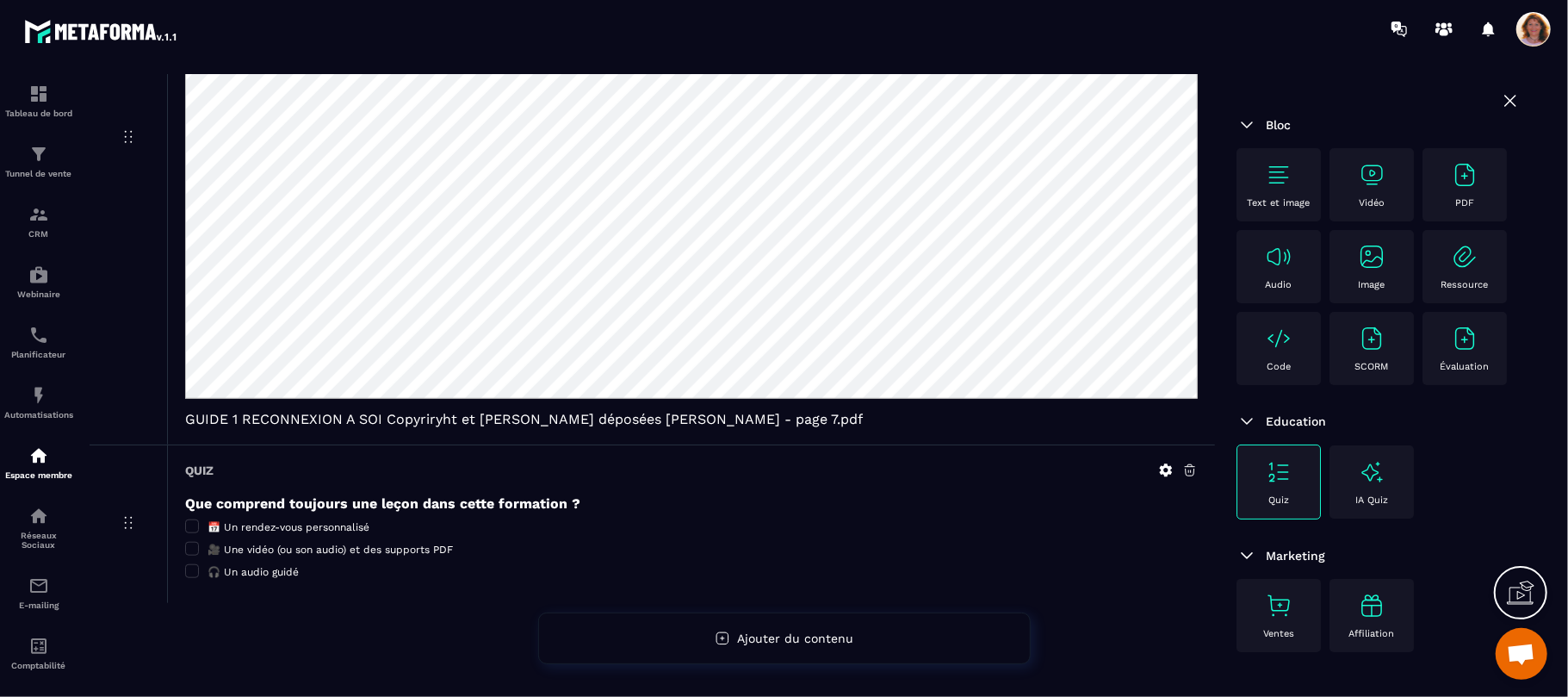
click at [1500, 96] on icon at bounding box center [1511, 101] width 20 height 20
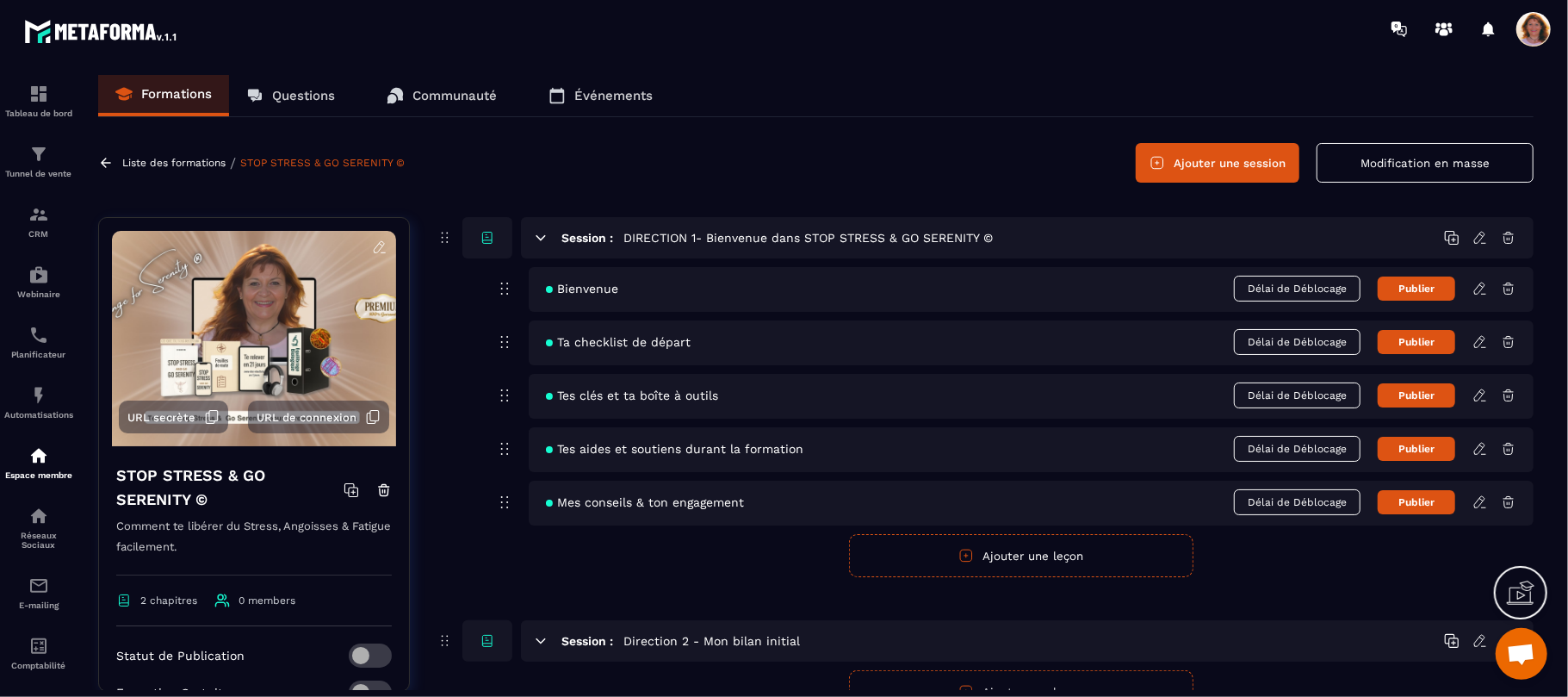
click at [1481, 393] on icon at bounding box center [1481, 393] width 4 height 3
click at [1482, 390] on icon at bounding box center [1480, 395] width 16 height 16
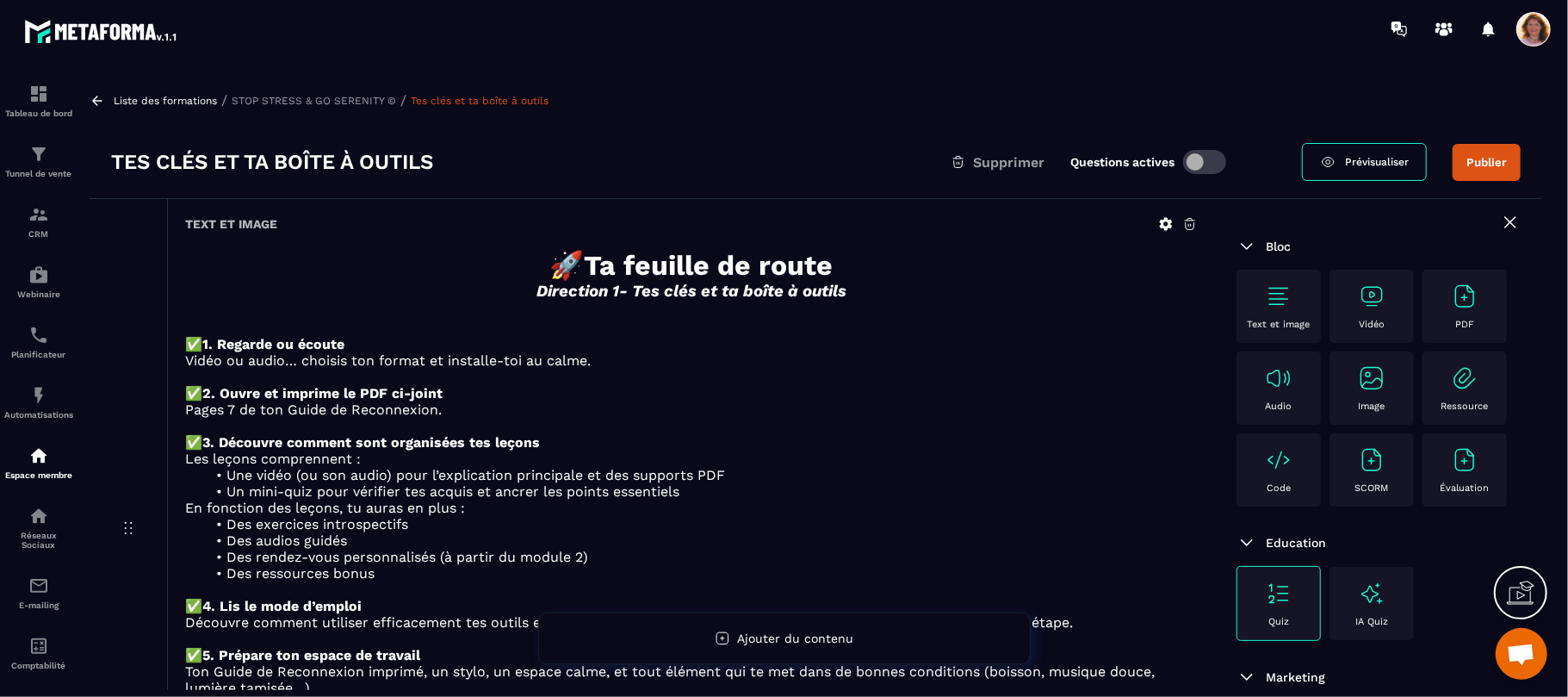
click at [1169, 229] on icon at bounding box center [1166, 223] width 16 height 16
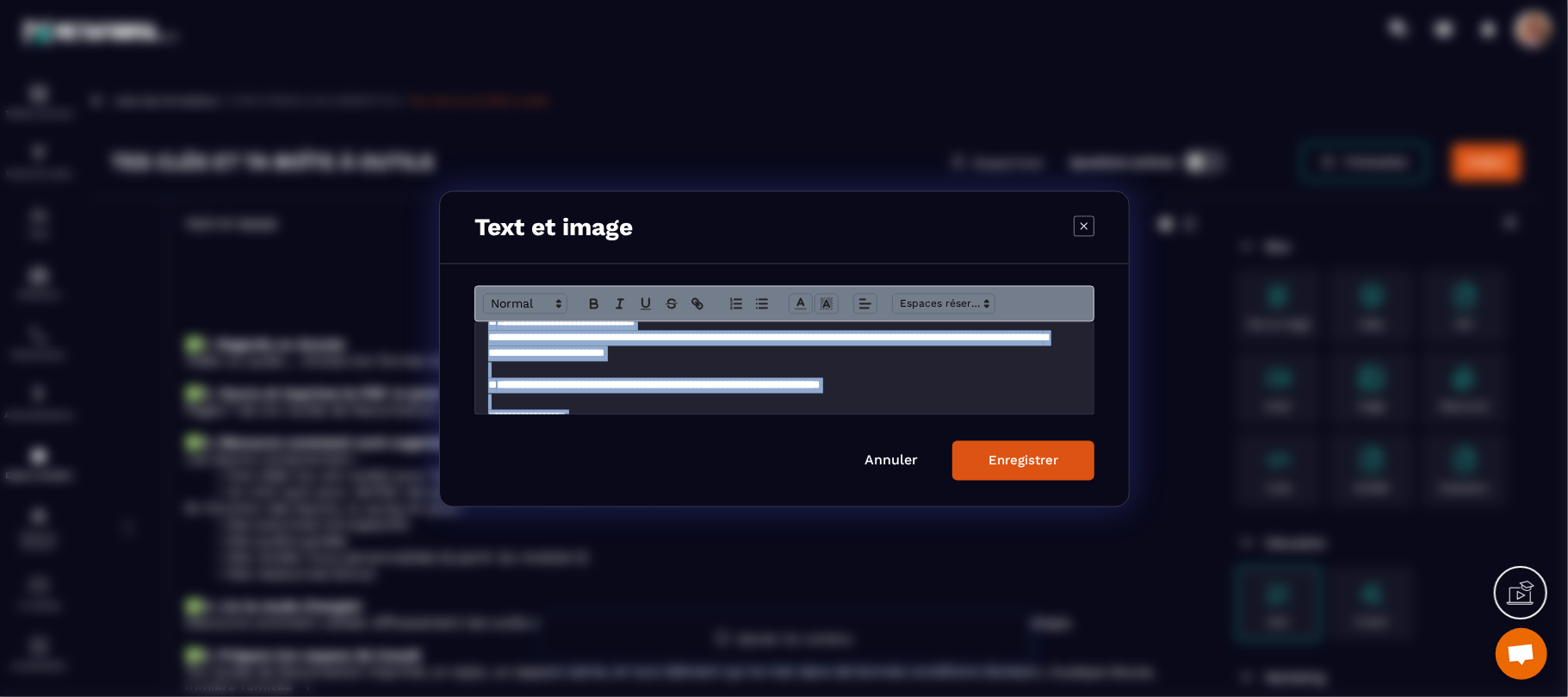
scroll to position [554, 0]
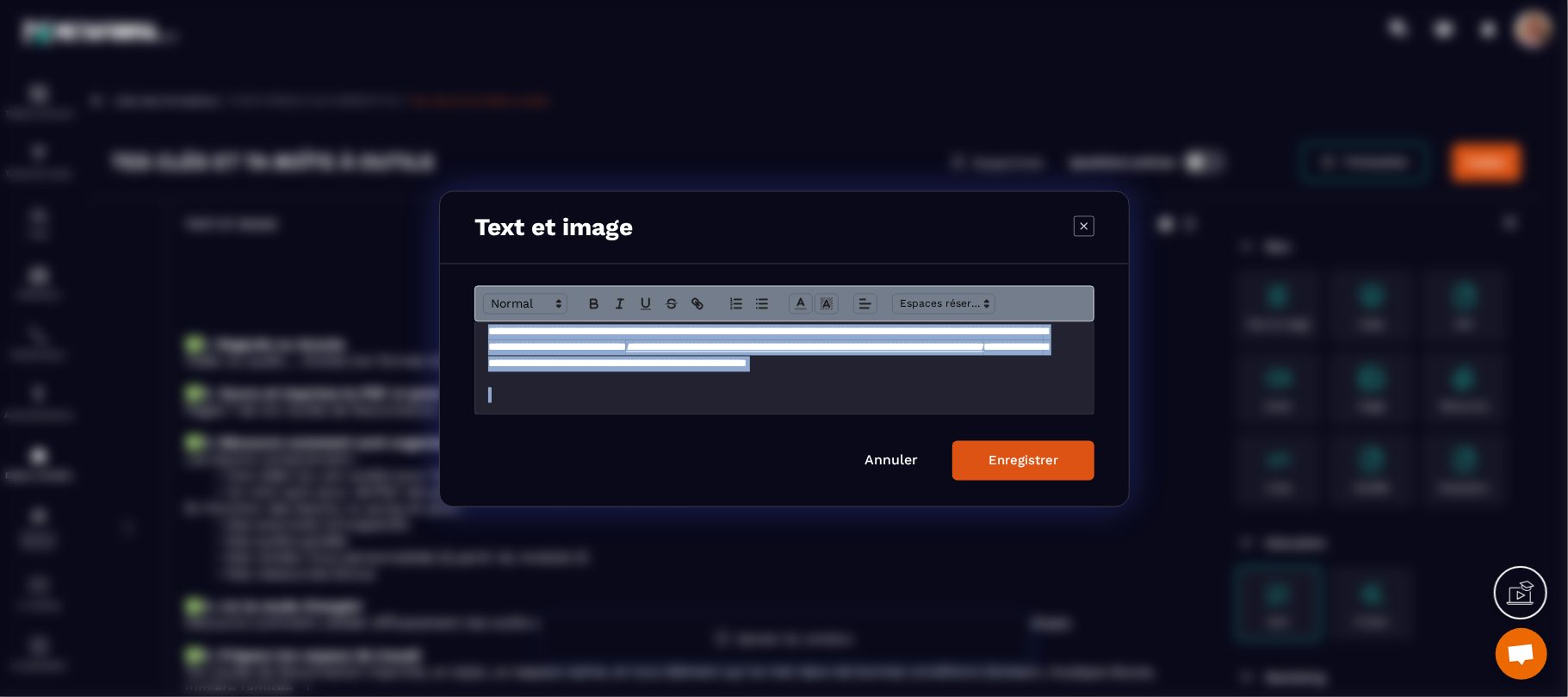
drag, startPoint x: 644, startPoint y: 346, endPoint x: 928, endPoint y: 407, distance: 290.5
click at [928, 407] on div "**********" at bounding box center [784, 367] width 617 height 92
copy div "**********"
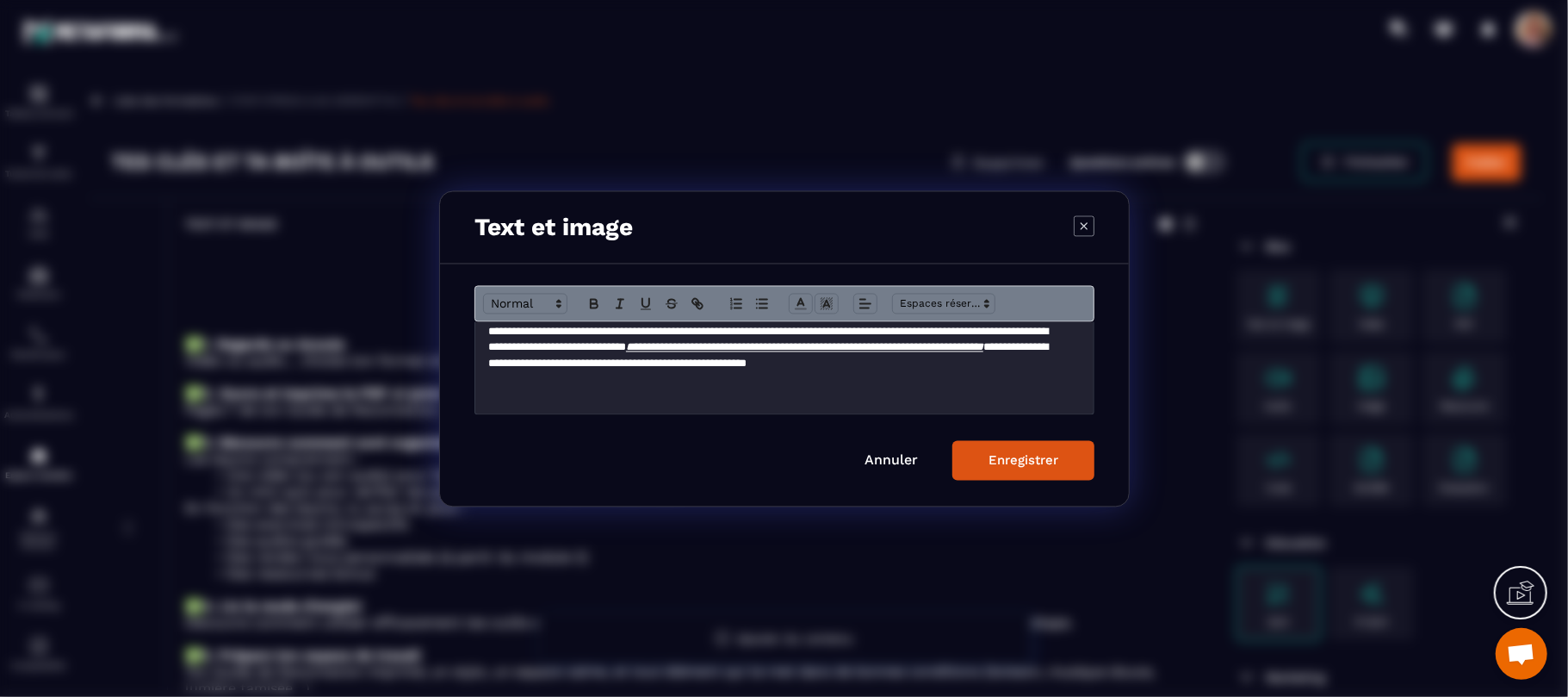
click at [1082, 218] on icon "Modal window" at bounding box center [1084, 225] width 20 height 20
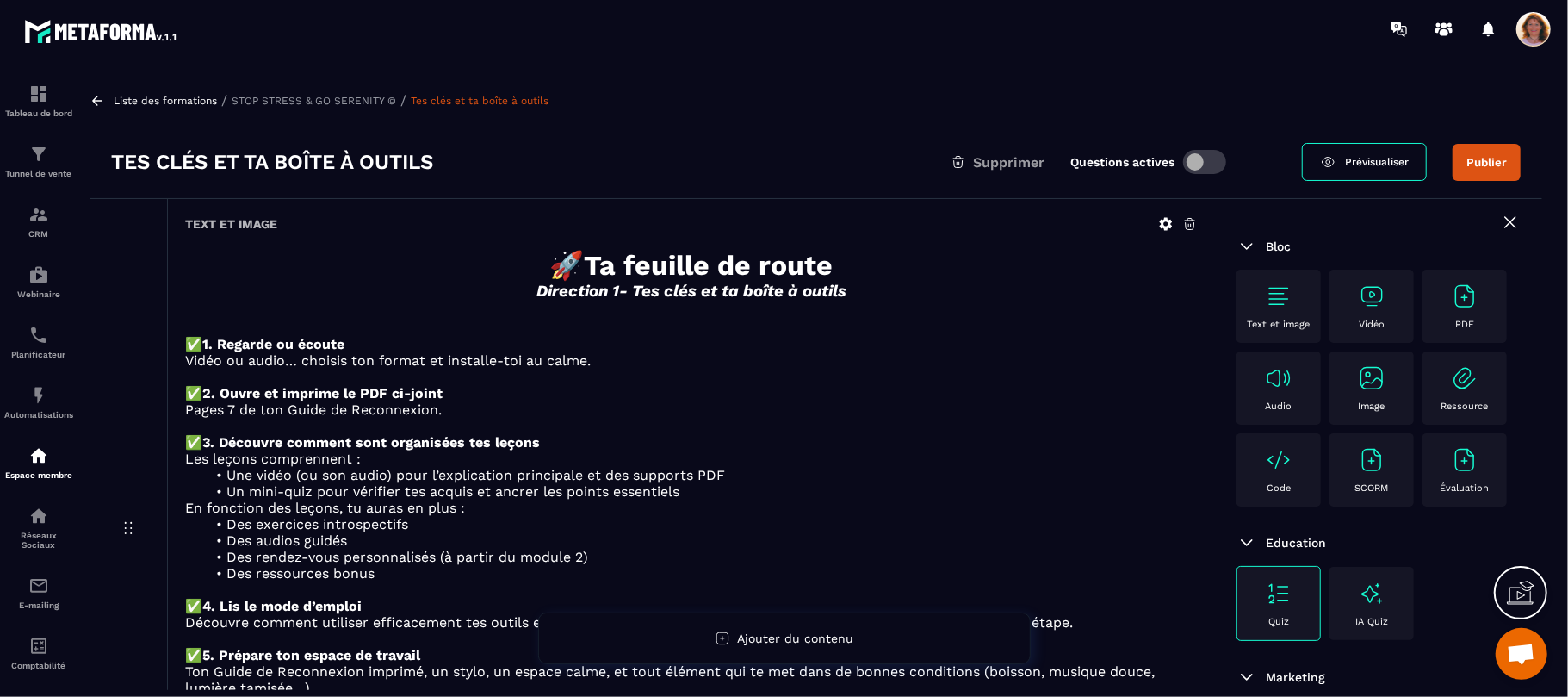
click at [101, 101] on icon at bounding box center [97, 100] width 16 height 16
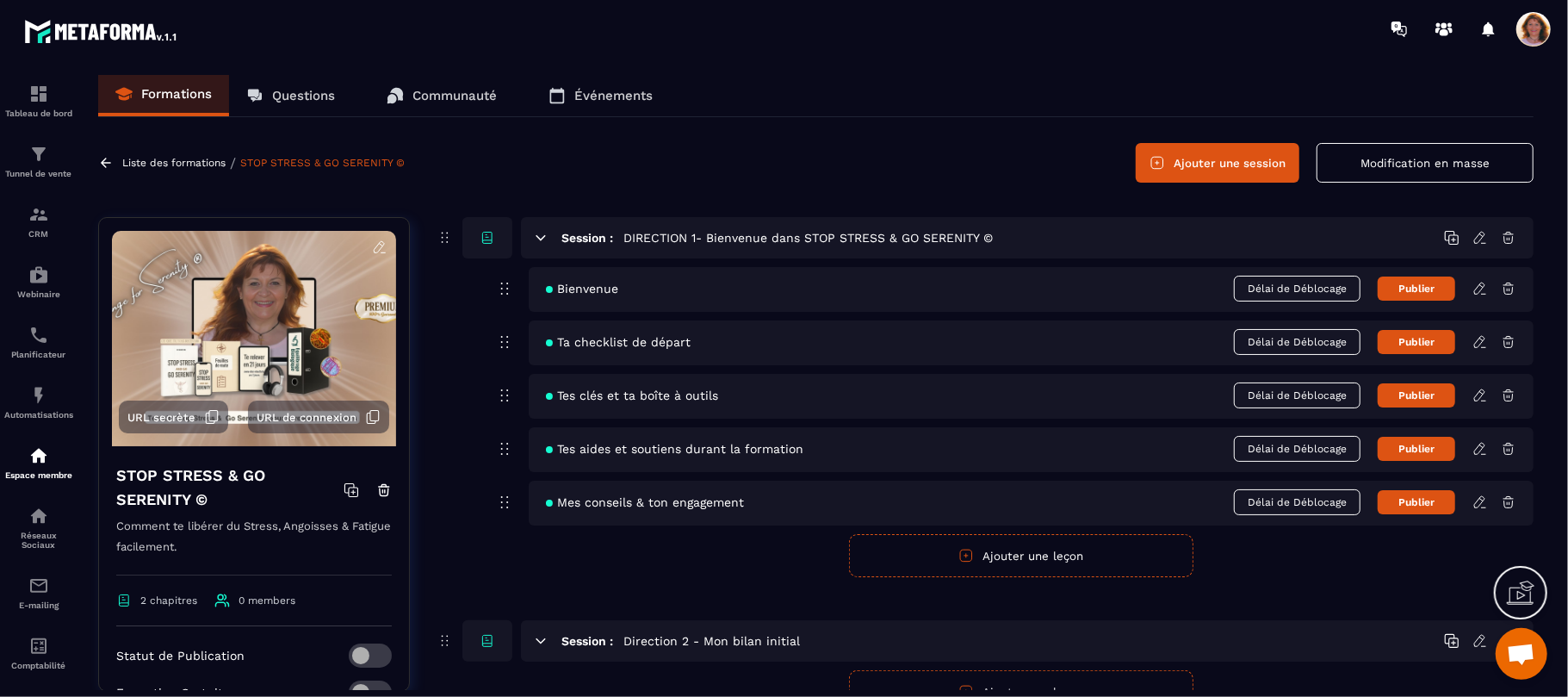
click at [1482, 448] on icon at bounding box center [1480, 449] width 16 height 16
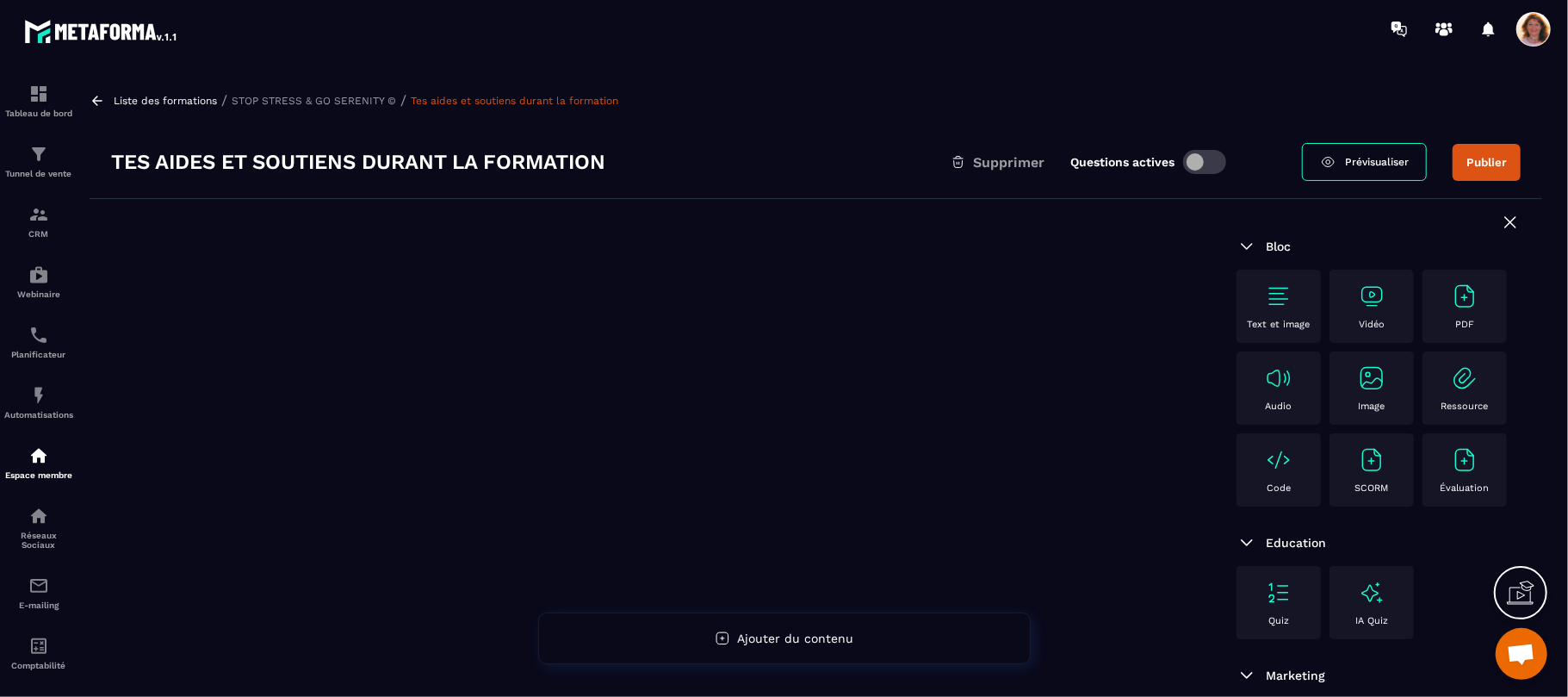
click at [1274, 299] on img at bounding box center [1279, 297] width 28 height 28
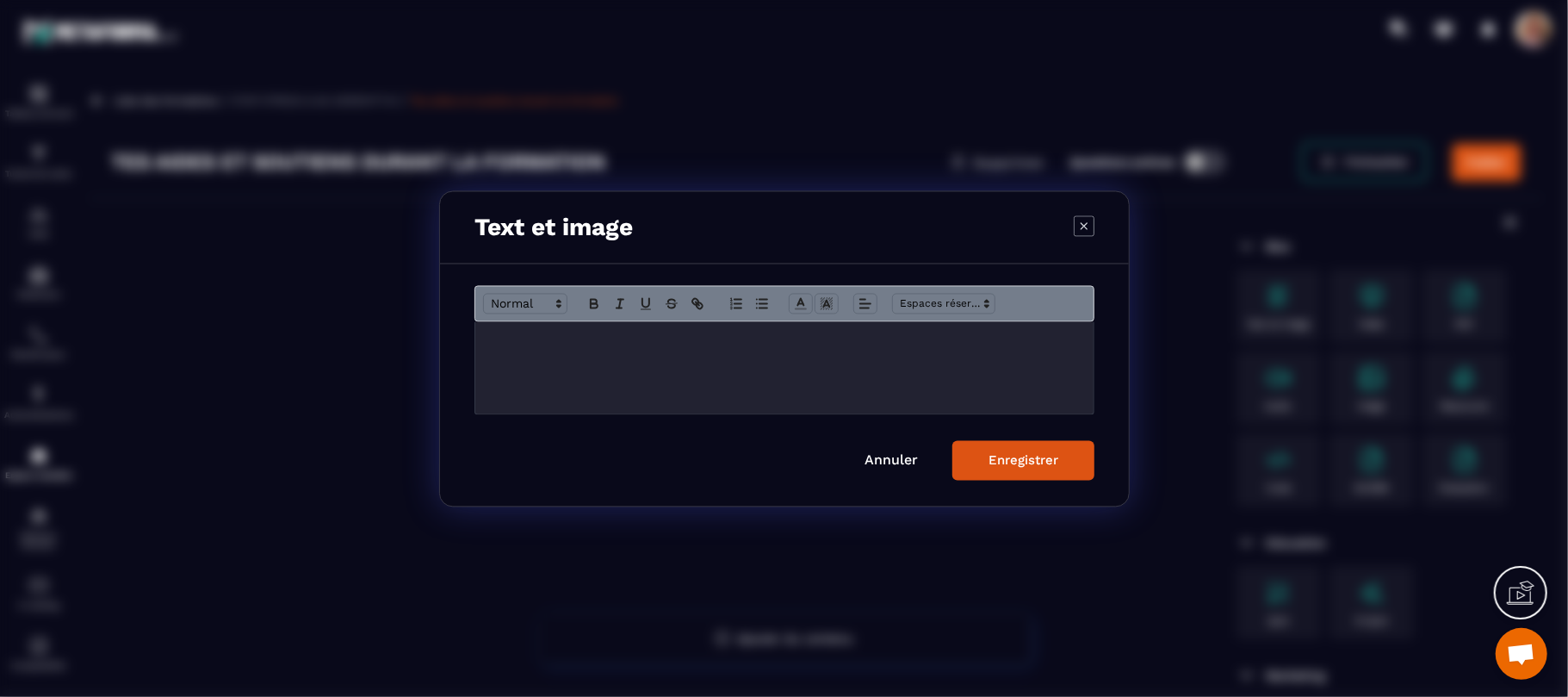
click at [763, 339] on p "Modal window" at bounding box center [784, 339] width 592 height 16
drag, startPoint x: 853, startPoint y: 374, endPoint x: 754, endPoint y: 375, distance: 99.0
click at [754, 375] on h3 "**********" at bounding box center [784, 373] width 591 height 19
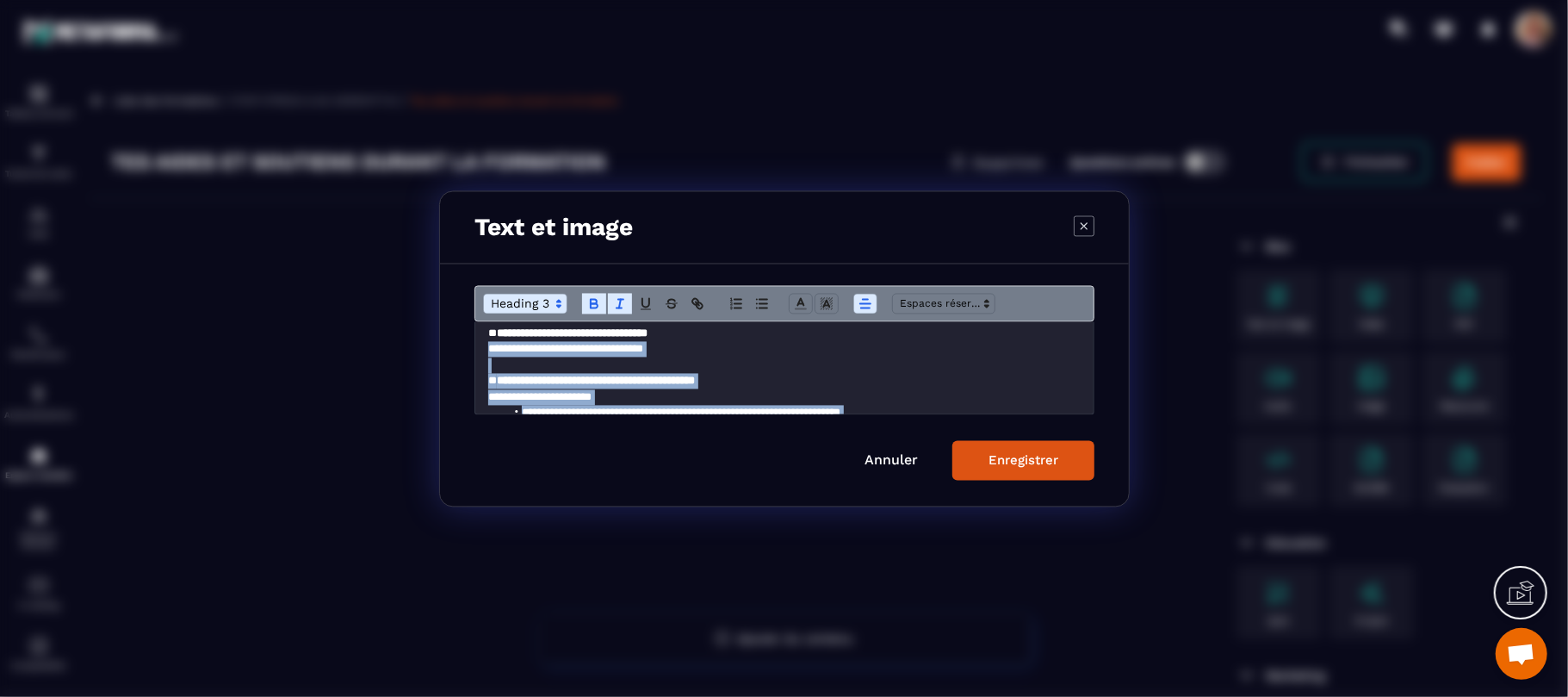
scroll to position [133, 0]
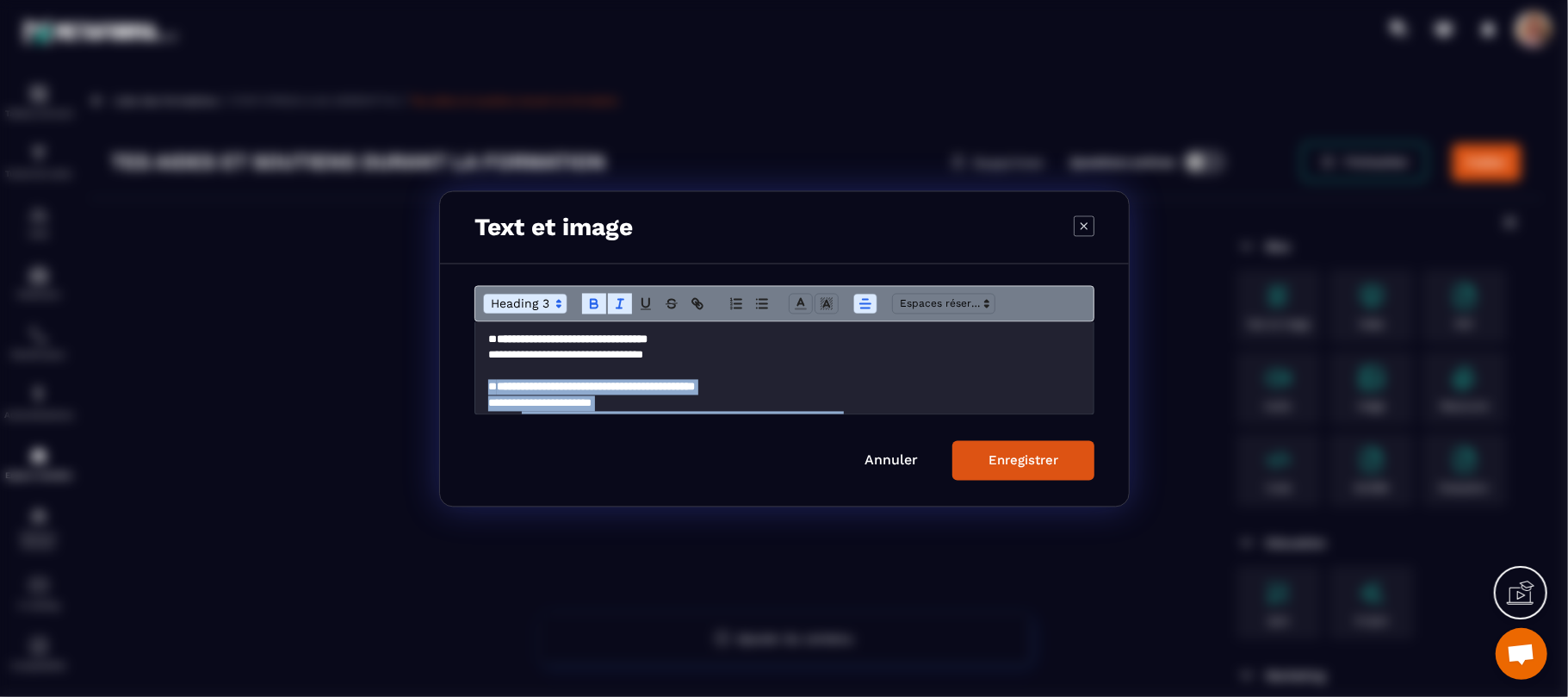
drag, startPoint x: 865, startPoint y: 363, endPoint x: 480, endPoint y: 390, distance: 385.9
click at [480, 390] on div "**********" at bounding box center [784, 367] width 617 height 92
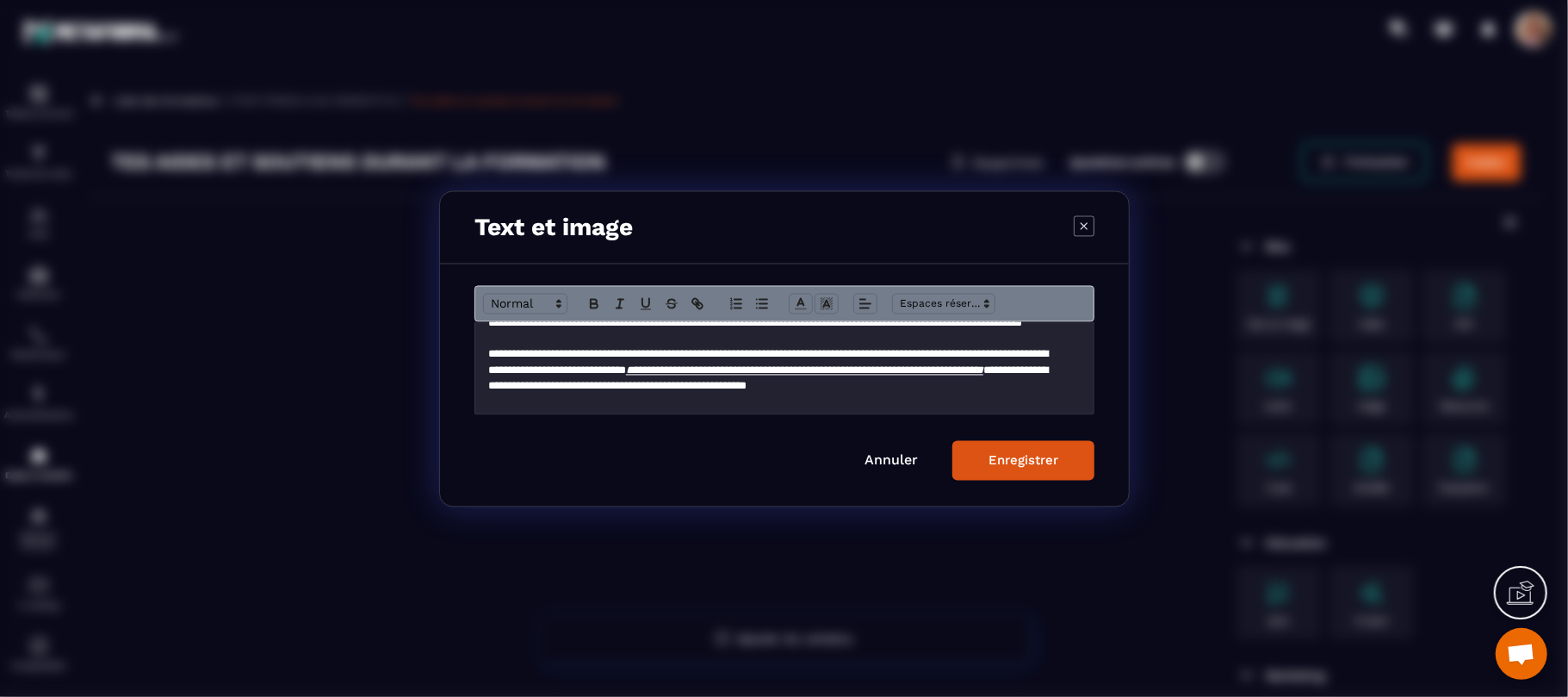
scroll to position [299, 0]
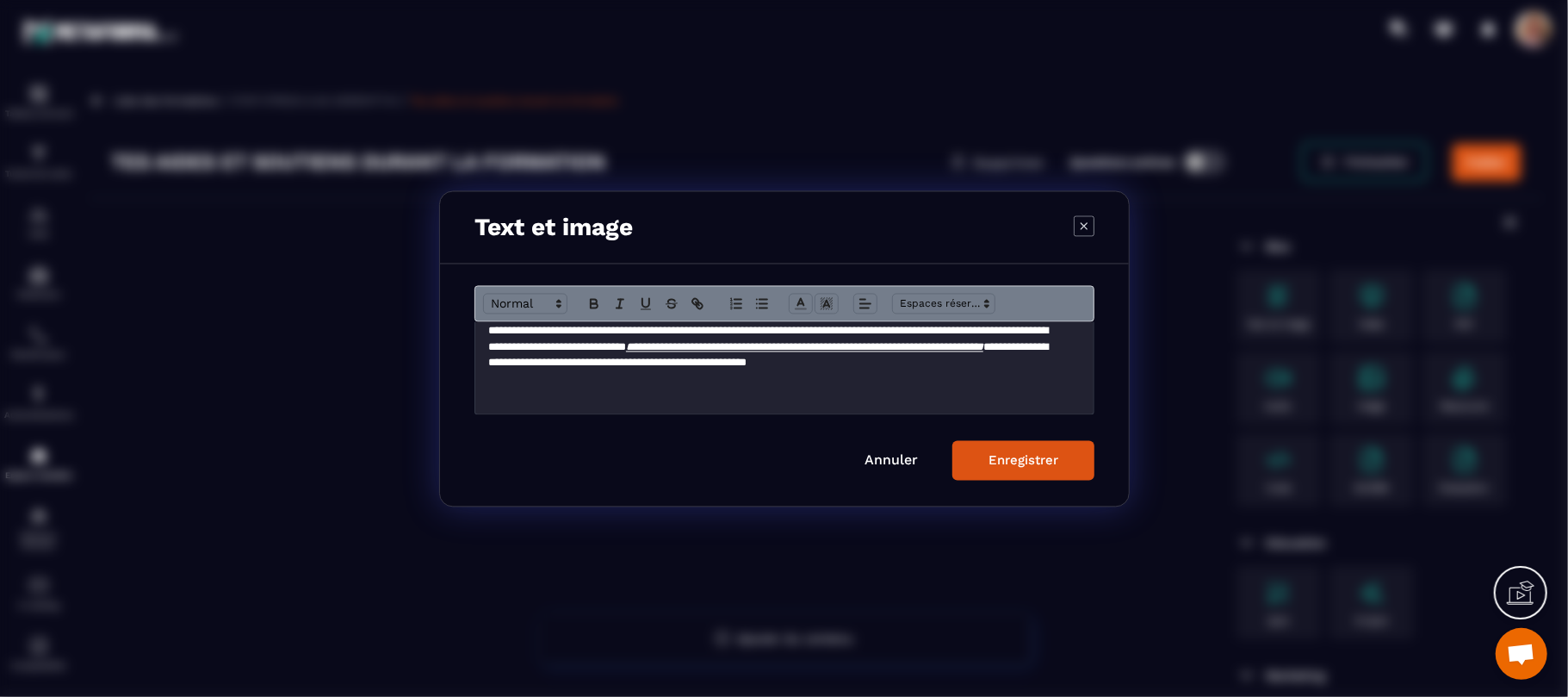
click at [1044, 469] on button "Enregistrer" at bounding box center [1023, 460] width 142 height 40
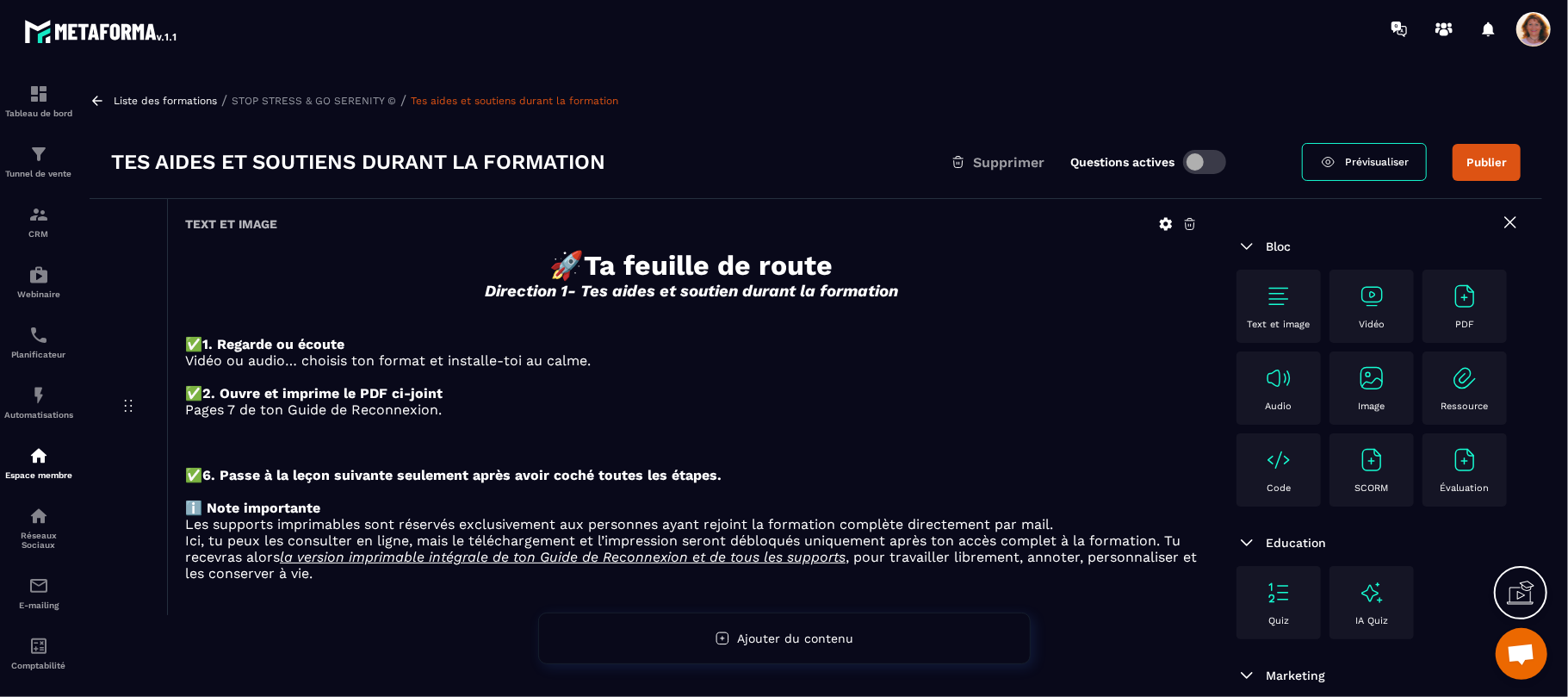
click at [102, 100] on icon at bounding box center [96, 100] width 10 height 9
